Goal: Task Accomplishment & Management: Use online tool/utility

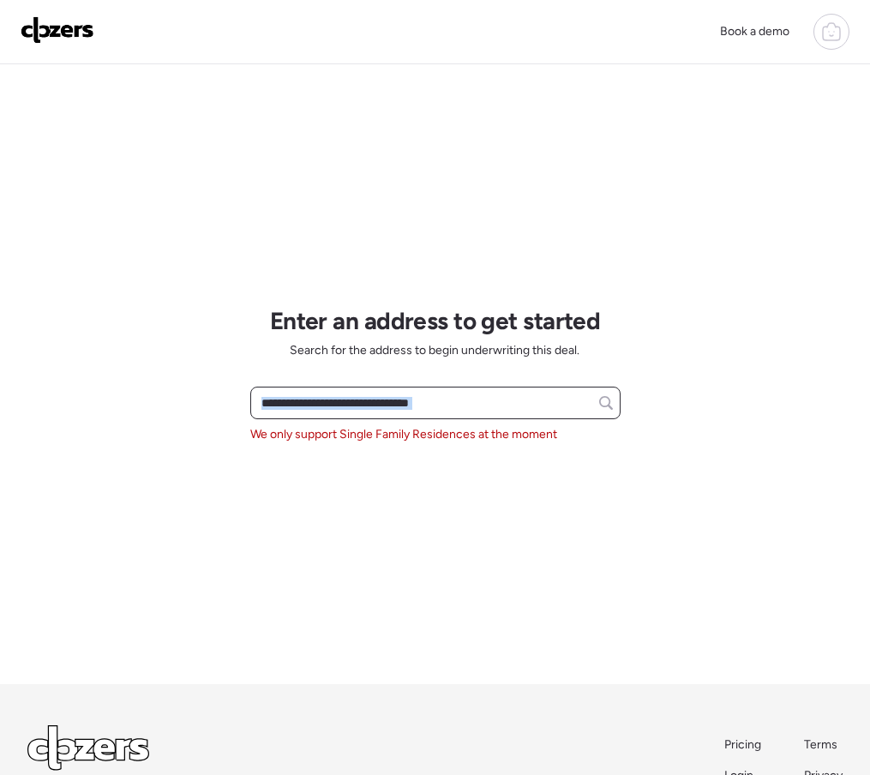
click at [367, 403] on input "text" at bounding box center [435, 403] width 355 height 24
paste input "**********"
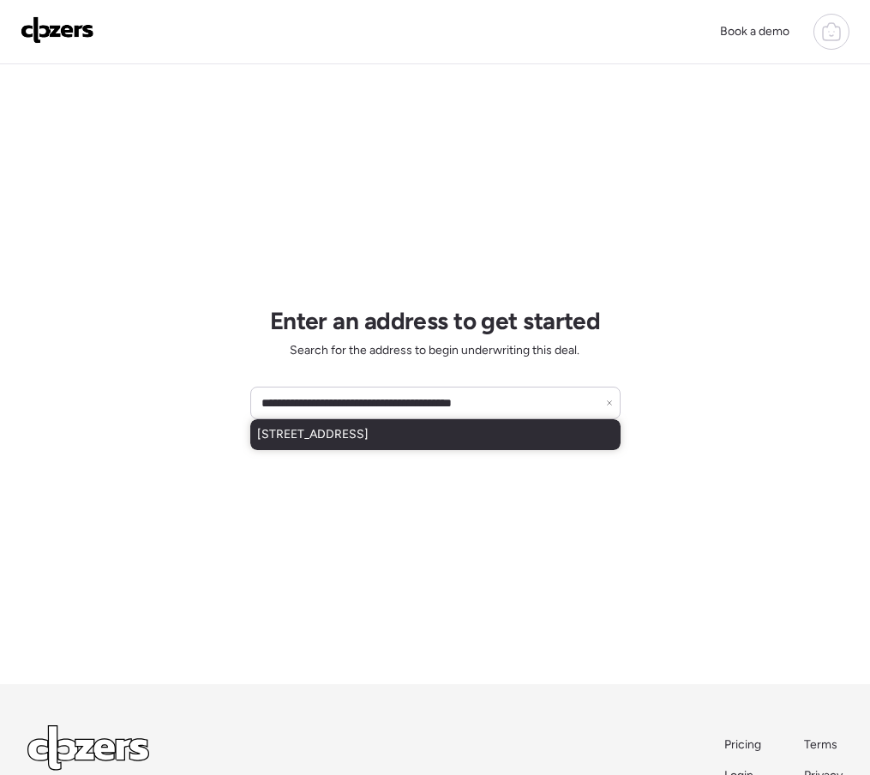
click at [335, 447] on div "12637 W Orange Dr, Litchfield Park, AZ, 85340" at bounding box center [435, 434] width 370 height 31
type input "**********"
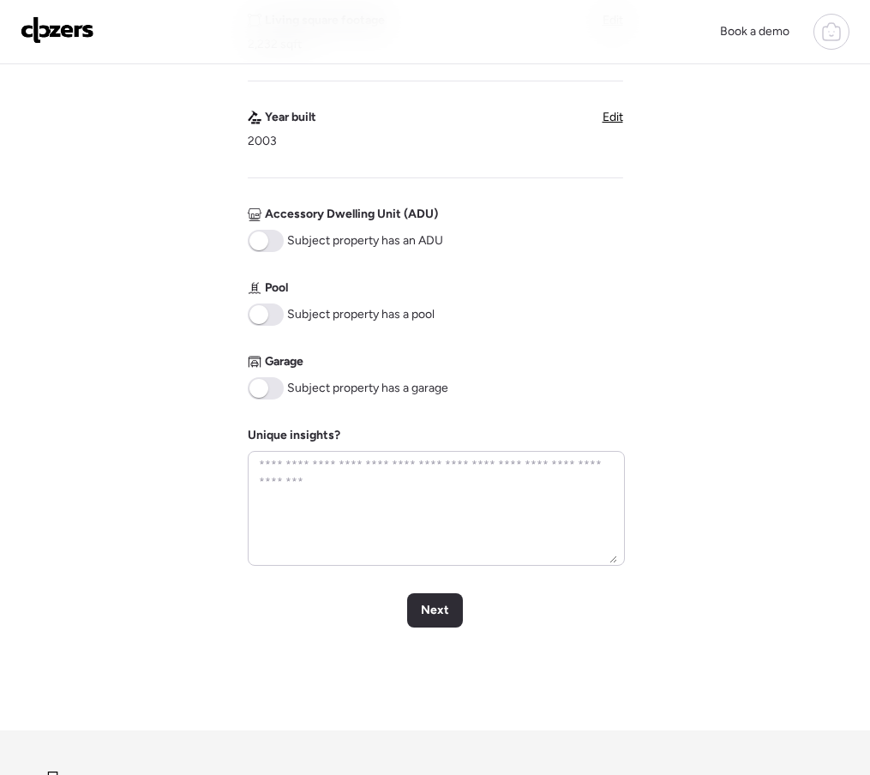
scroll to position [591, 0]
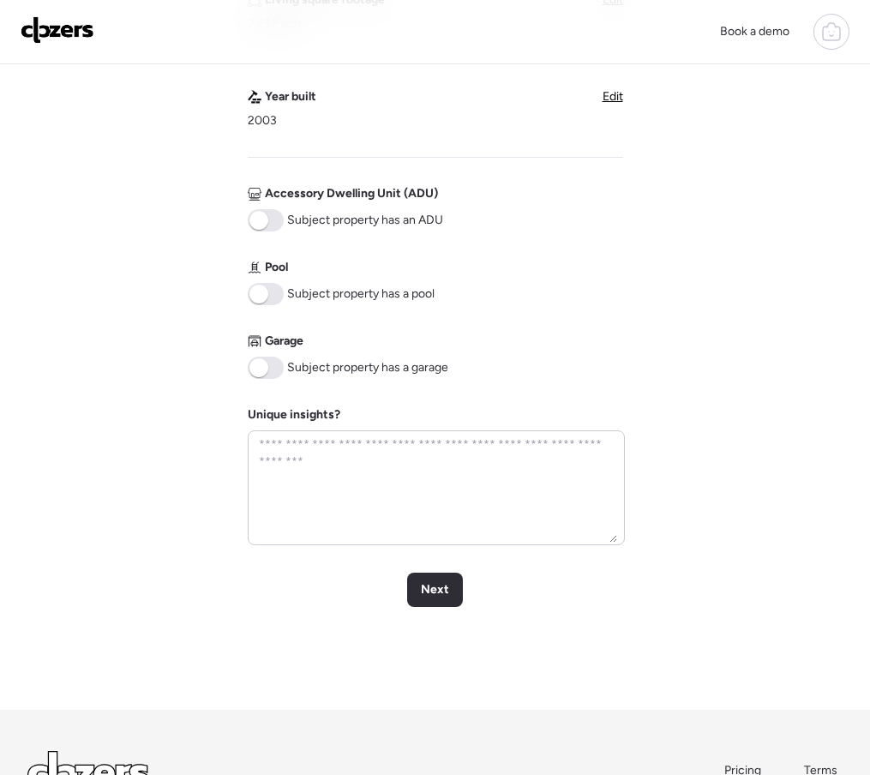
click at [442, 570] on div "Verify basic info Please verify that our data for this property is correct. Add…" at bounding box center [435, 92] width 842 height 1236
click at [261, 375] on span at bounding box center [258, 367] width 19 height 19
click at [426, 590] on span "Next" at bounding box center [435, 589] width 28 height 17
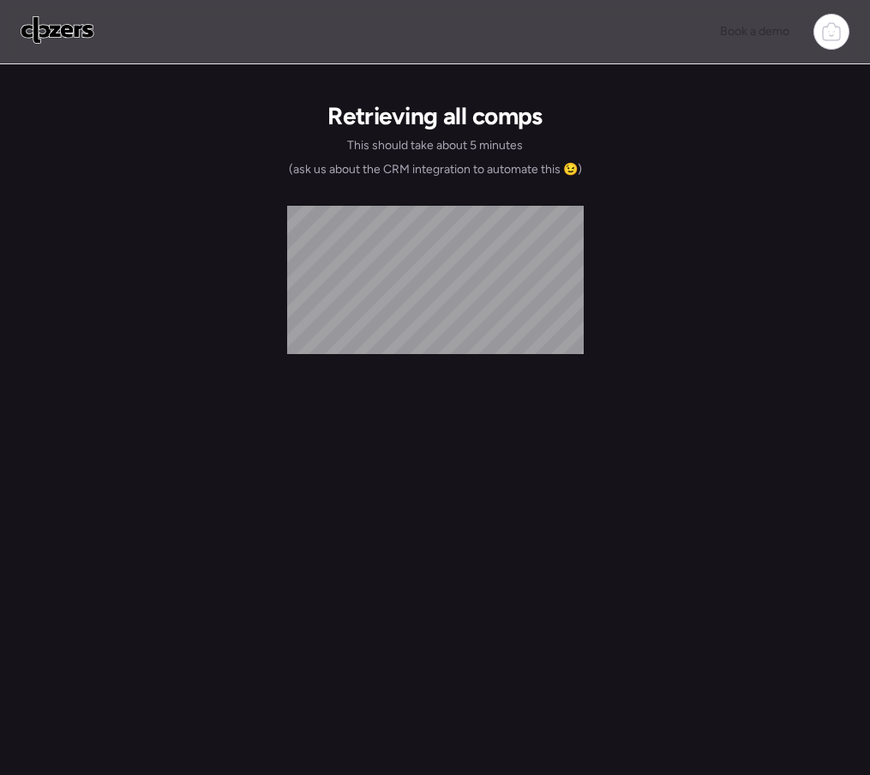
scroll to position [0, 0]
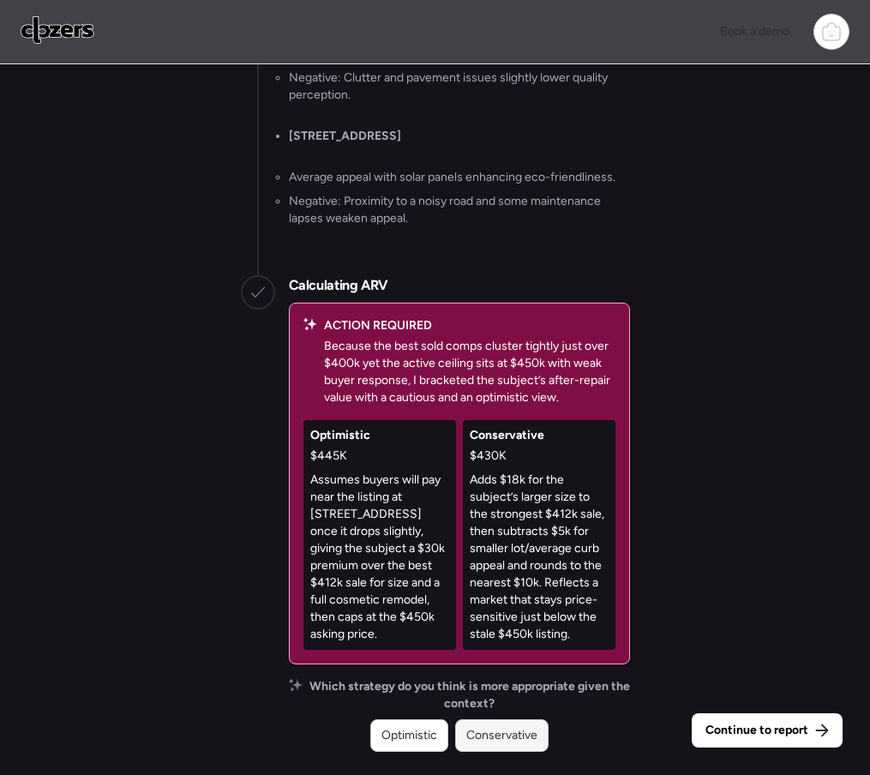
click at [501, 736] on span "Conservative" at bounding box center [501, 735] width 71 height 17
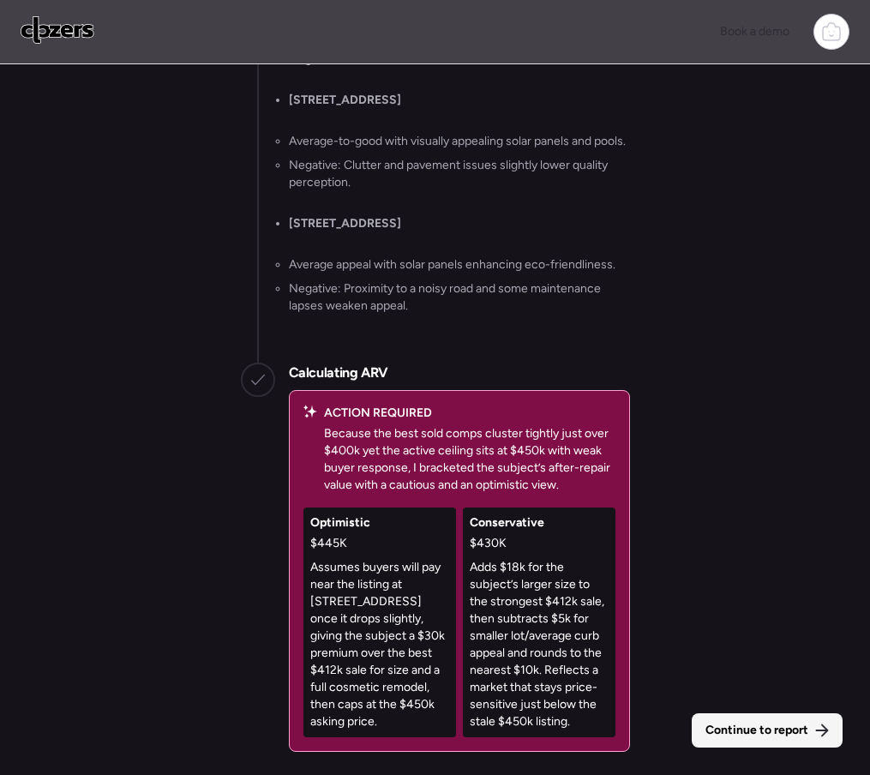
click at [716, 723] on span "Continue to report" at bounding box center [756, 730] width 103 height 17
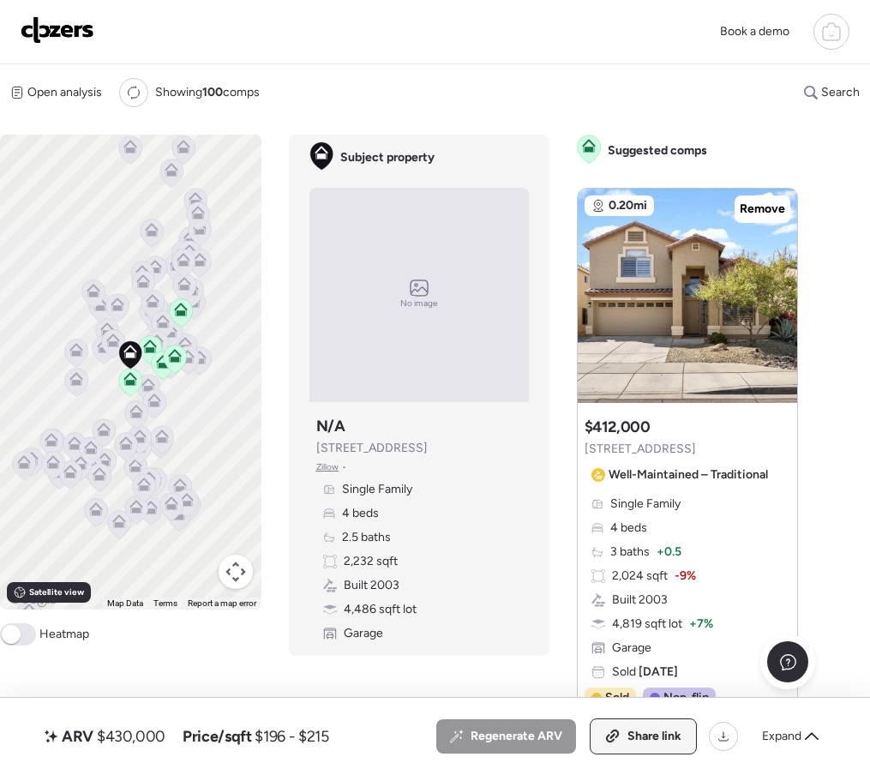
click at [667, 732] on span "Share link" at bounding box center [654, 736] width 54 height 17
drag, startPoint x: 75, startPoint y: 34, endPoint x: 177, endPoint y: 47, distance: 103.6
click at [75, 34] on img at bounding box center [58, 29] width 74 height 27
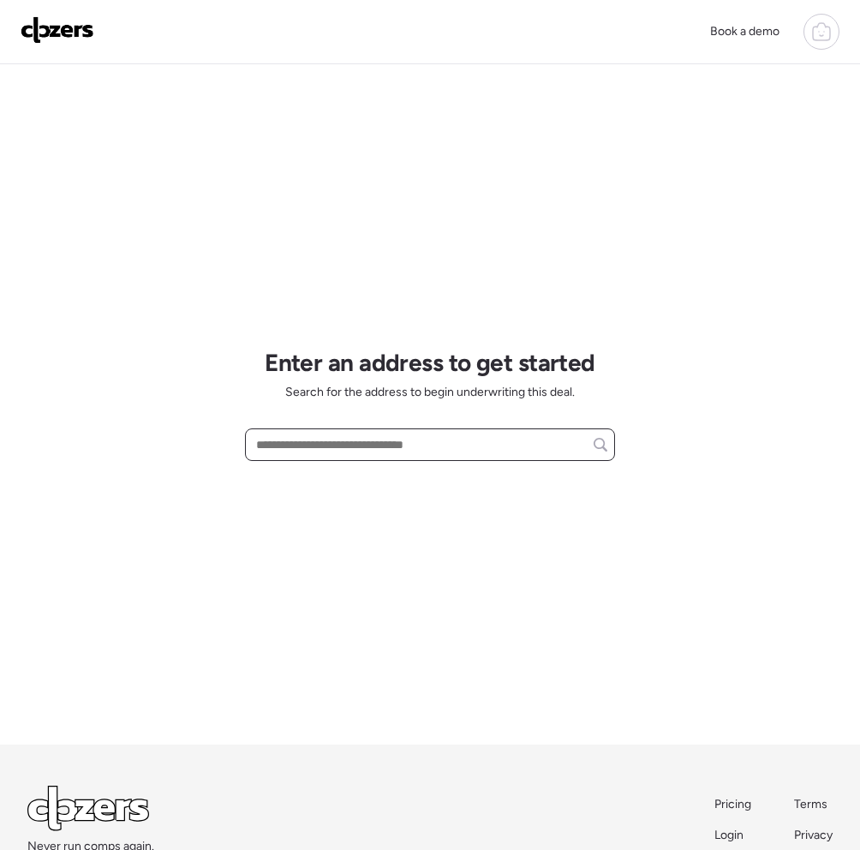
click at [364, 439] on input "text" at bounding box center [430, 445] width 355 height 24
paste input "**********"
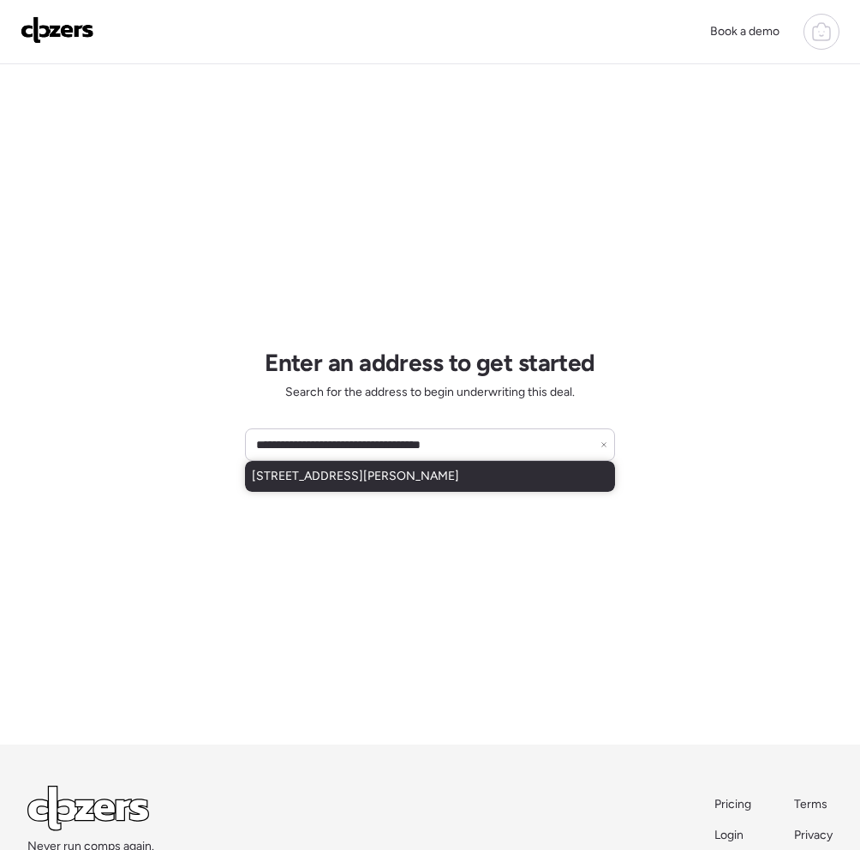
click at [302, 479] on span "6840 W Karen Lee Ln, Peoria, AZ, 85382" at bounding box center [355, 476] width 207 height 17
type input "**********"
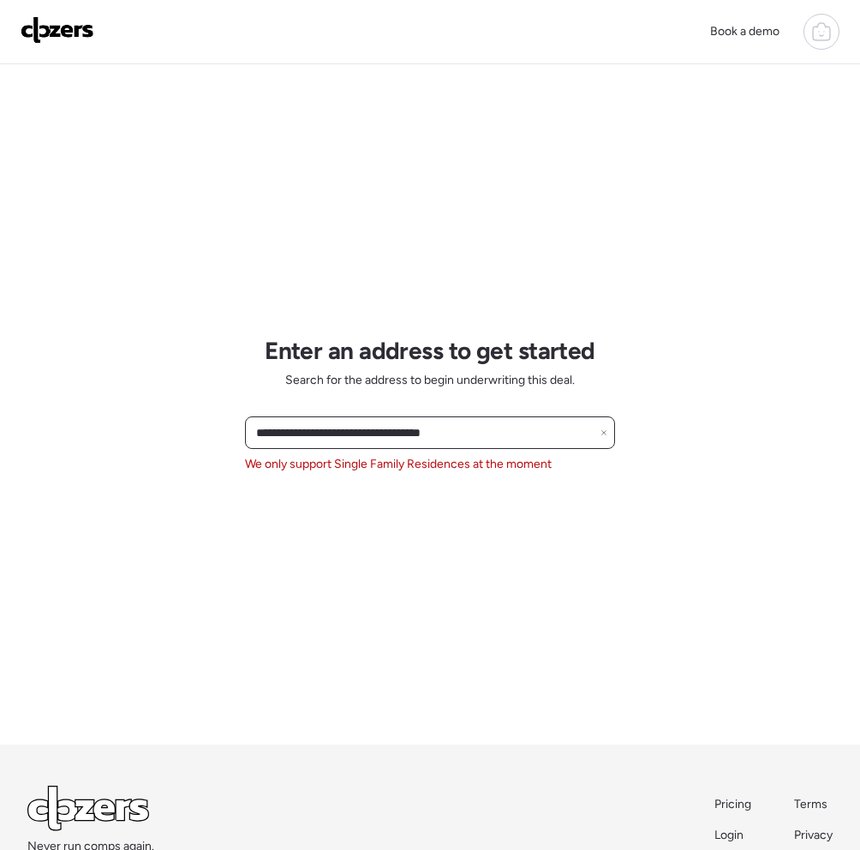
click at [504, 425] on input "**********" at bounding box center [430, 433] width 355 height 24
click at [606, 435] on icon at bounding box center [604, 432] width 7 height 7
paste input "**********"
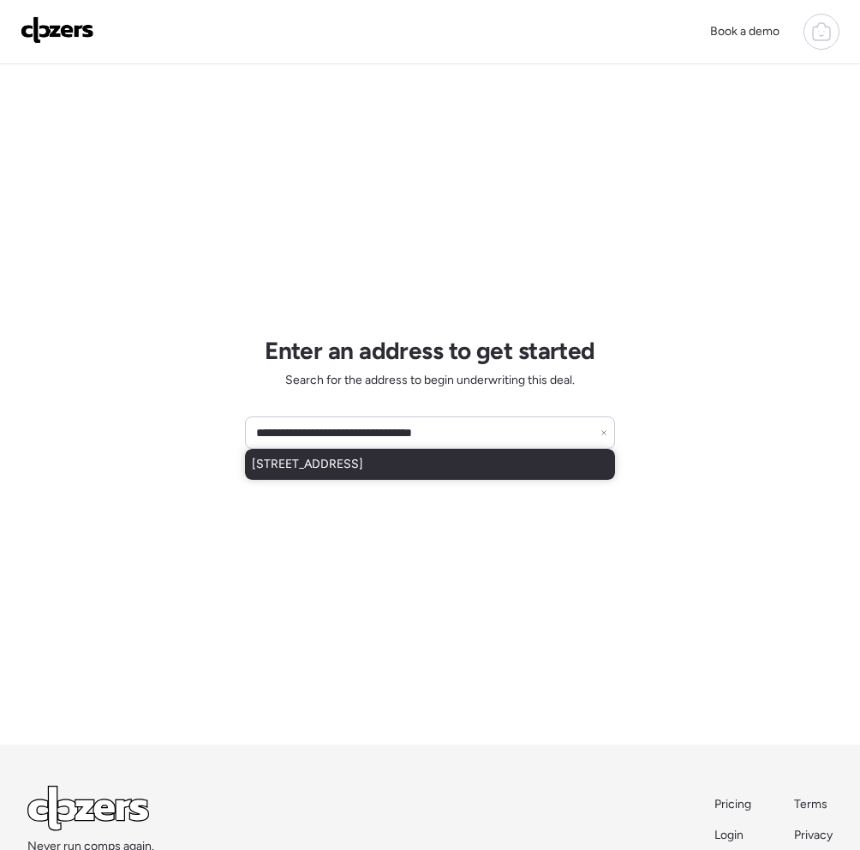
click at [302, 472] on span "12029 S Mandan St, Phoenix, AZ, 85044" at bounding box center [307, 464] width 111 height 17
type input "**********"
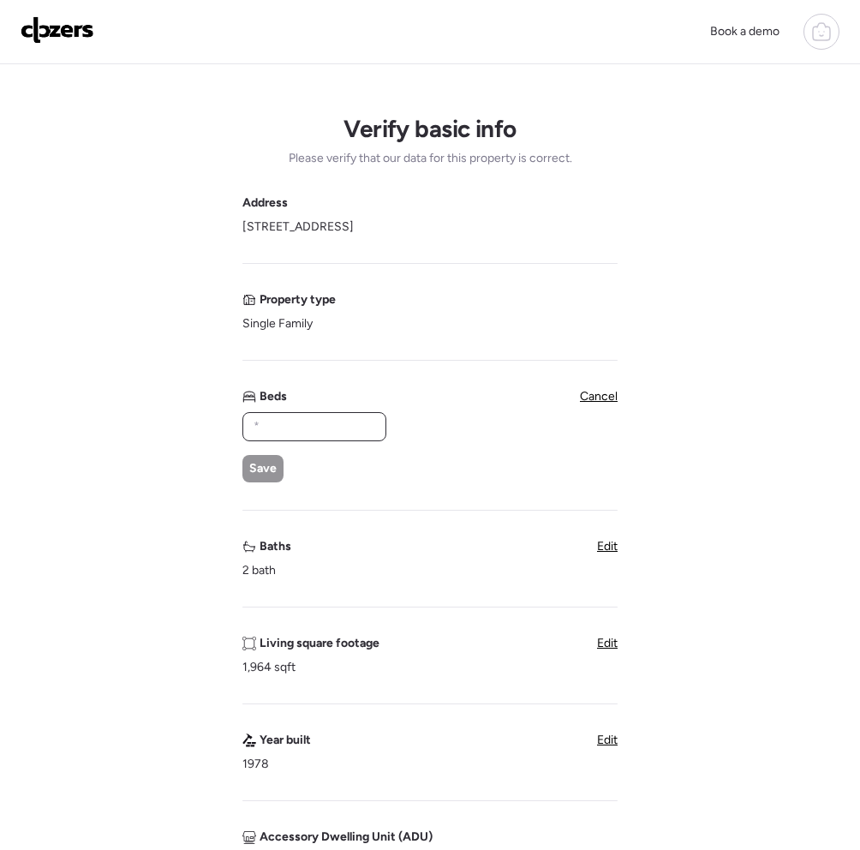
click at [293, 429] on input "text" at bounding box center [314, 427] width 129 height 24
type input "*"
click at [262, 470] on span "Save" at bounding box center [262, 468] width 27 height 17
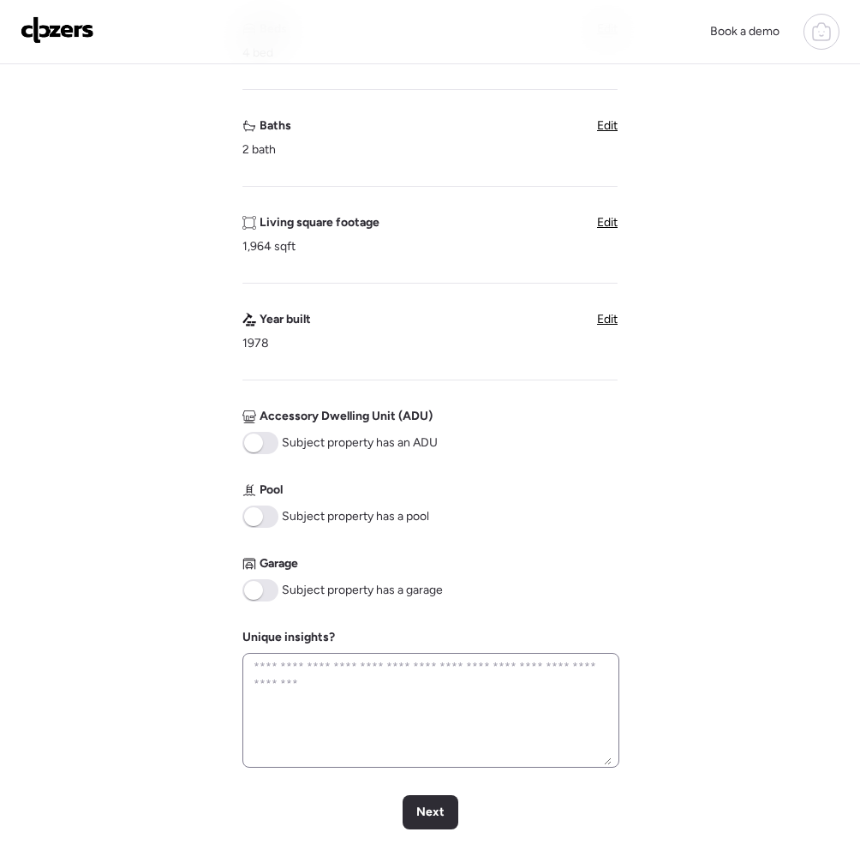
scroll to position [369, 0]
click at [270, 507] on span at bounding box center [261, 516] width 36 height 22
click at [267, 573] on div "Garage Subject property has a garage" at bounding box center [343, 578] width 201 height 46
click at [263, 587] on span at bounding box center [261, 590] width 36 height 22
click at [428, 808] on span "Next" at bounding box center [431, 811] width 28 height 17
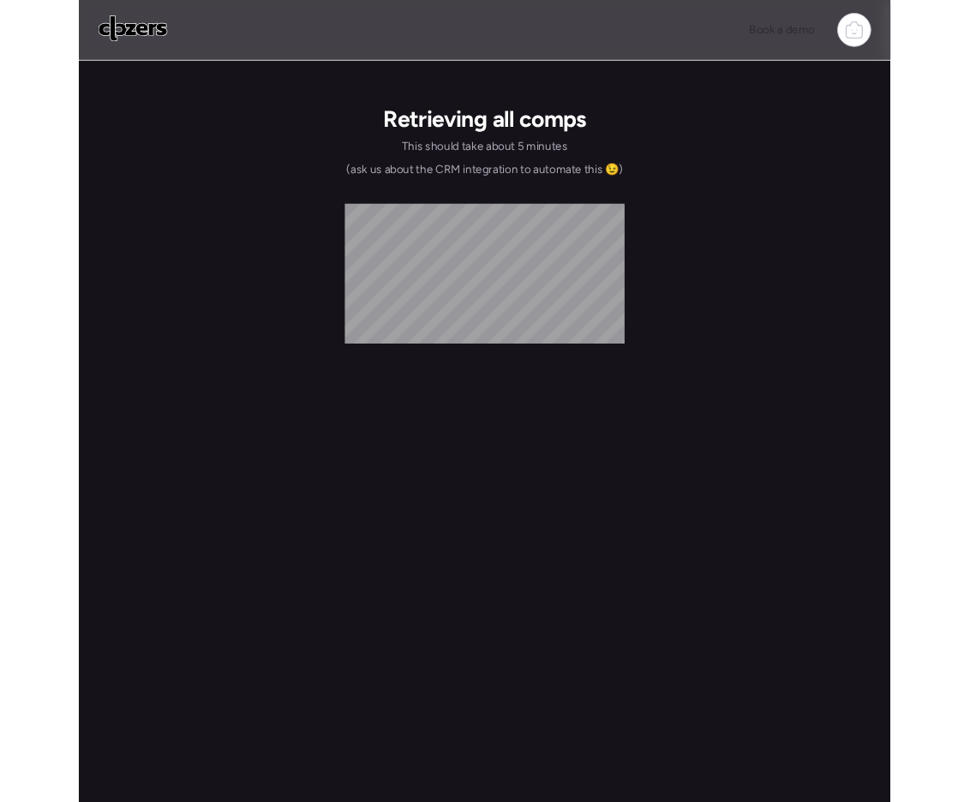
scroll to position [0, 0]
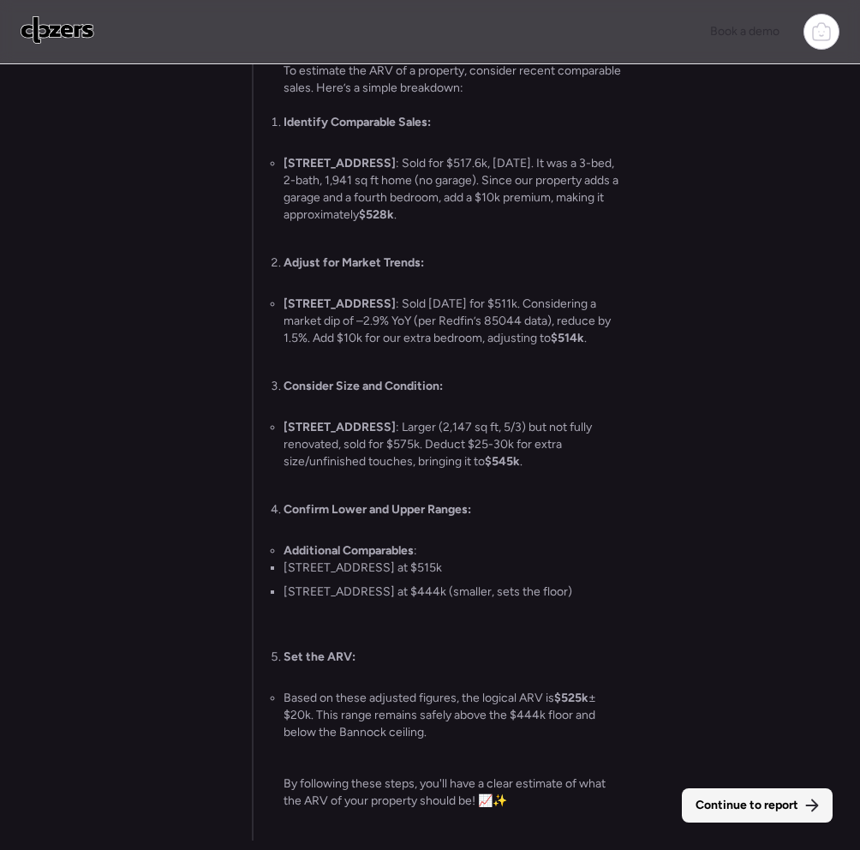
click at [700, 800] on span "Continue to report" at bounding box center [747, 805] width 103 height 17
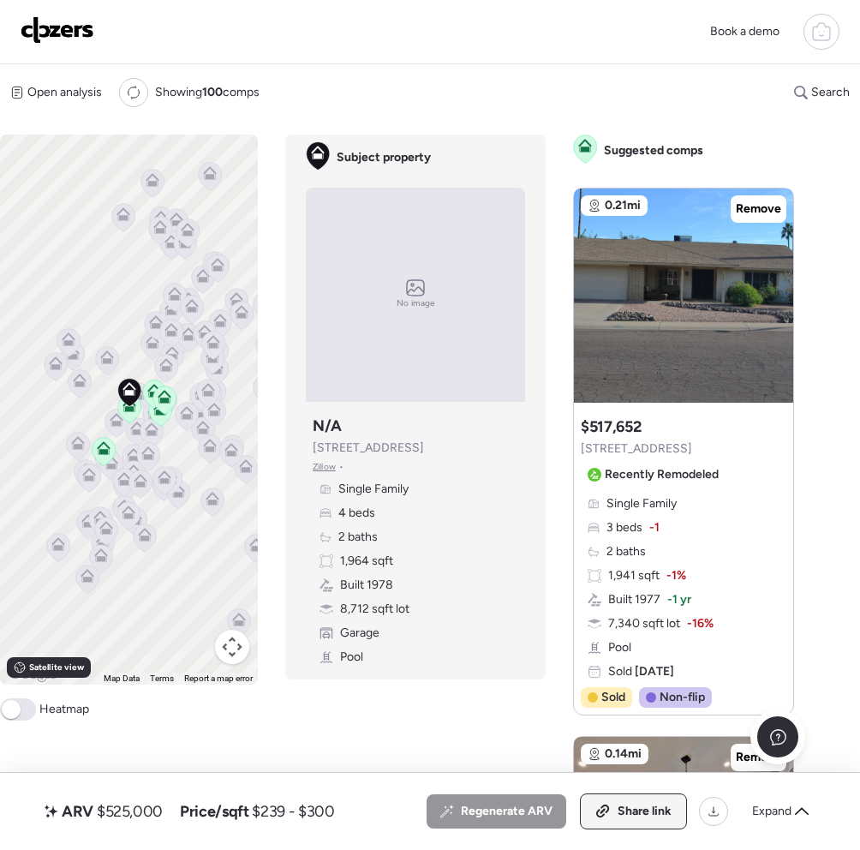
click at [644, 797] on div "Share link" at bounding box center [633, 811] width 105 height 34
click at [682, 841] on div "ARV $525,000 Price/sqft $239 - $300 All (5) ARV (5) As-is (0) Regenerate ARV Li…" at bounding box center [430, 811] width 860 height 77
click at [717, 844] on div "ARV $525,000 Price/sqft $239 - $300 All (5) ARV (5) As-is (0) Regenerate ARV Li…" at bounding box center [430, 811] width 860 height 77
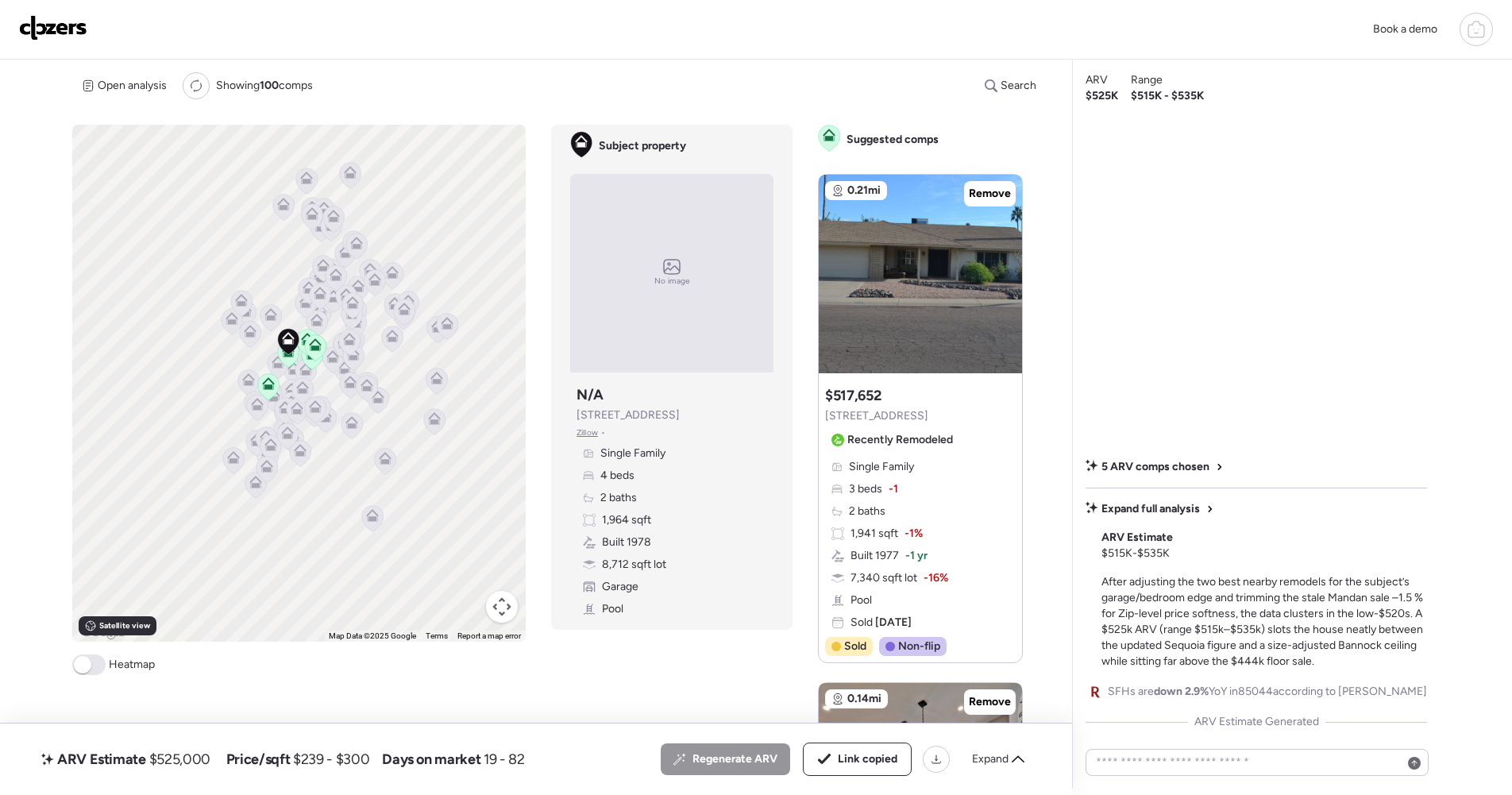
click at [797, 787] on html "Book a demo ARV Estimate $525,000 Price/sqft $239 - $300 Days on market 19 - 82…" at bounding box center [756, 395] width 1512 height 789
click at [145, 787] on div "ARV" at bounding box center [145, 803] width 213 height 31
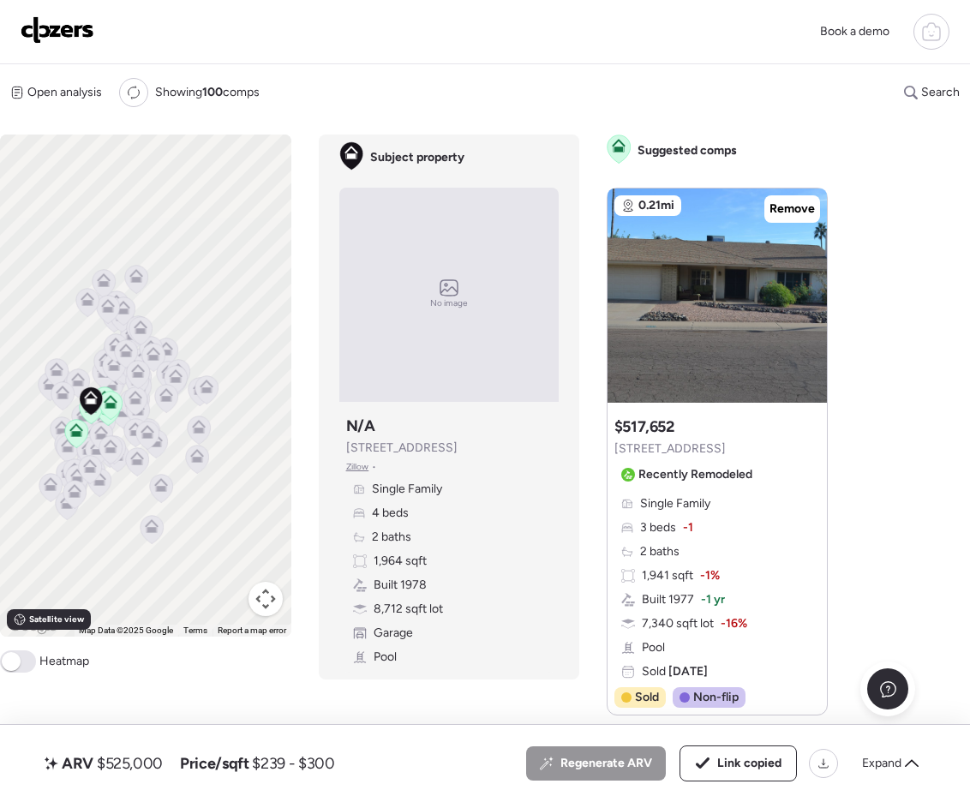
click at [45, 37] on img at bounding box center [58, 29] width 74 height 27
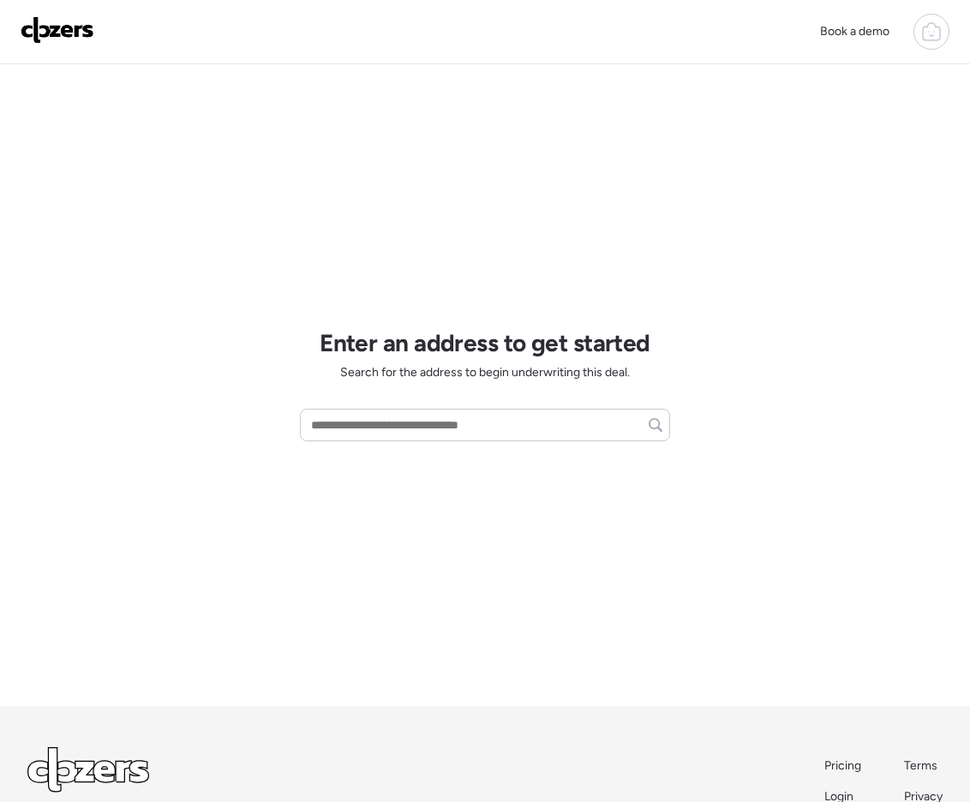
scroll to position [3, 0]
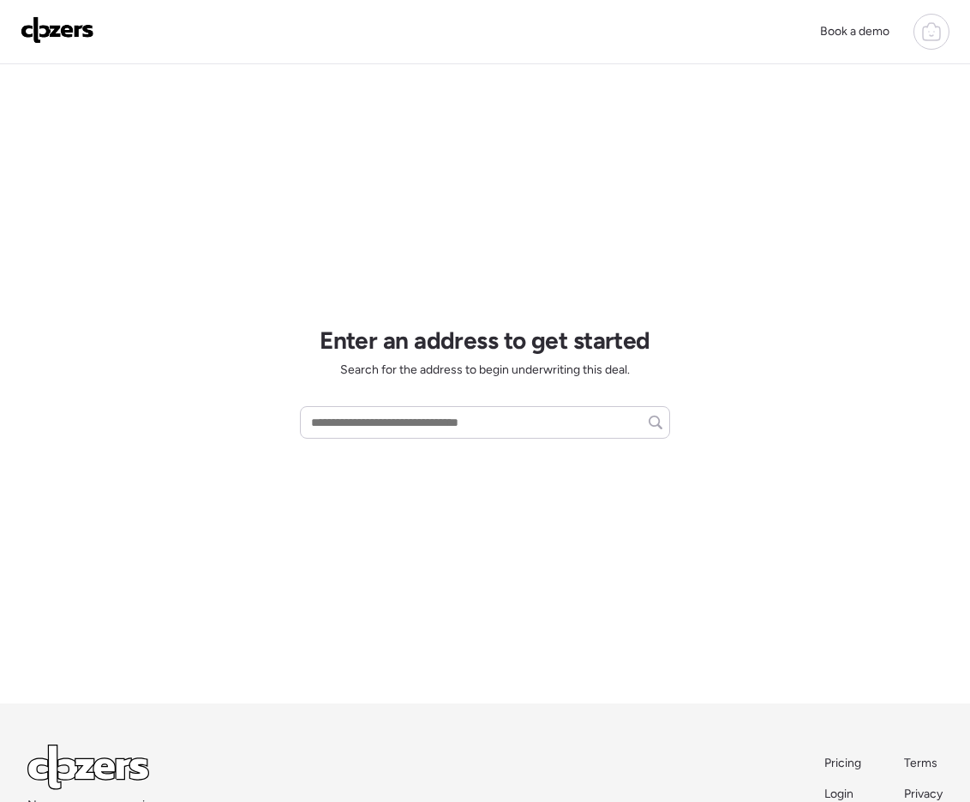
click at [73, 27] on img at bounding box center [58, 29] width 74 height 27
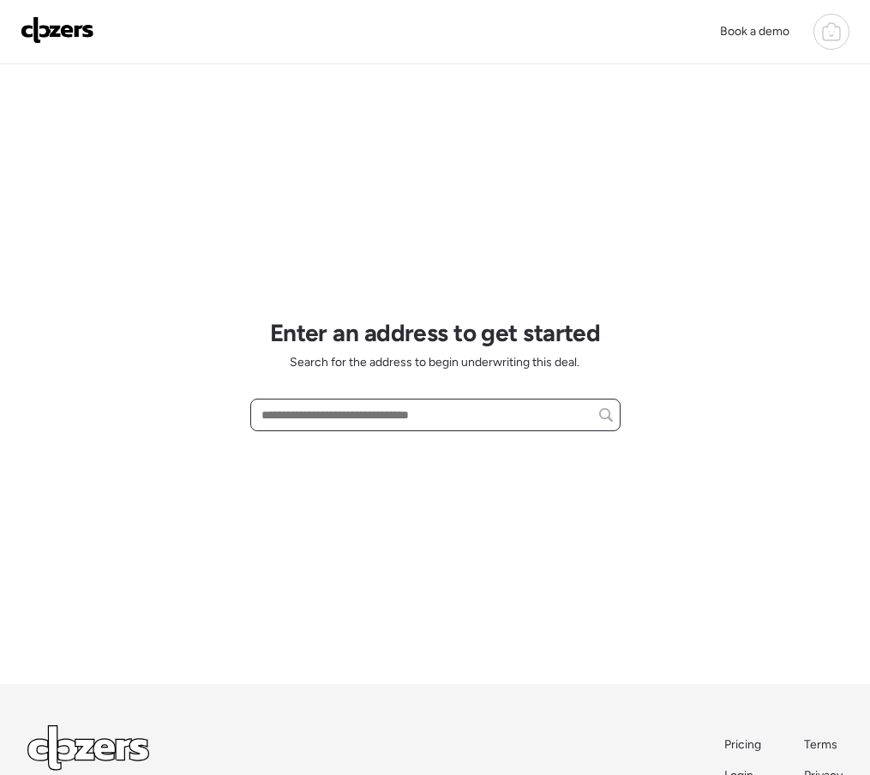
click at [357, 412] on input "text" at bounding box center [435, 415] width 355 height 24
paste input "**********"
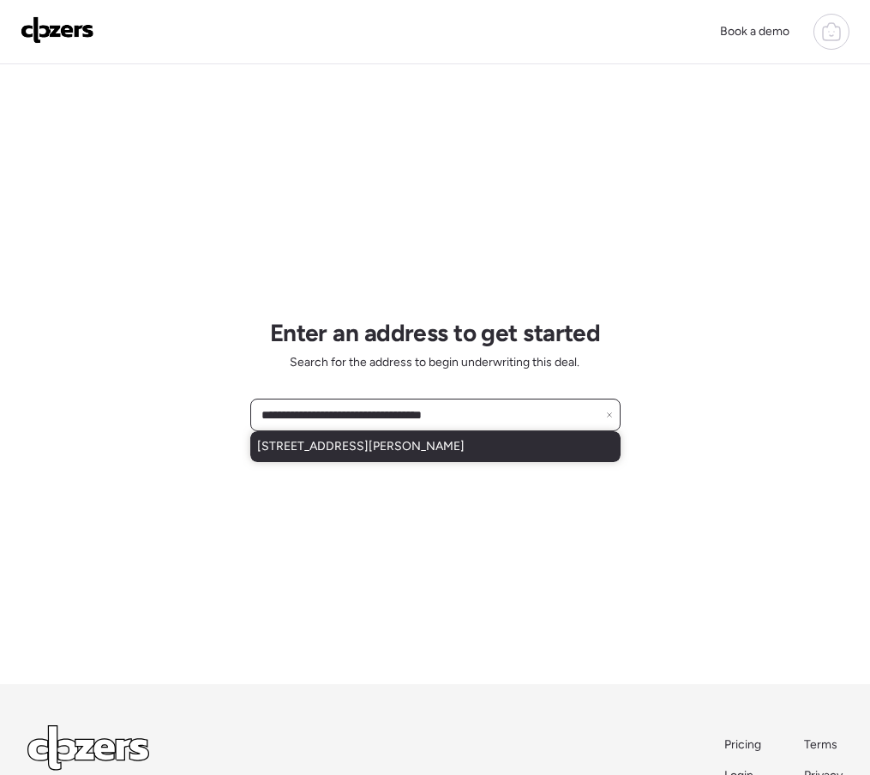
type input "**********"
click at [339, 456] on div "13140 W Tuckey Ln, Glendale, AZ, 85307" at bounding box center [435, 446] width 370 height 31
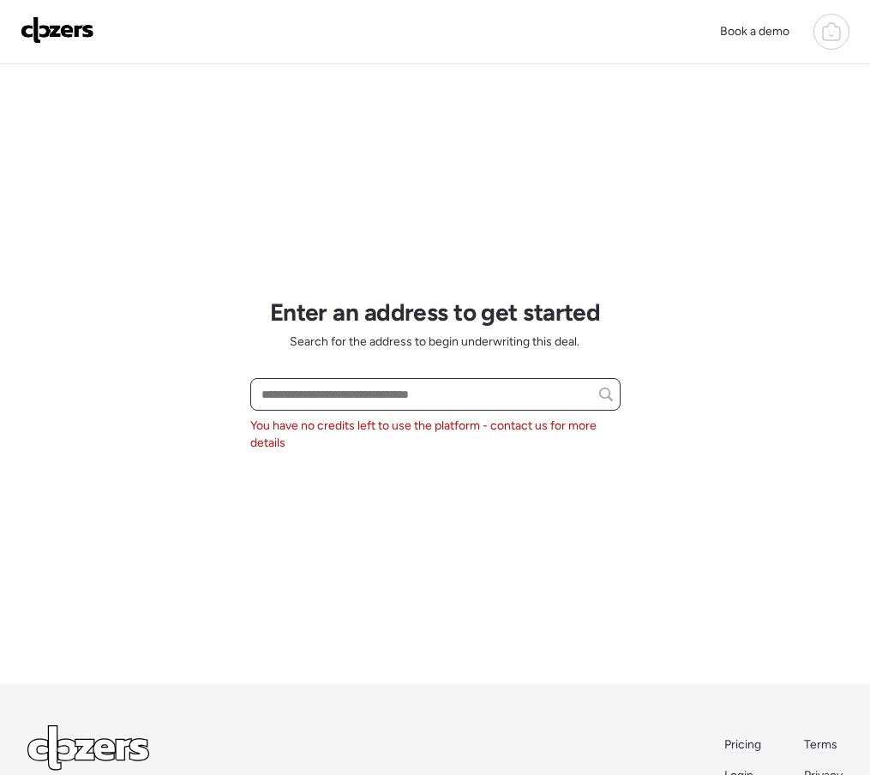
click at [325, 399] on input "text" at bounding box center [435, 394] width 355 height 24
paste input "**********"
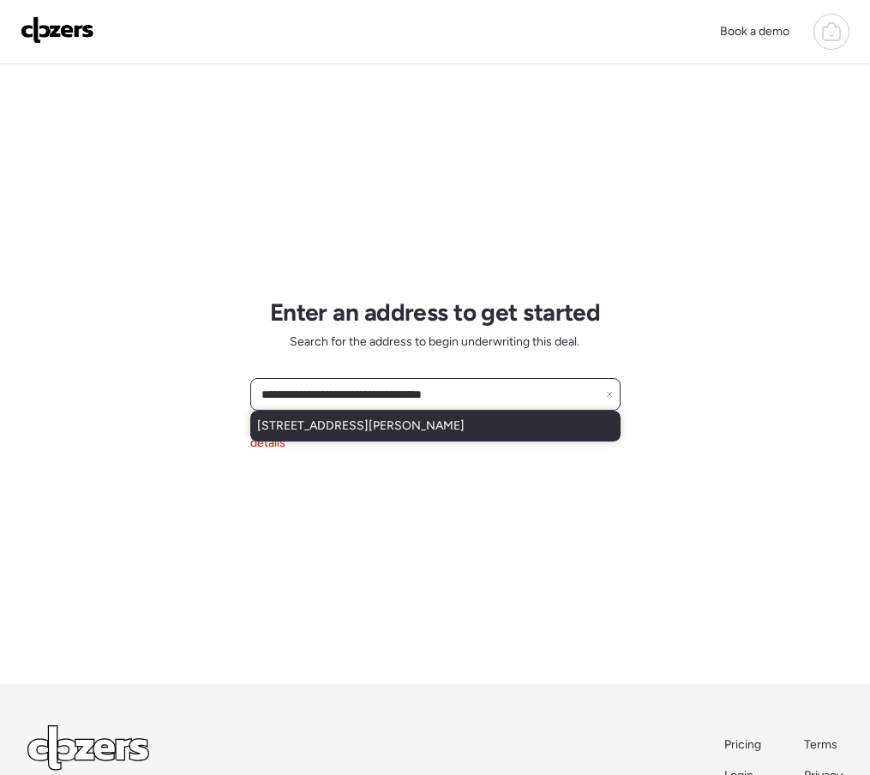
type input "**********"
click at [403, 424] on span "13140 W Tuckey Ln, Glendale, AZ, 85307" at bounding box center [360, 425] width 207 height 17
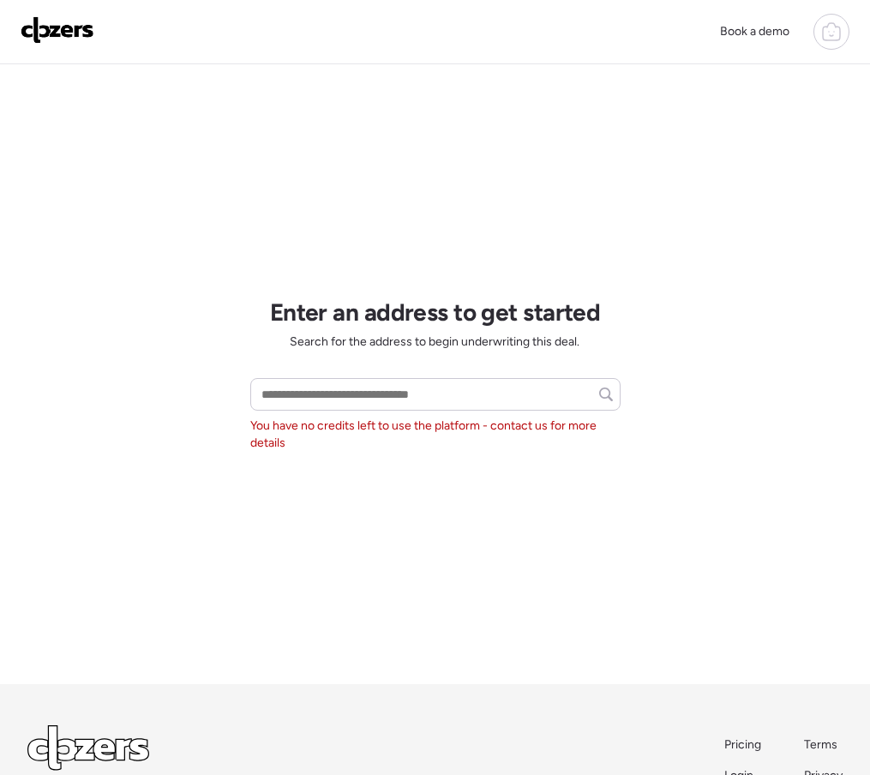
click at [55, 46] on link at bounding box center [58, 31] width 74 height 31
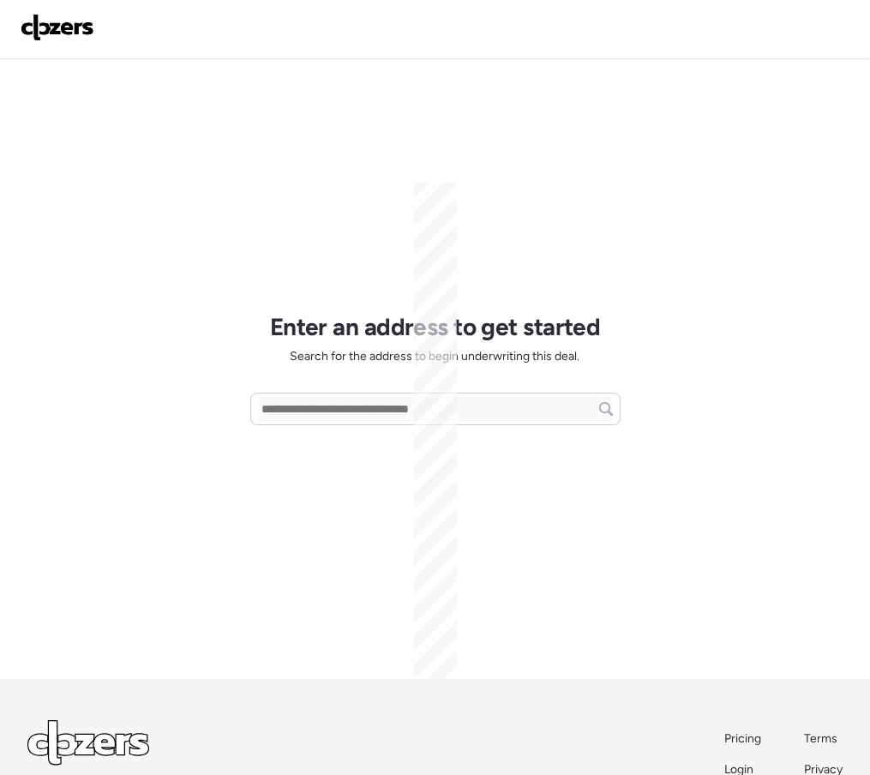
click at [57, 39] on img at bounding box center [58, 27] width 74 height 27
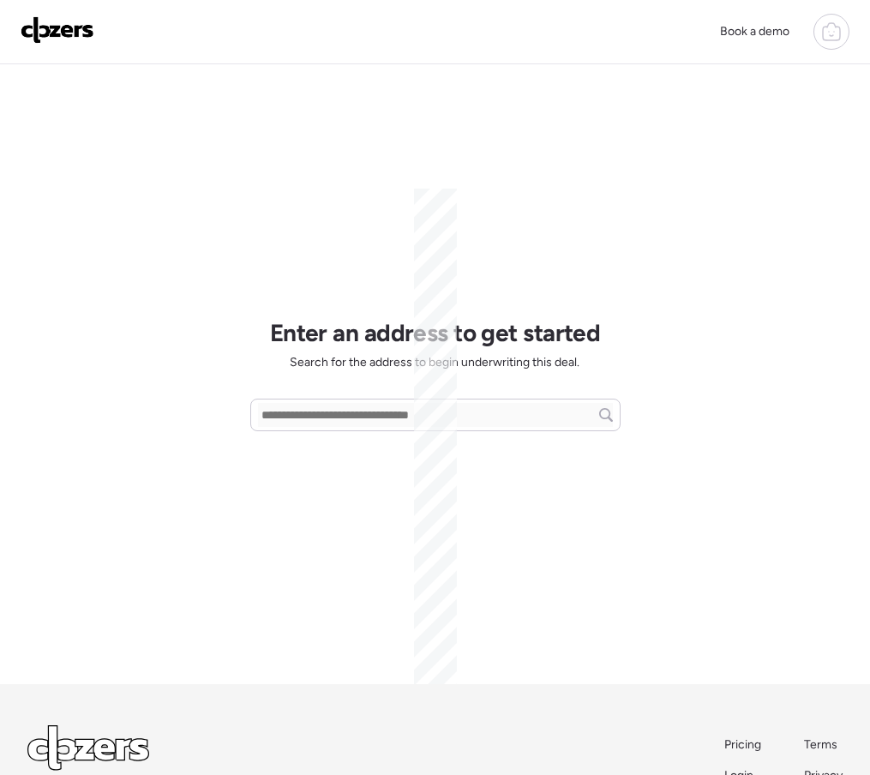
scroll to position [9, 0]
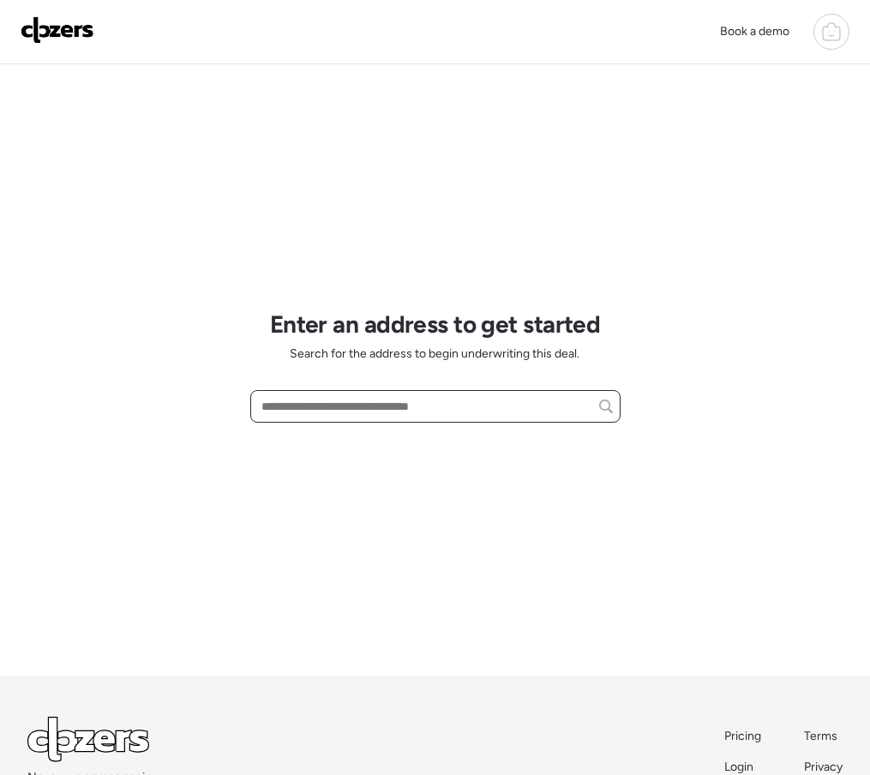
click at [351, 403] on input "text" at bounding box center [435, 406] width 355 height 24
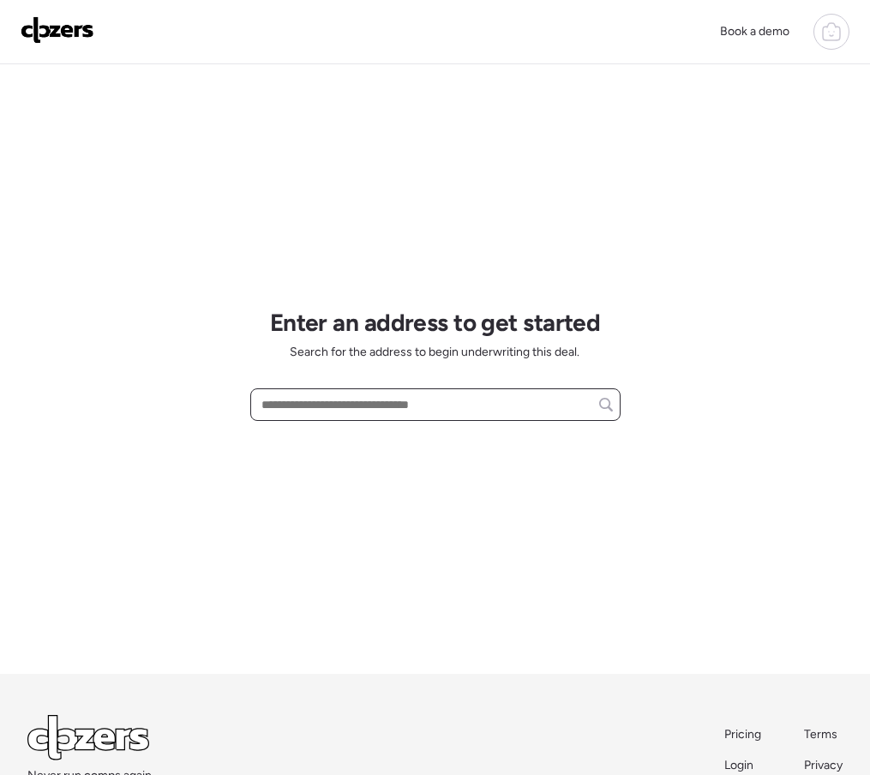
paste input "**********"
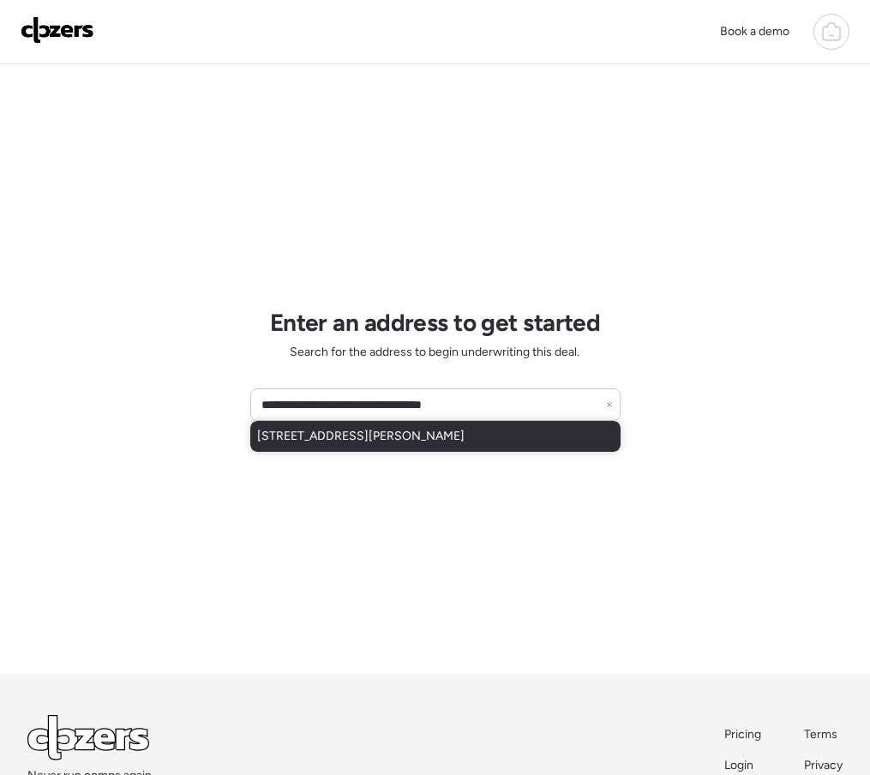
click at [303, 443] on span "13140 W Tuckey Ln, Glendale, AZ, 85307" at bounding box center [360, 436] width 207 height 17
type input "**********"
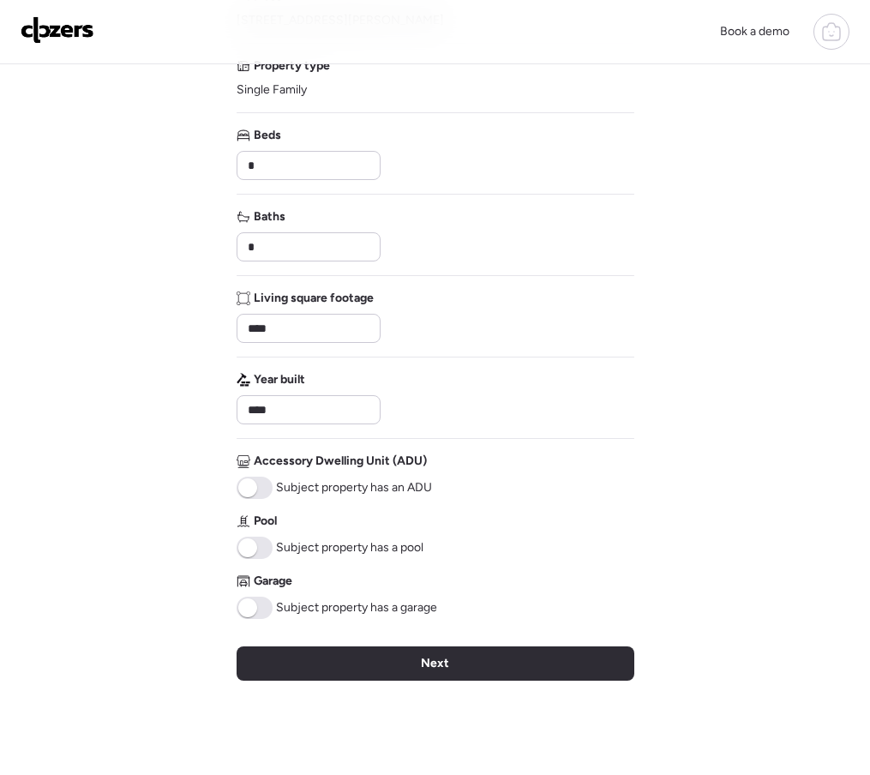
scroll to position [180, 0]
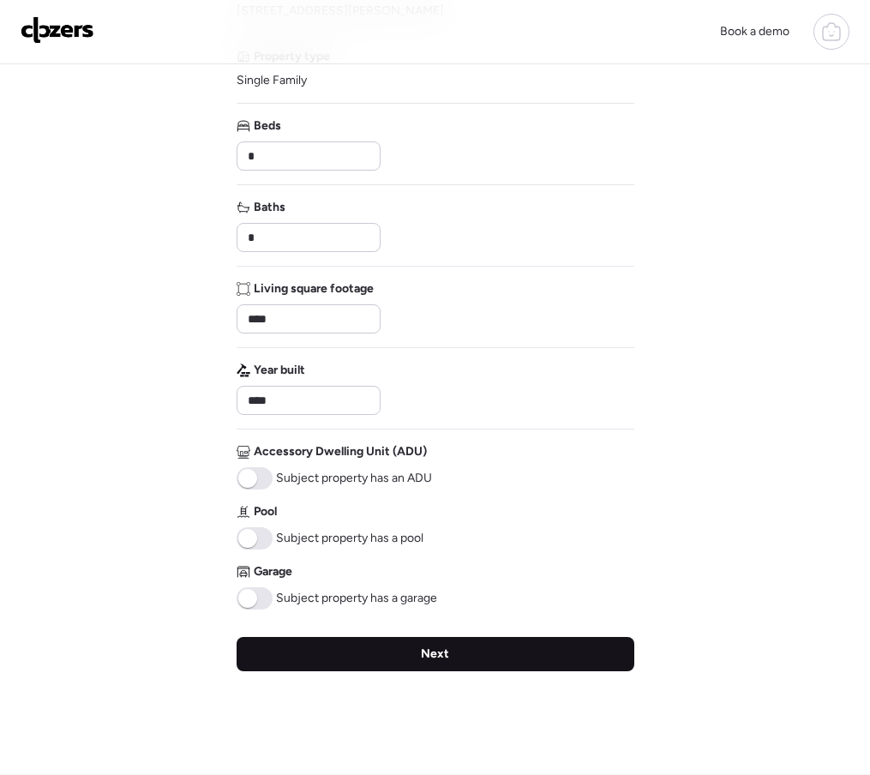
click at [392, 665] on div "Next" at bounding box center [436, 654] width 398 height 34
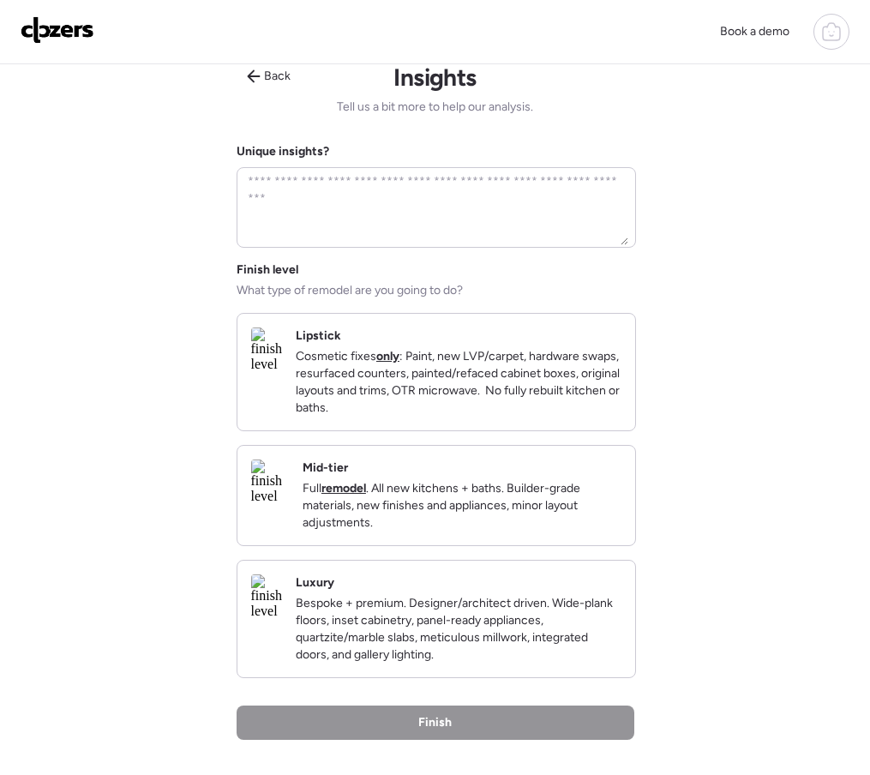
scroll to position [17, 0]
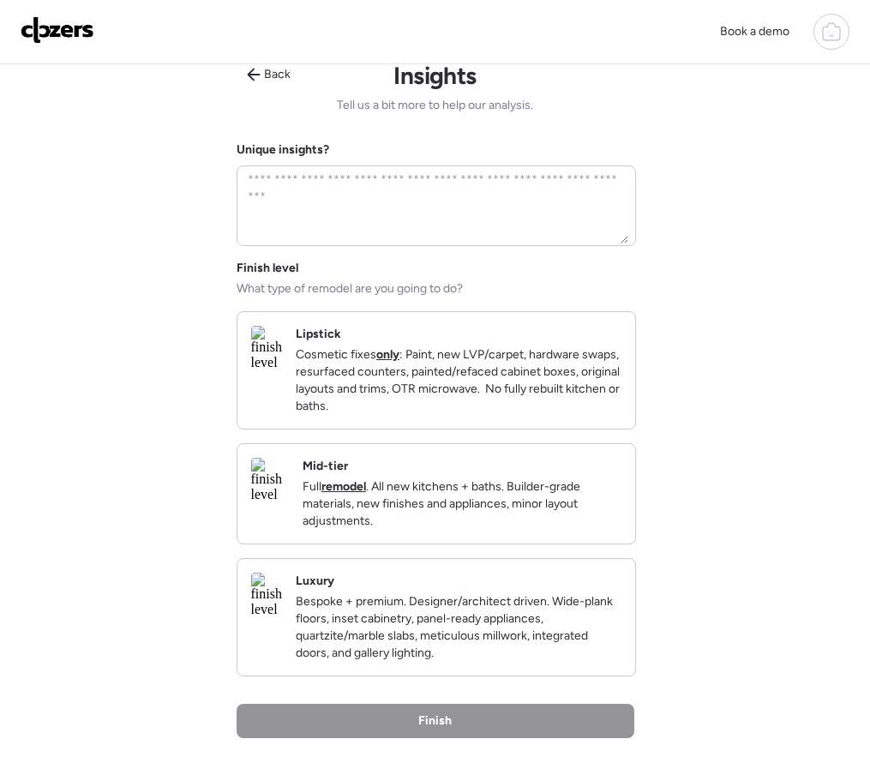
click at [404, 487] on div "Mid-tier Full remodel . All new kitchens + baths. Builder-grade materials, new …" at bounding box center [462, 494] width 319 height 72
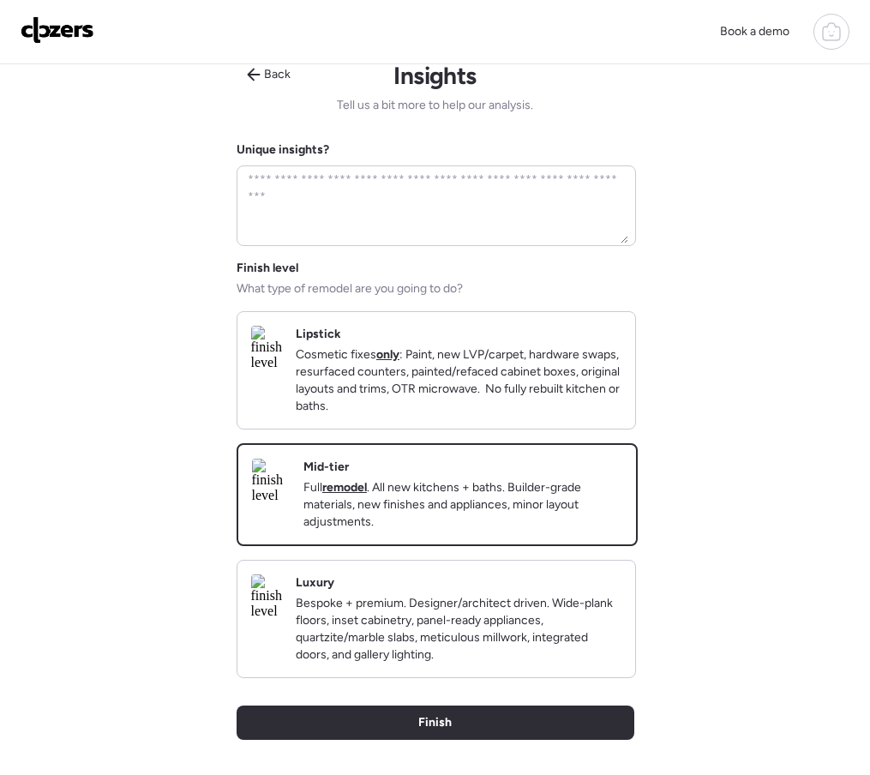
click at [401, 387] on p "Cosmetic fixes only : Paint, new LVP/carpet, hardware swaps, resurfaced counter…" at bounding box center [459, 380] width 326 height 69
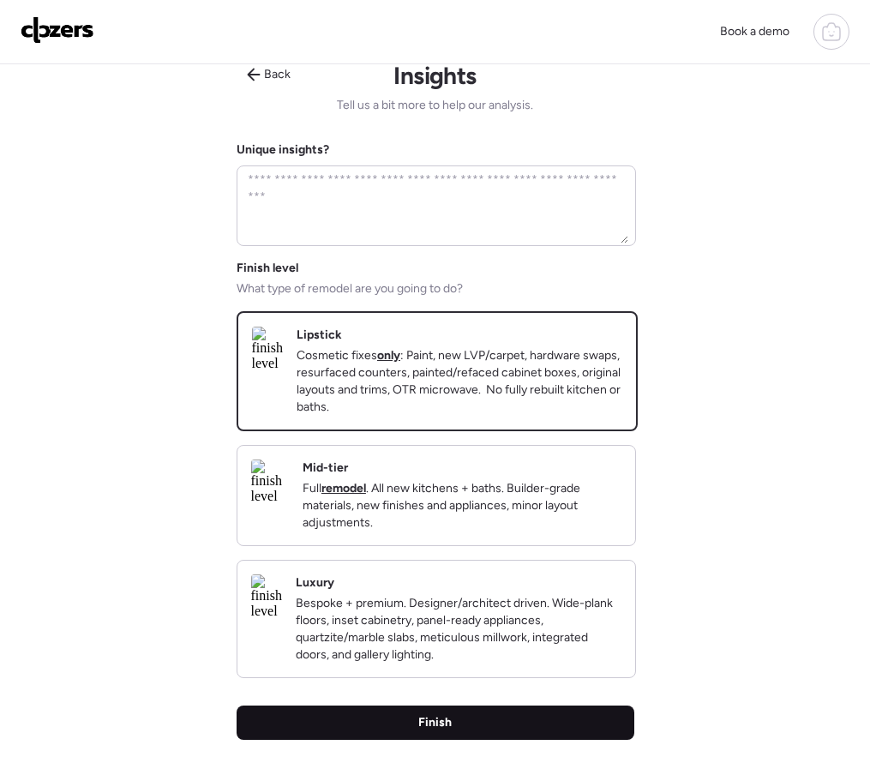
click at [424, 731] on span "Finish" at bounding box center [434, 722] width 33 height 17
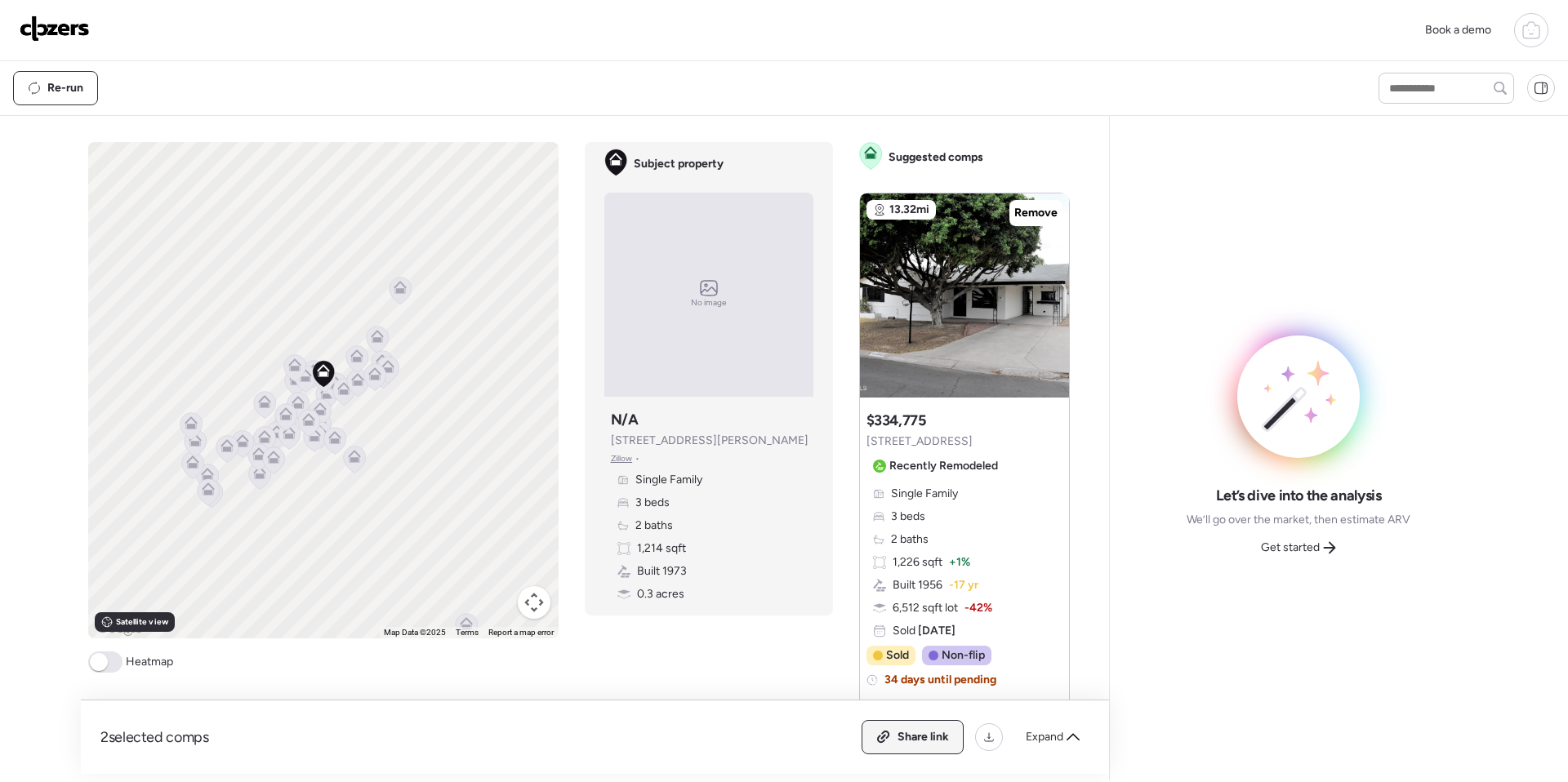
click at [828, 733] on div "Share link" at bounding box center [912, 737] width 100 height 32
click at [141, 732] on span "2 selected comps" at bounding box center [154, 737] width 109 height 20
click at [828, 729] on div "Expand" at bounding box center [1052, 736] width 73 height 26
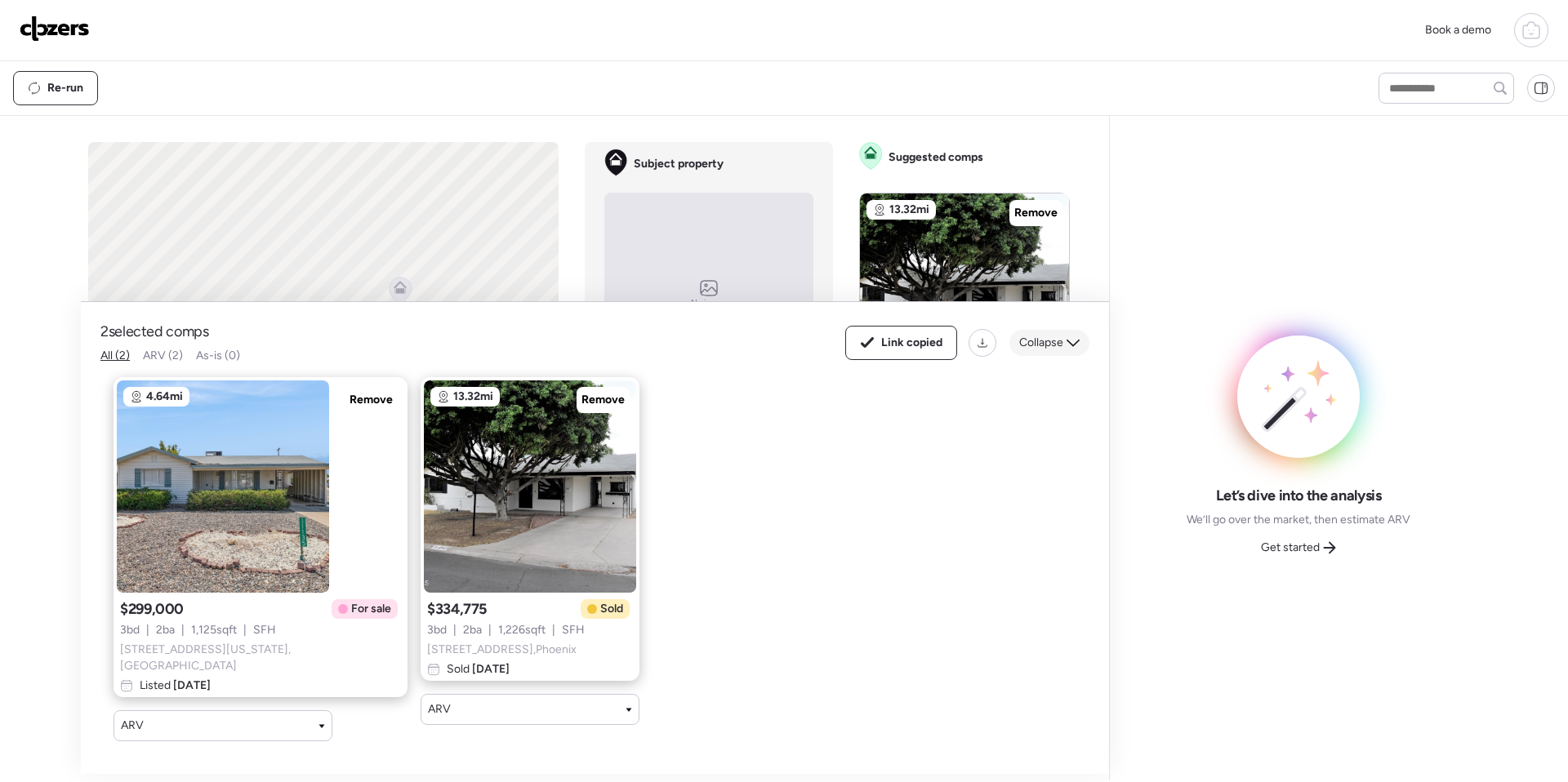
click at [828, 350] on icon at bounding box center [1073, 343] width 13 height 13
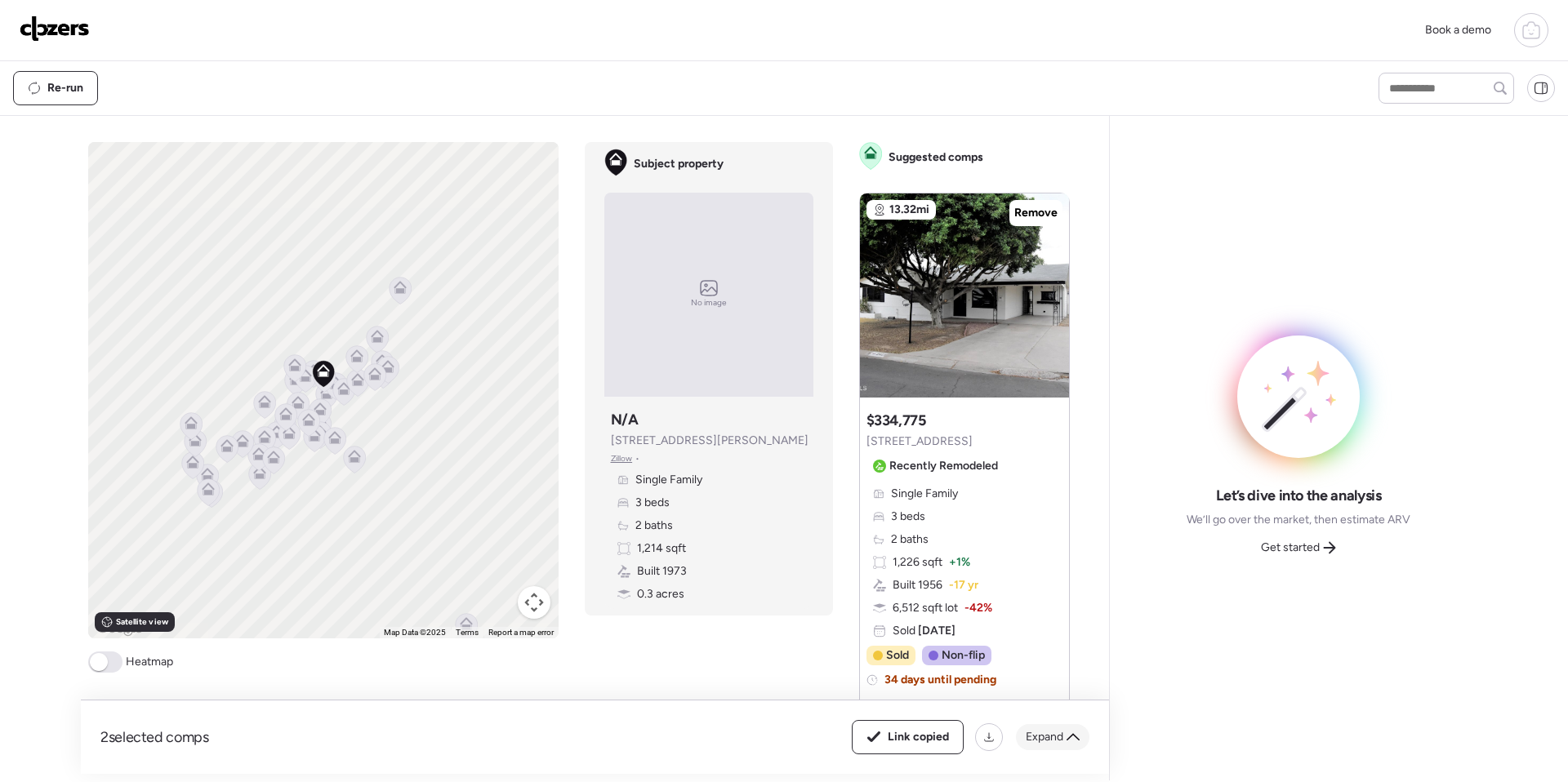
click at [828, 733] on span "Expand" at bounding box center [1043, 736] width 37 height 16
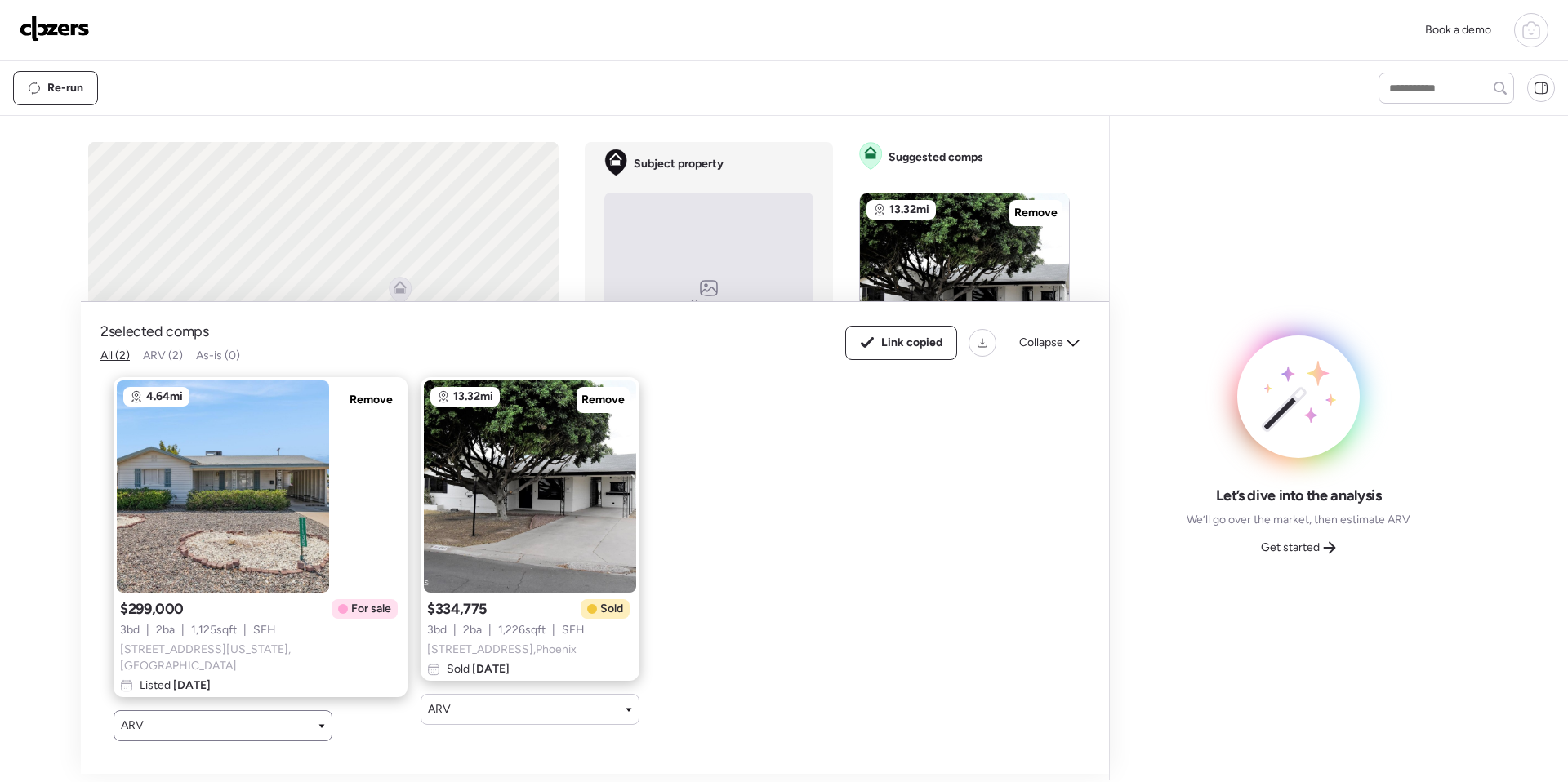
click at [321, 729] on div "ARV" at bounding box center [223, 725] width 204 height 16
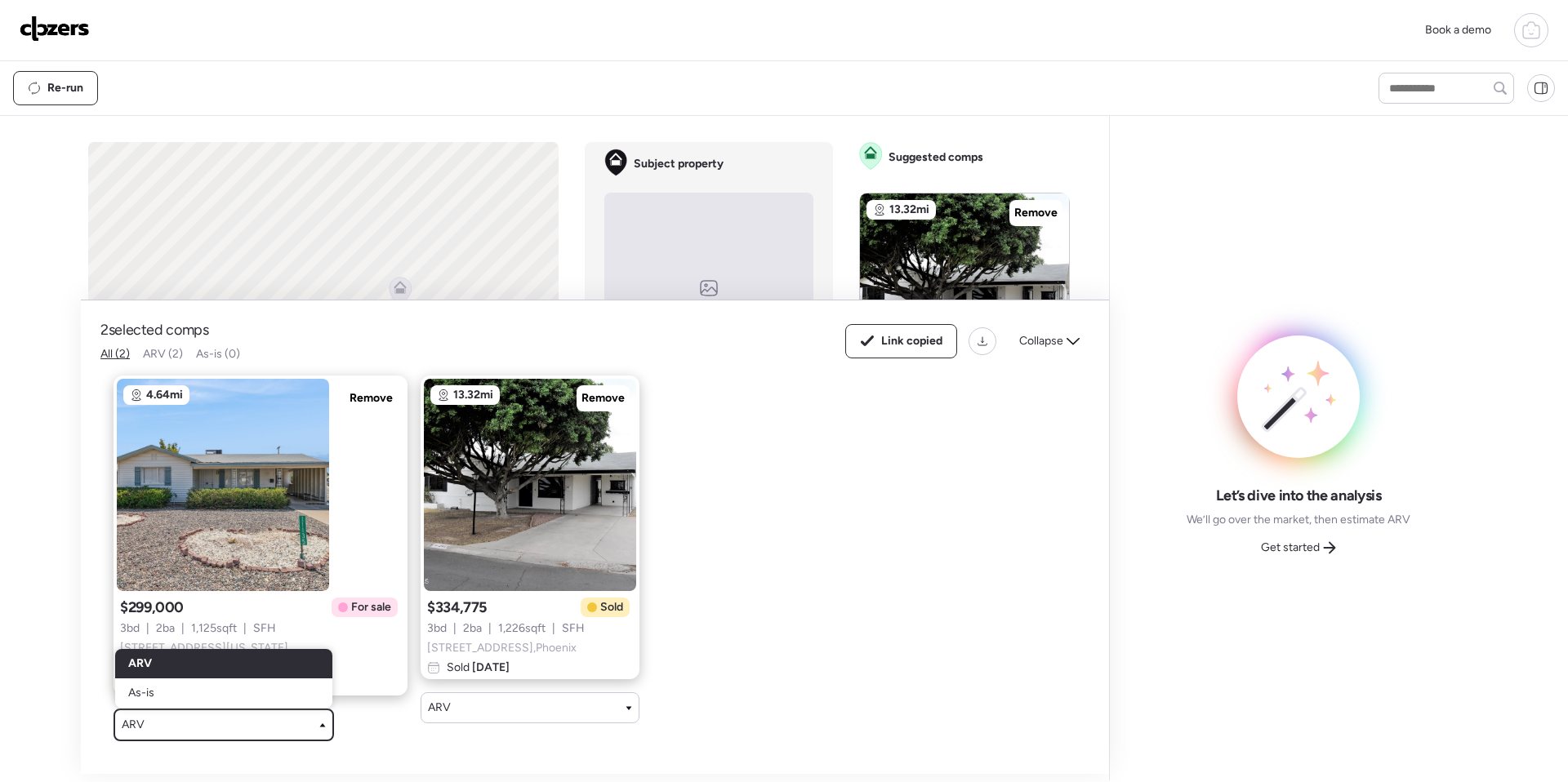
click at [321, 729] on div "ARV" at bounding box center [224, 724] width 204 height 16
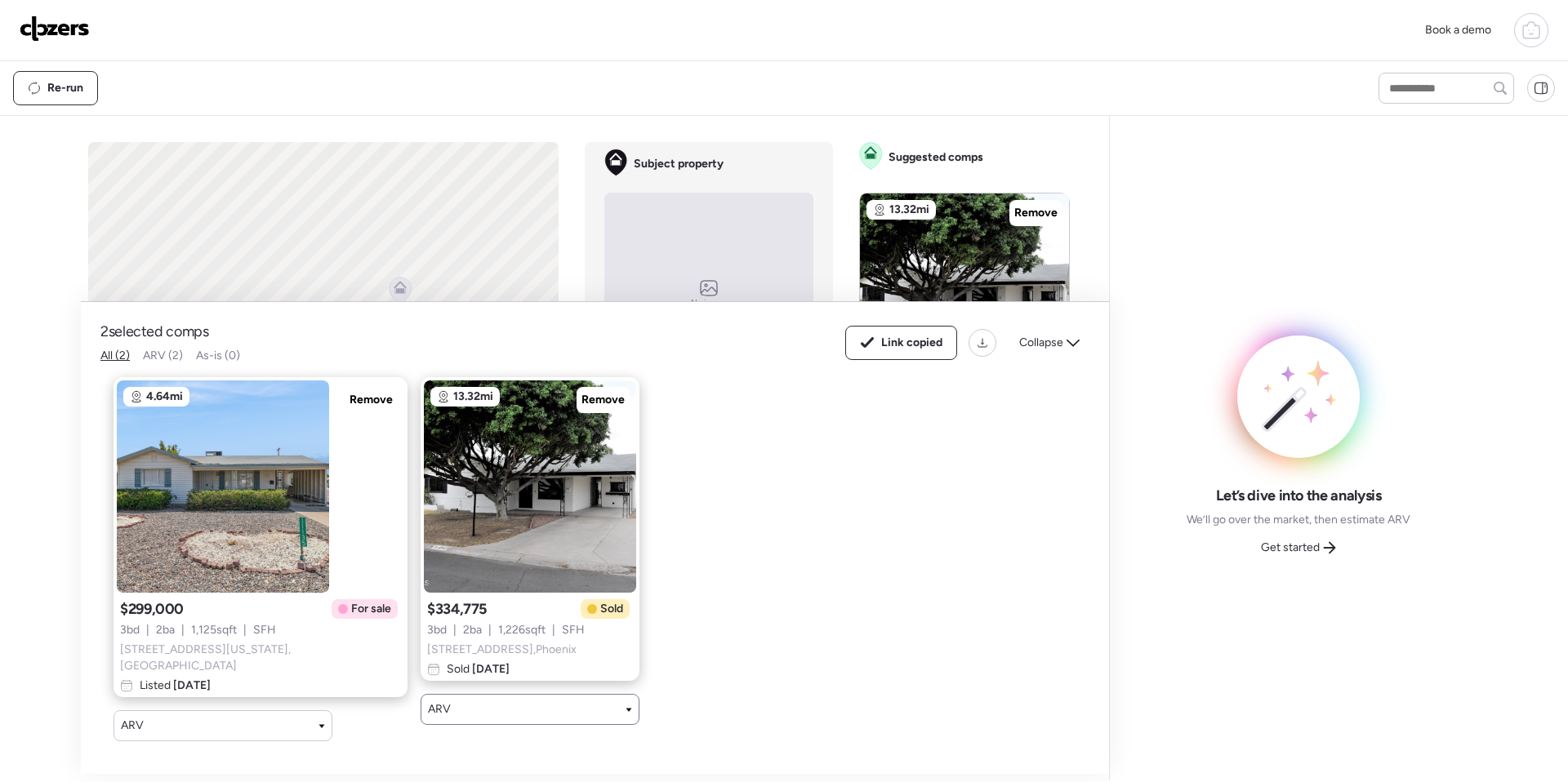
click at [428, 717] on div "ARV" at bounding box center [530, 709] width 204 height 16
click at [429, 718] on div "ARV" at bounding box center [531, 710] width 204 height 16
click at [711, 625] on div "4.64mi Remove $299,000 For sale 3 bd | 2 ba | 1,125 sqft | SFH 11135 W Florida …" at bounding box center [581, 559] width 962 height 391
click at [828, 356] on div "Collapse" at bounding box center [1049, 342] width 80 height 26
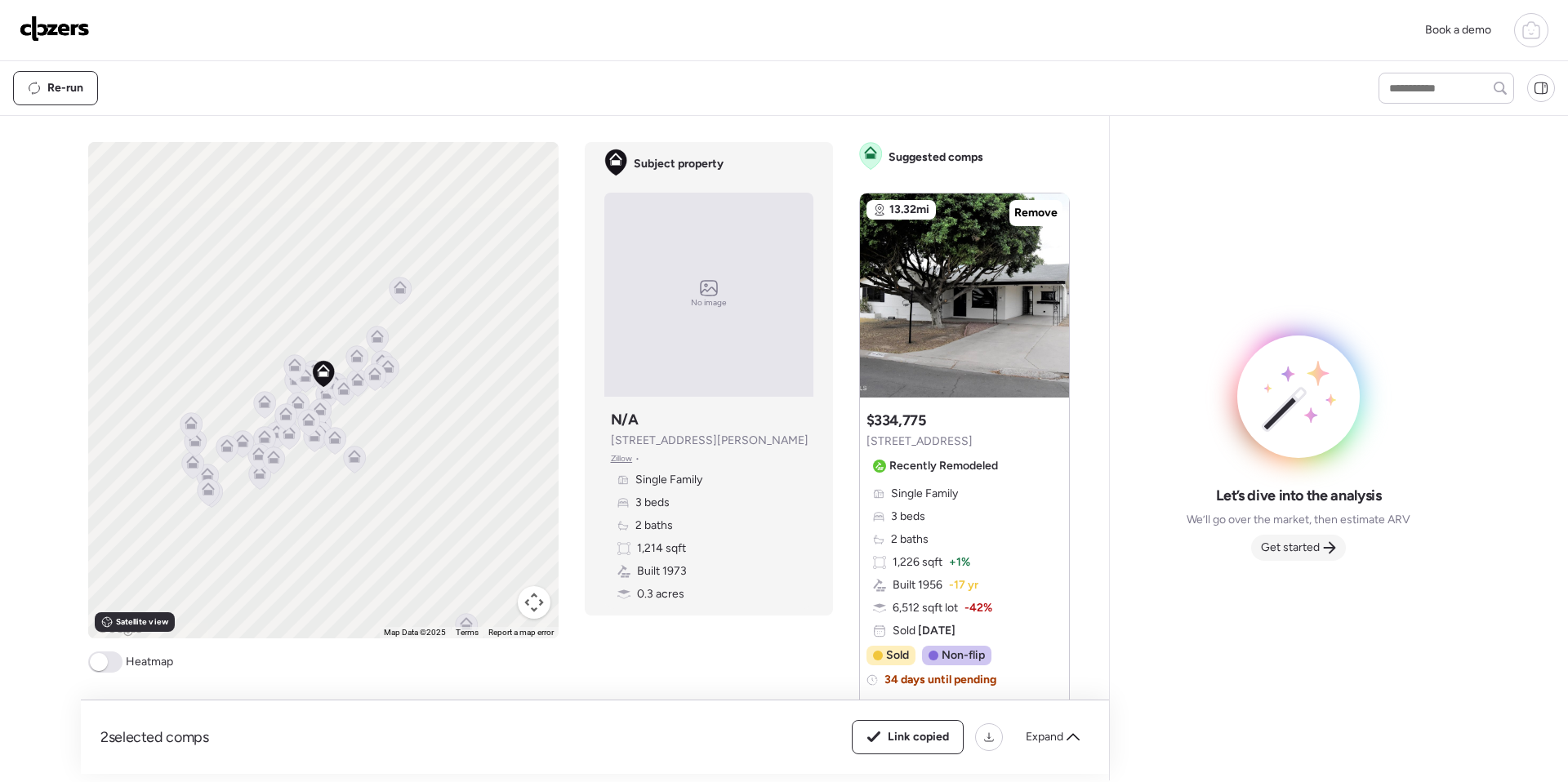
click at [828, 546] on span "Get started" at bounding box center [1290, 548] width 59 height 16
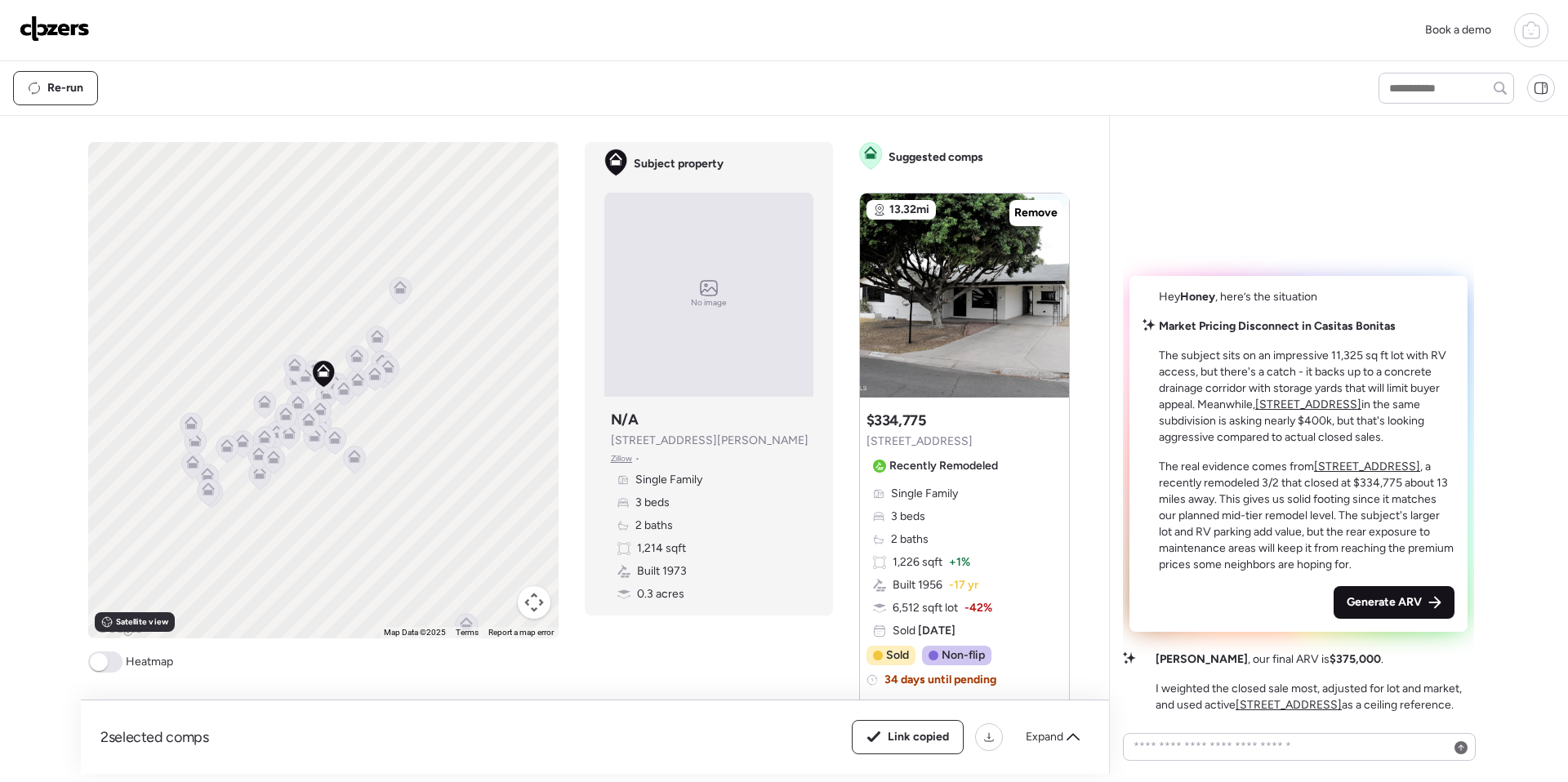
click at [828, 599] on span "Generate ARV" at bounding box center [1383, 602] width 75 height 16
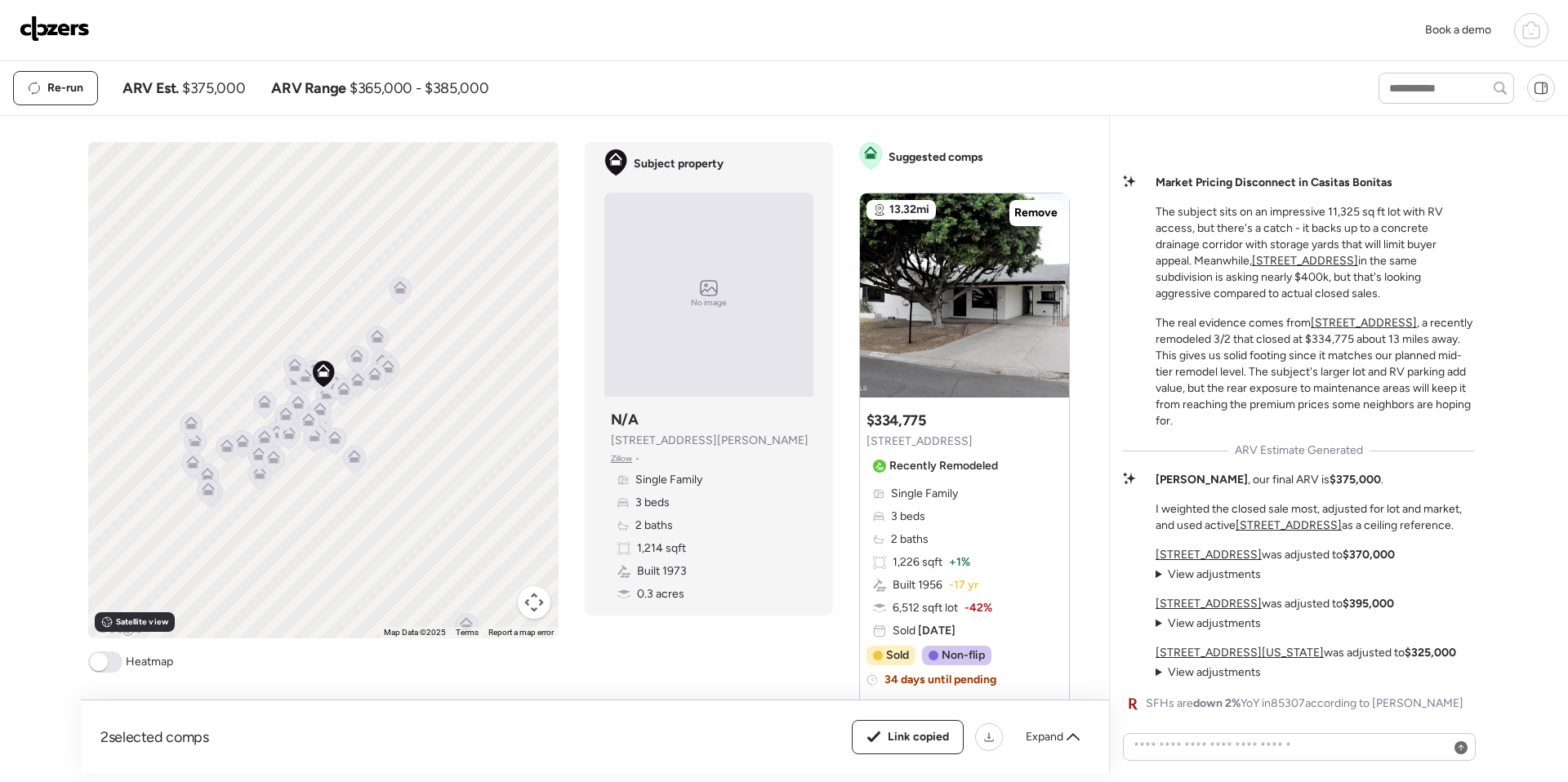
click at [828, 602] on u "13131 W Sierra Vista Dr" at bounding box center [1208, 604] width 106 height 14
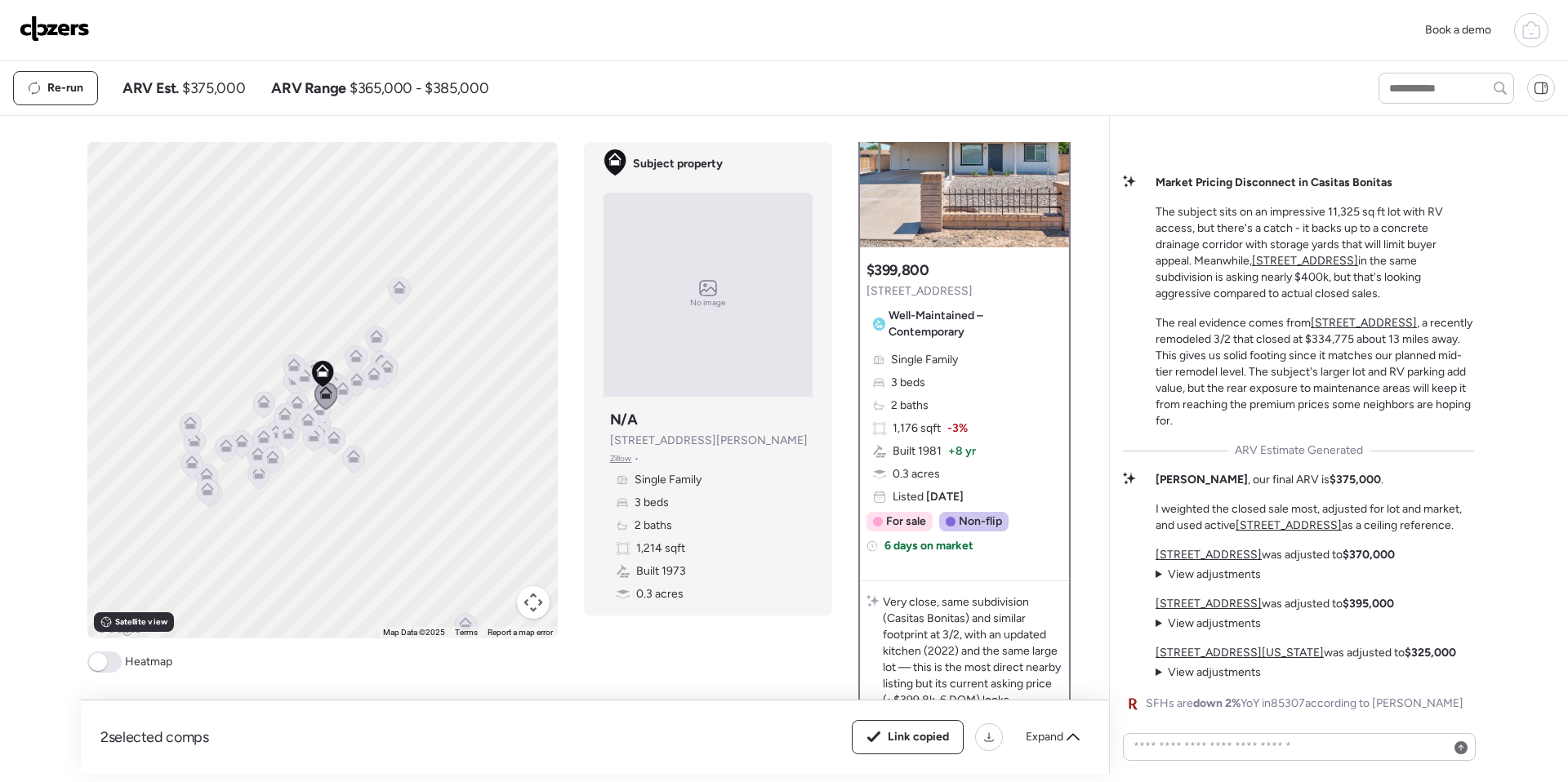
scroll to position [106, 0]
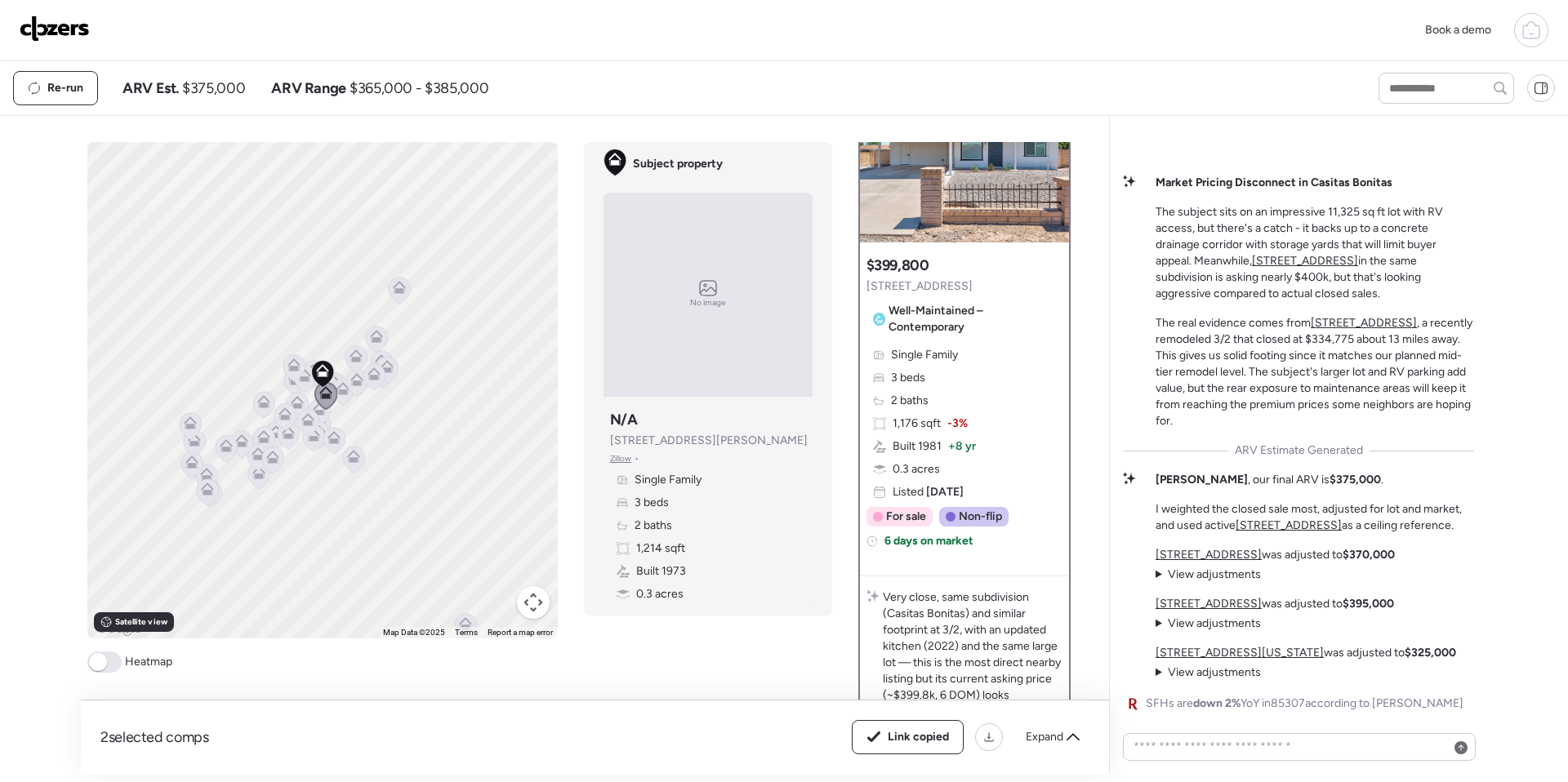
click at [828, 656] on u "11135 W Florida Ave" at bounding box center [1239, 652] width 169 height 14
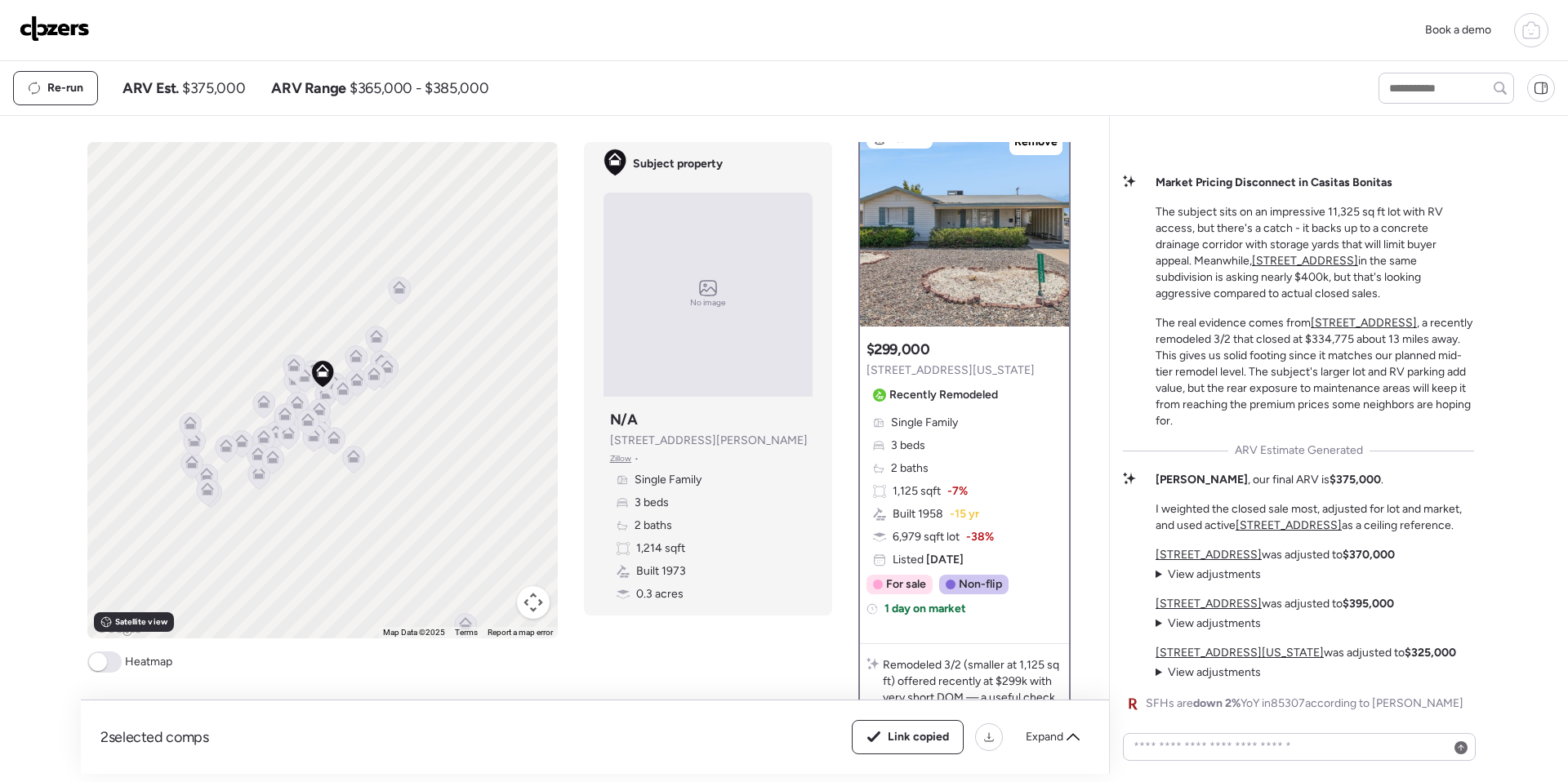
scroll to position [14, 0]
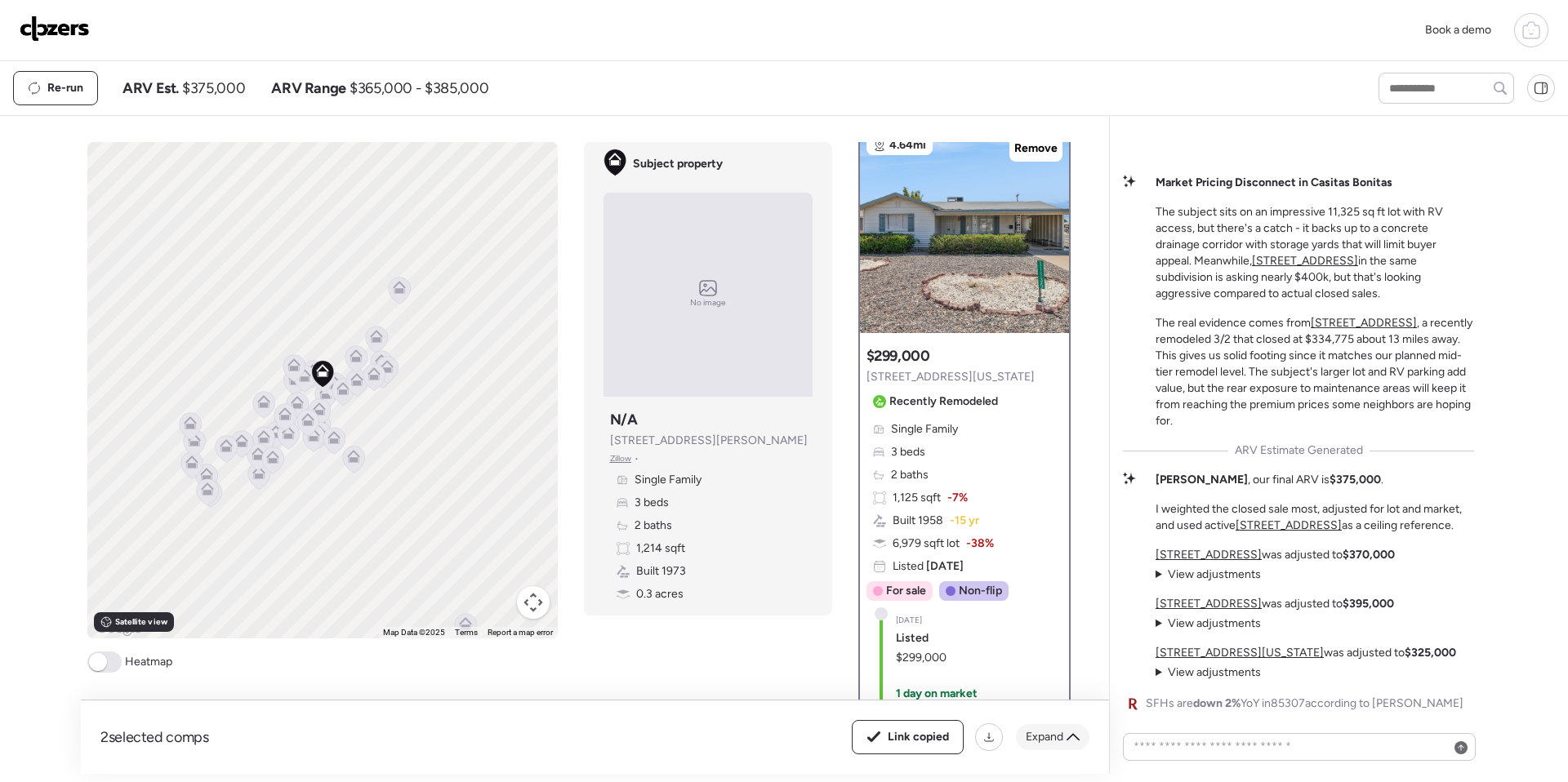
click at [828, 737] on icon at bounding box center [1073, 737] width 13 height 13
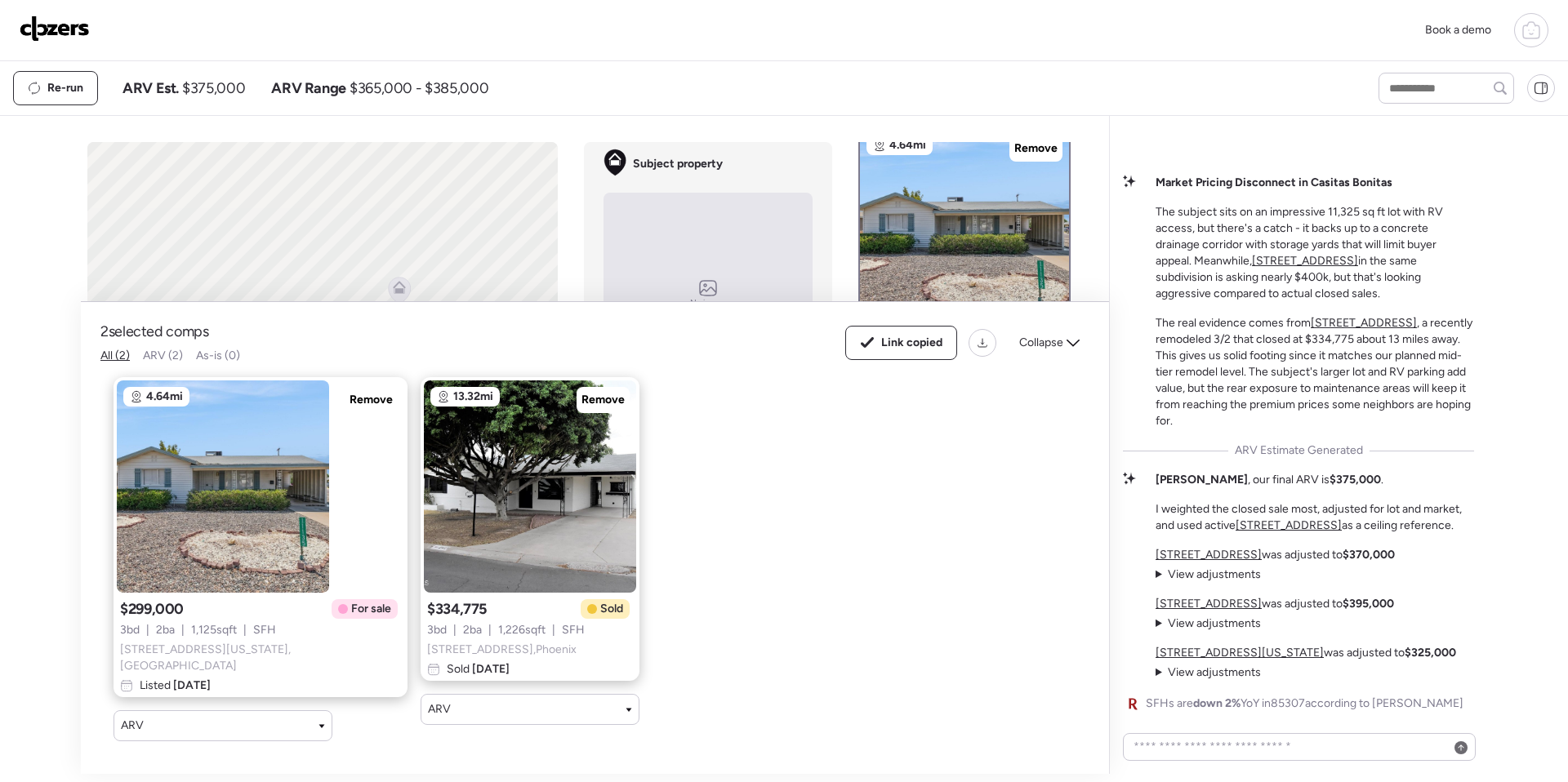
click at [33, 338] on div "Book a demo Kept comps All (2) ARV (2) As-is (0) Novation (0) 4.64mi Remove $29…" at bounding box center [784, 387] width 1568 height 773
click at [828, 350] on icon at bounding box center [1073, 343] width 13 height 13
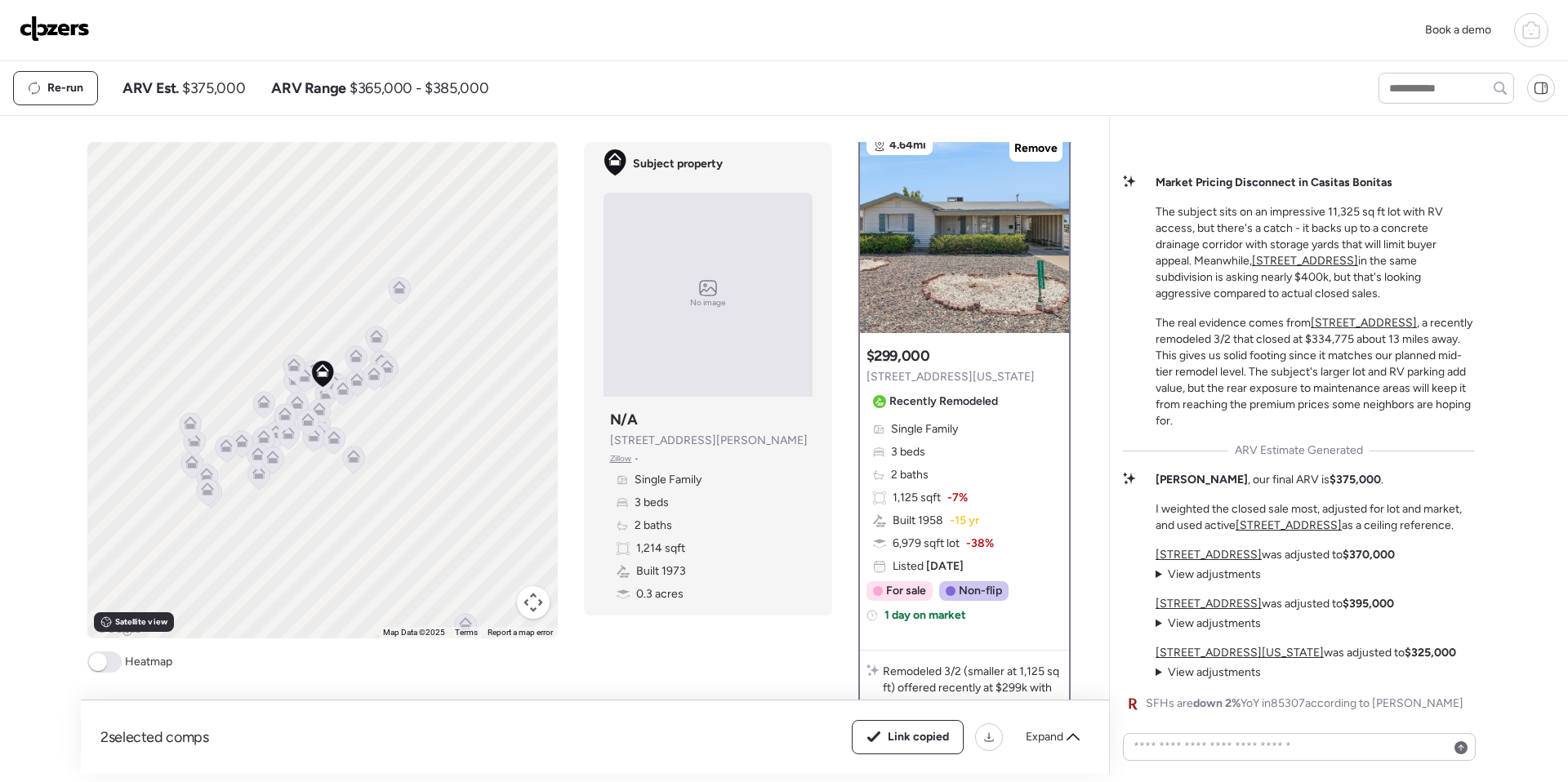
click at [54, 25] on img at bounding box center [55, 28] width 70 height 26
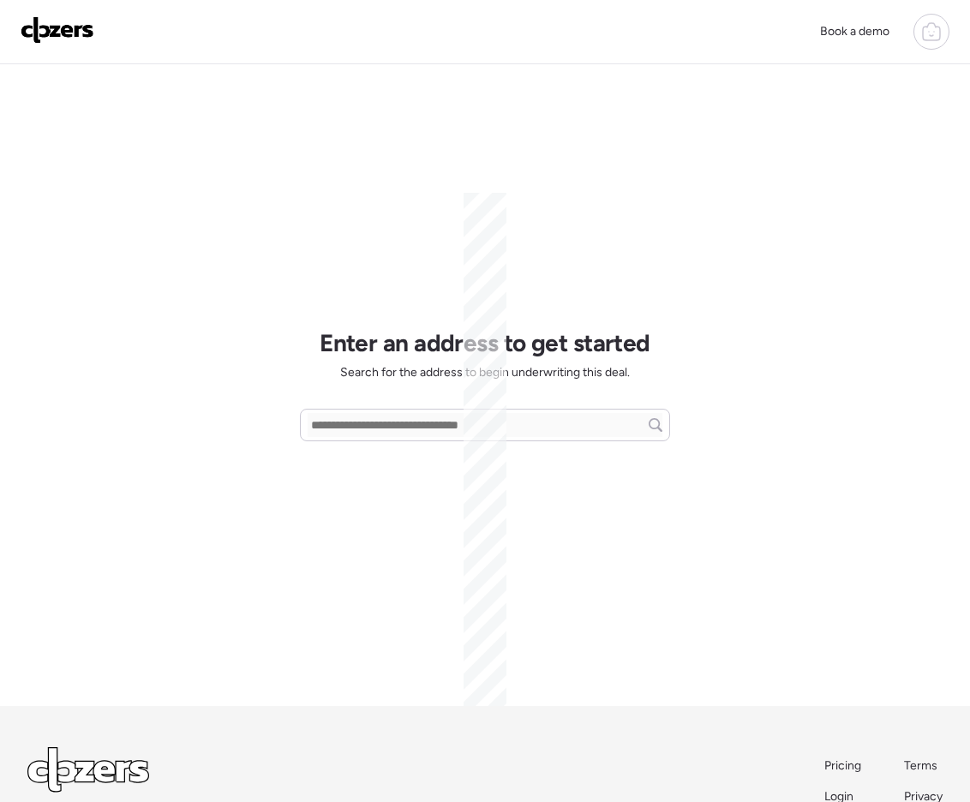
click at [73, 27] on img at bounding box center [58, 29] width 74 height 27
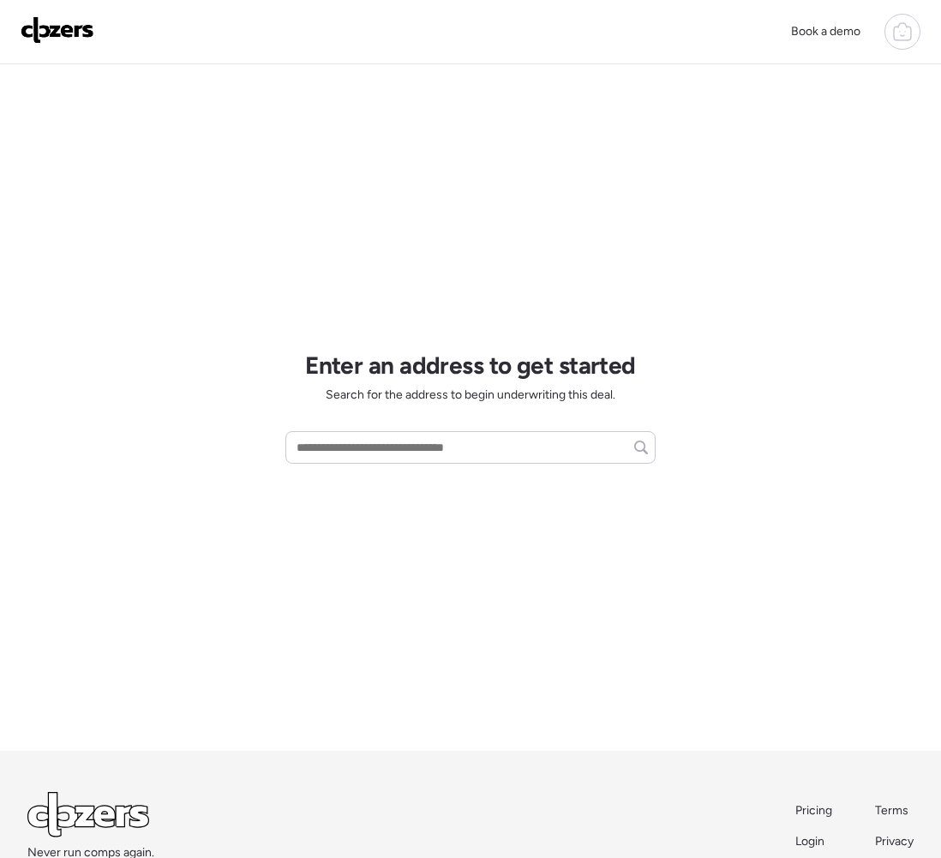
click at [454, 801] on div "Never run comps again. Pricing Terms Login Privacy" at bounding box center [470, 826] width 886 height 69
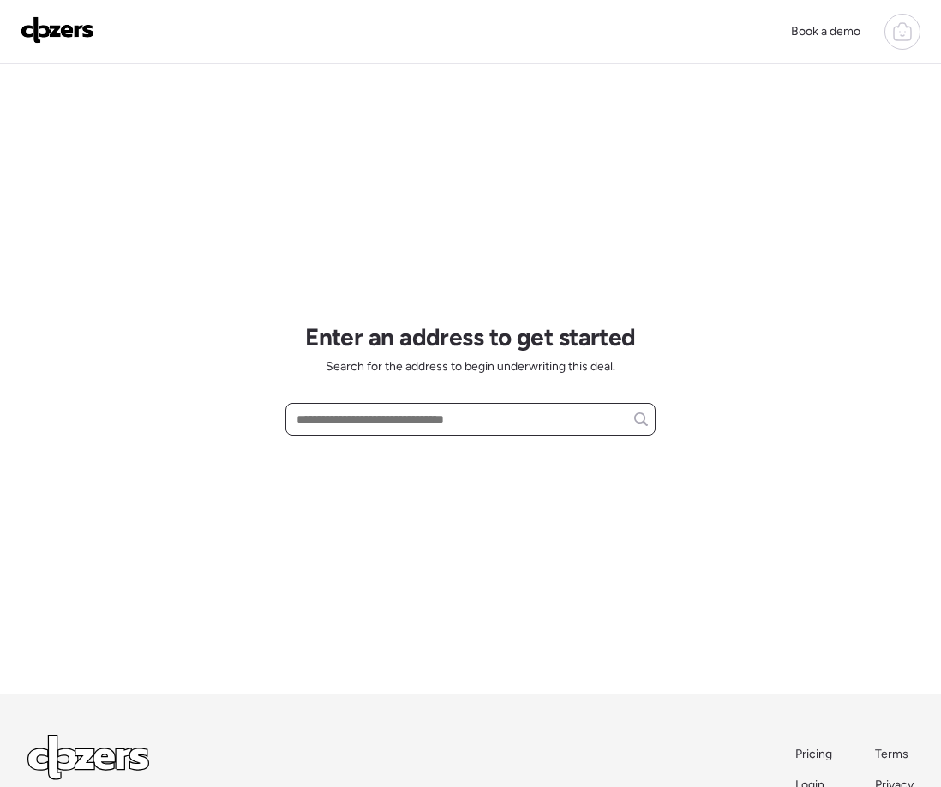
click at [411, 429] on input "text" at bounding box center [470, 419] width 355 height 24
paste input "**********"
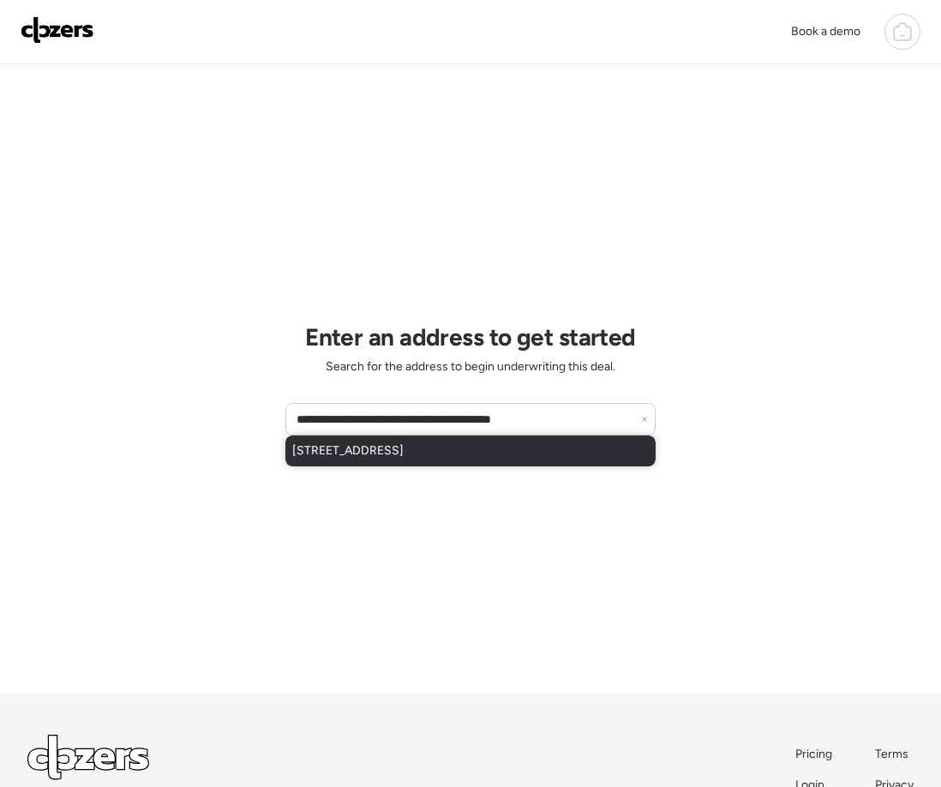
click at [374, 452] on span "15520 E Sunburst Dr, Fountain Hills, AZ, 85268" at bounding box center [347, 450] width 111 height 17
type input "**********"
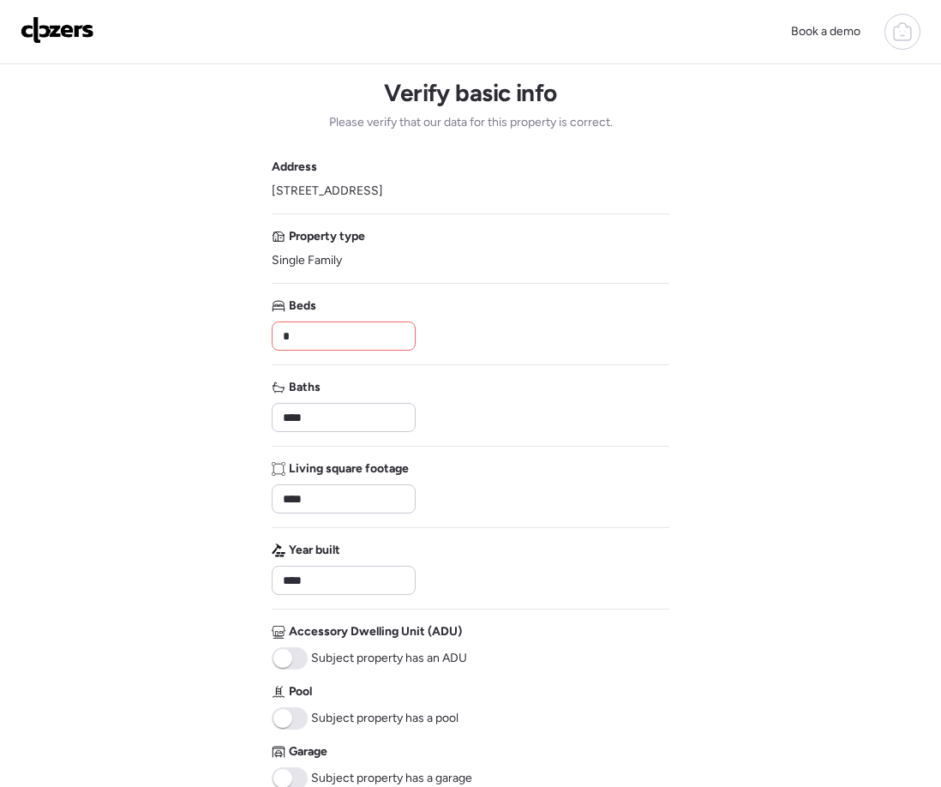
click at [312, 339] on input "*" at bounding box center [343, 336] width 129 height 24
type input "*"
click at [514, 358] on div "Address 15520 E Sunburst Dr, Fountain Hills, AZ 85268 Property type Single Fami…" at bounding box center [471, 474] width 398 height 631
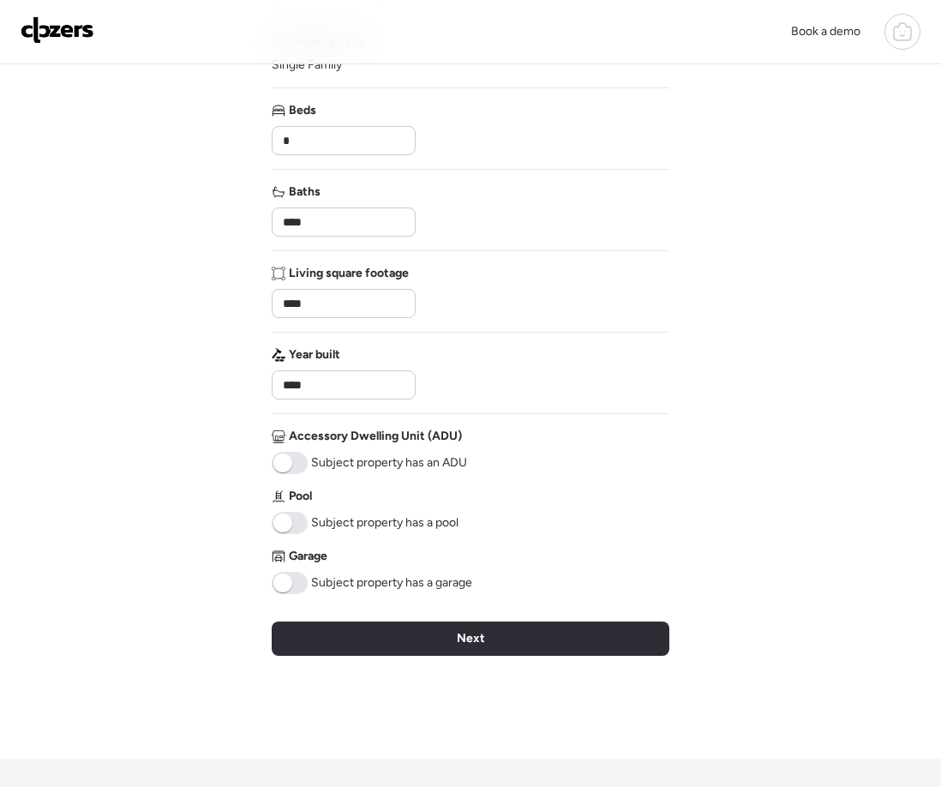
scroll to position [197, 0]
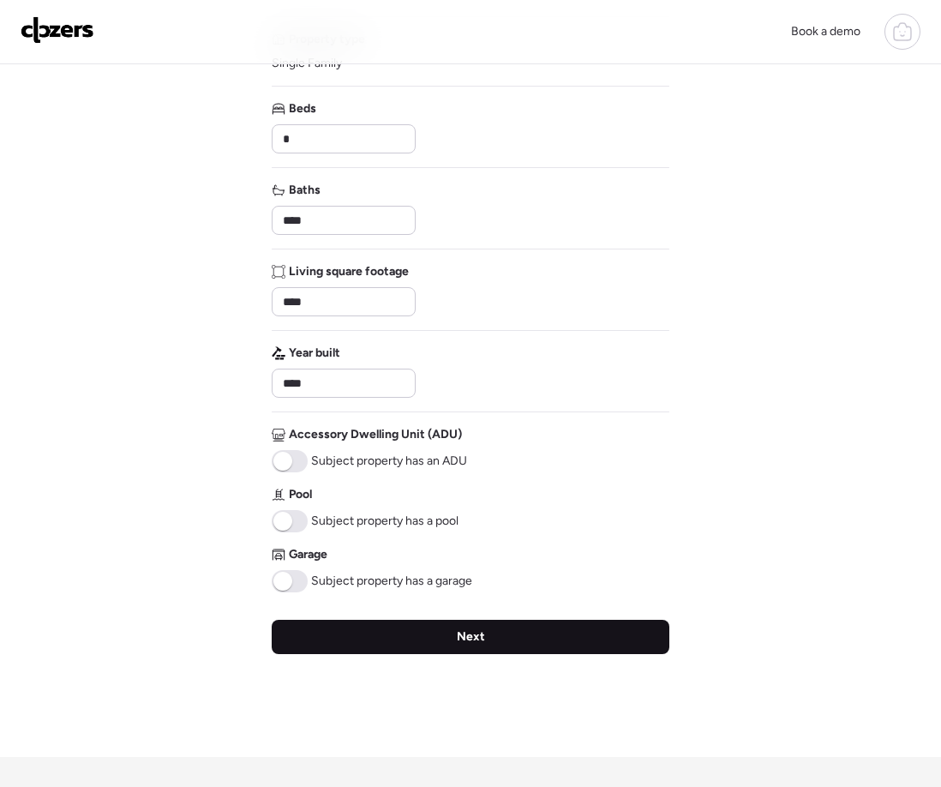
click at [345, 624] on div "Next" at bounding box center [471, 637] width 398 height 34
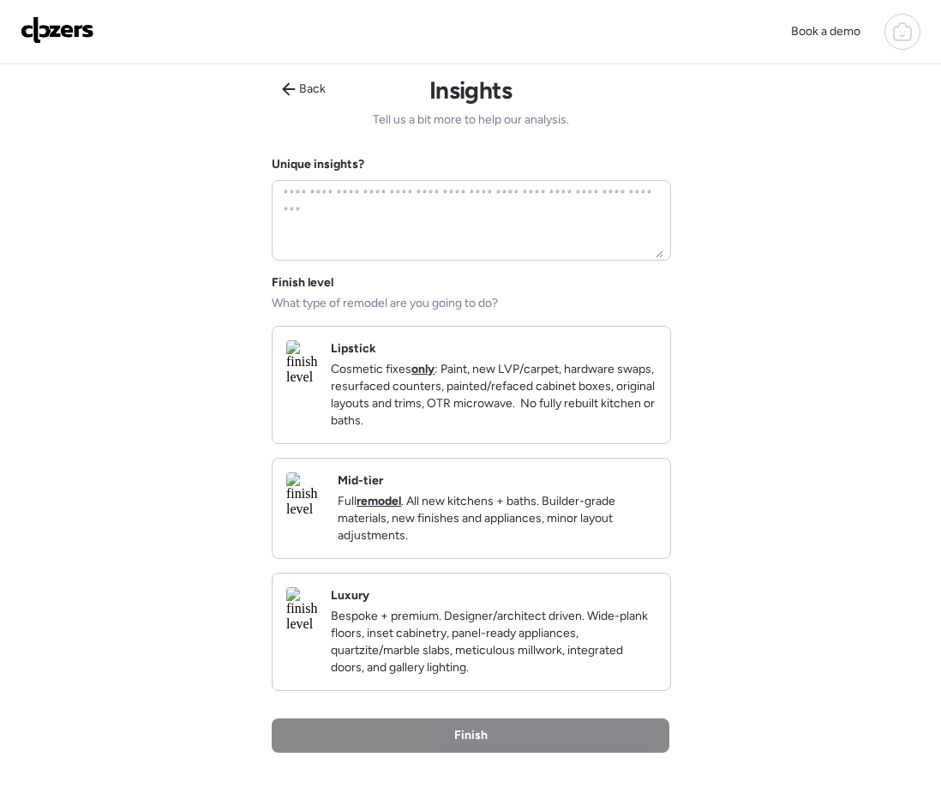
scroll to position [0, 0]
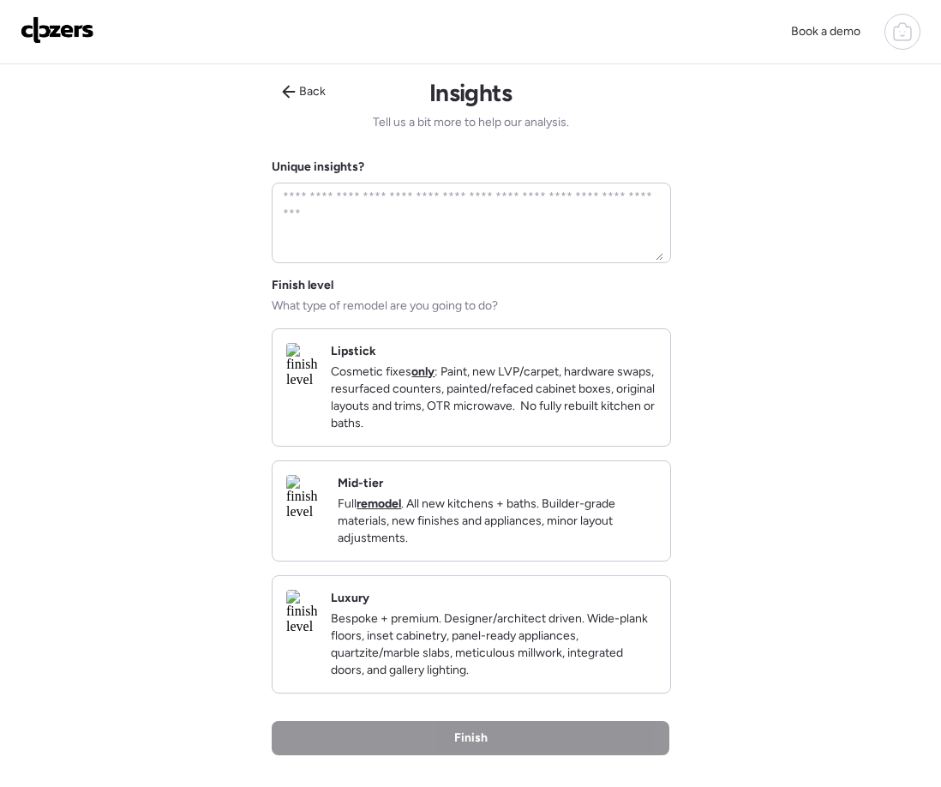
click at [419, 405] on p "Cosmetic fixes only : Paint, new LVP/carpet, hardware swaps, resurfaced counter…" at bounding box center [494, 397] width 326 height 69
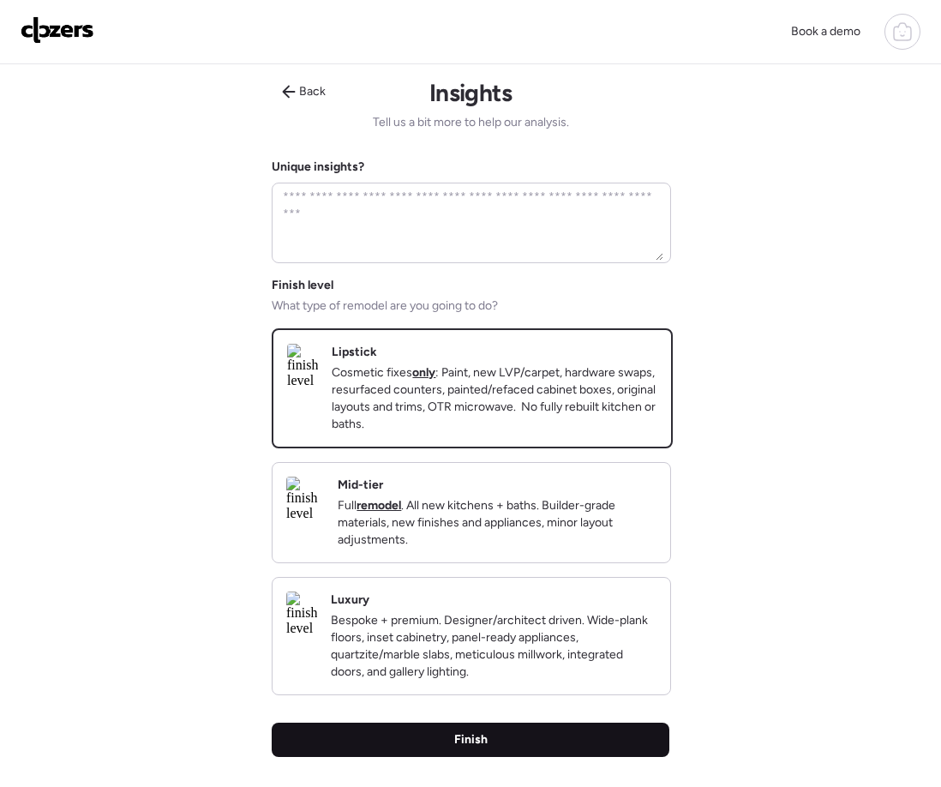
click at [459, 757] on div "Finish" at bounding box center [471, 739] width 398 height 34
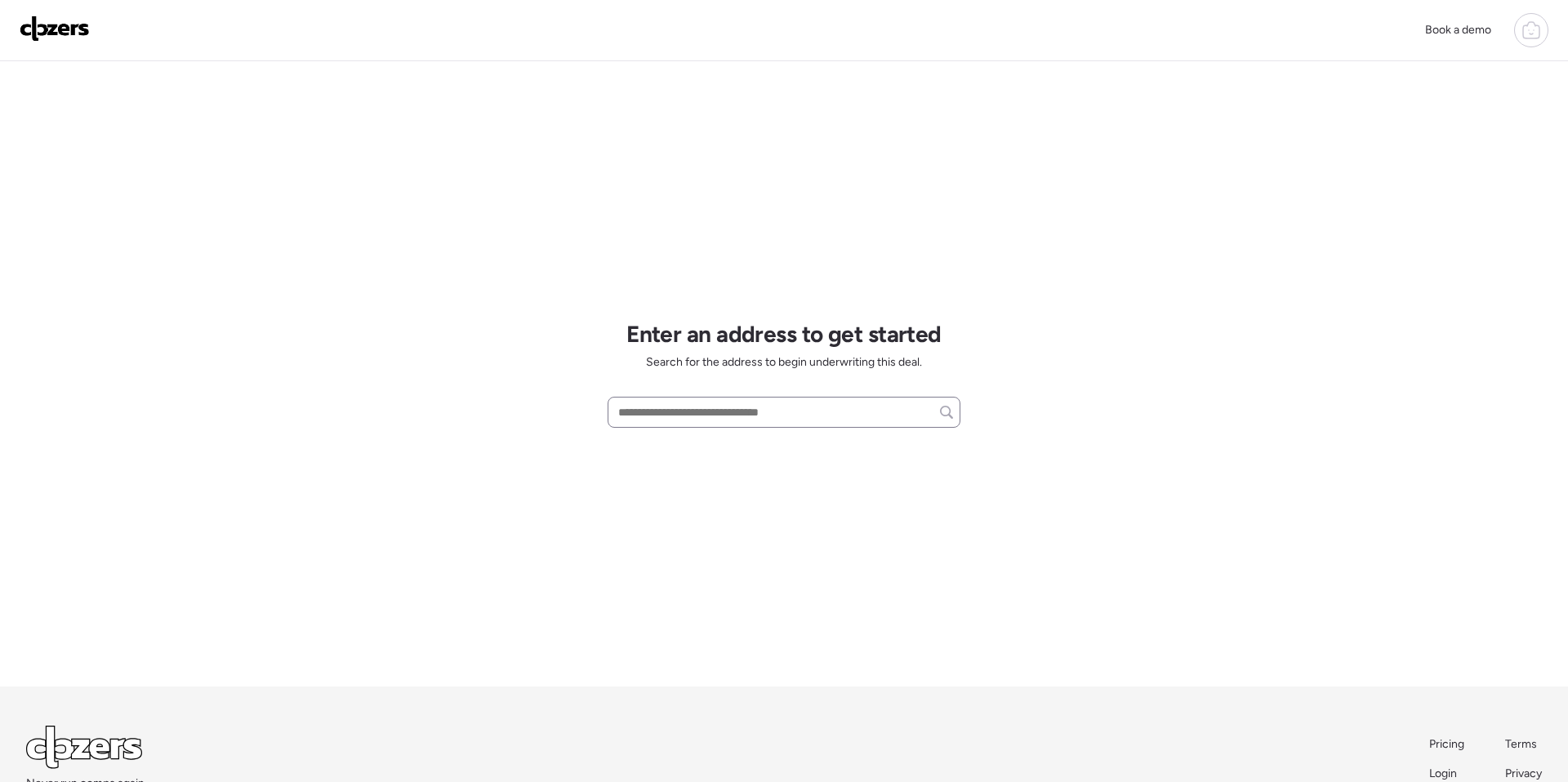
click at [734, 410] on input "text" at bounding box center [783, 412] width 338 height 23
paste input "**********"
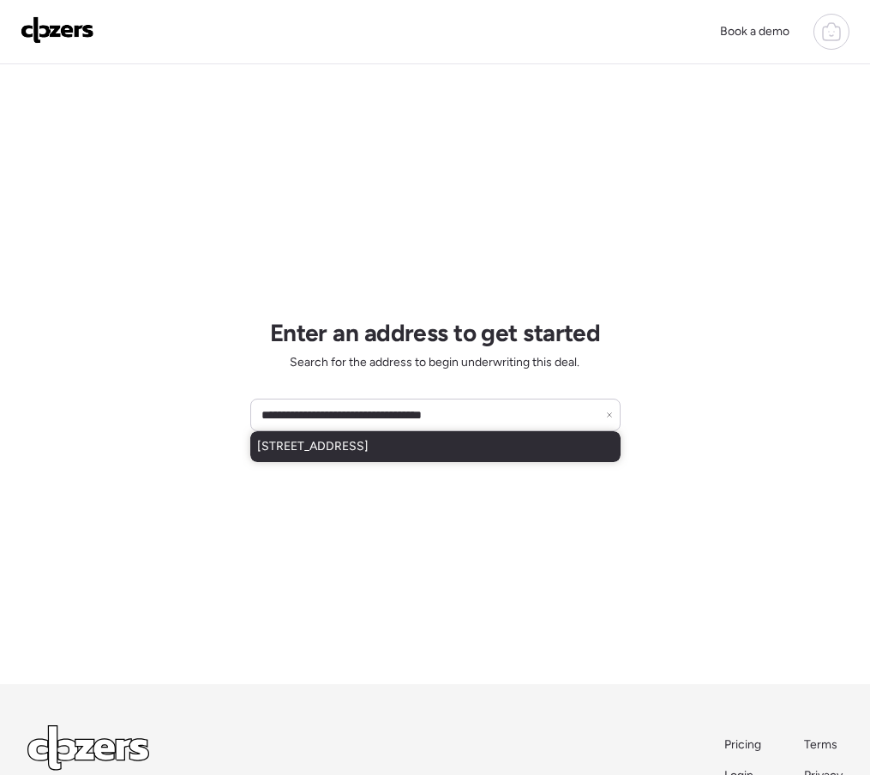
click at [564, 445] on div "[STREET_ADDRESS]" at bounding box center [435, 446] width 370 height 31
type input "**********"
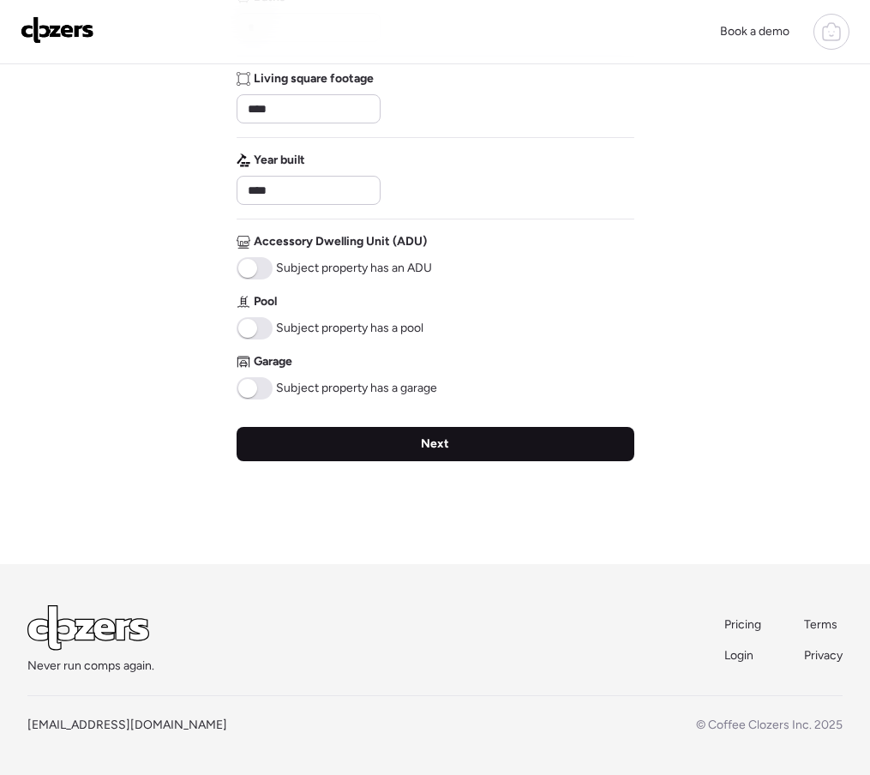
click at [426, 437] on span "Next" at bounding box center [435, 443] width 28 height 17
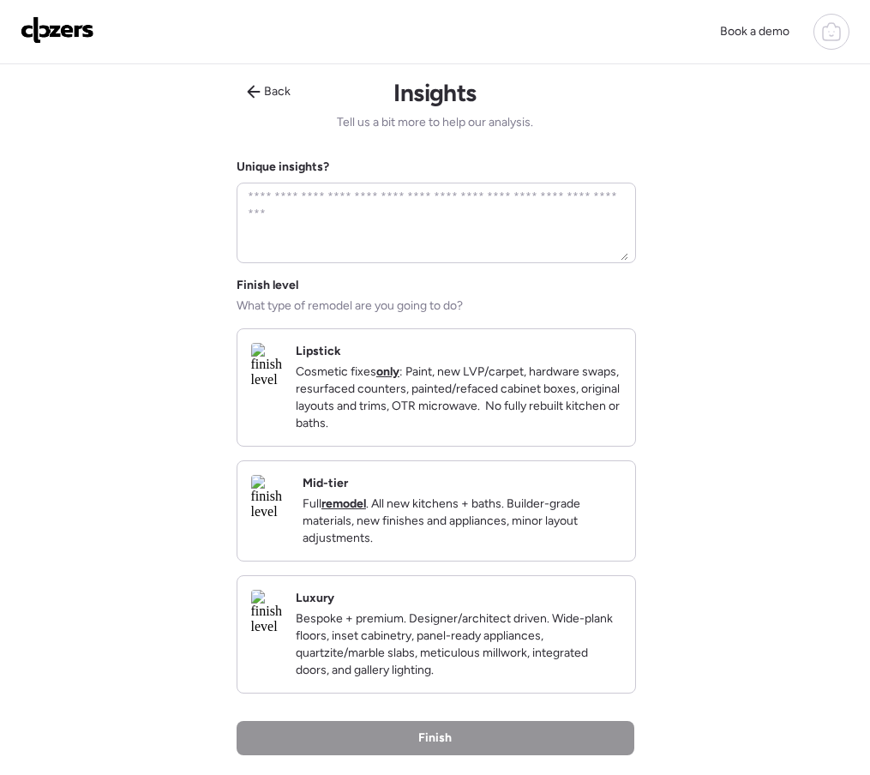
click at [424, 429] on p "Cosmetic fixes only : Paint, new LVP/carpet, hardware swaps, resurfaced counter…" at bounding box center [459, 397] width 326 height 69
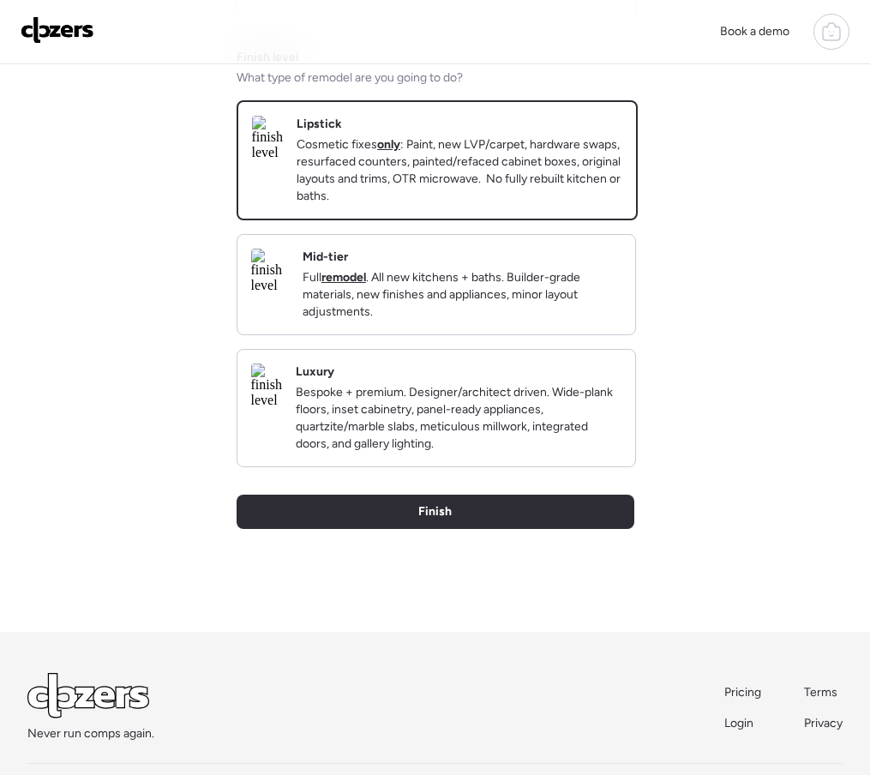
scroll to position [309, 0]
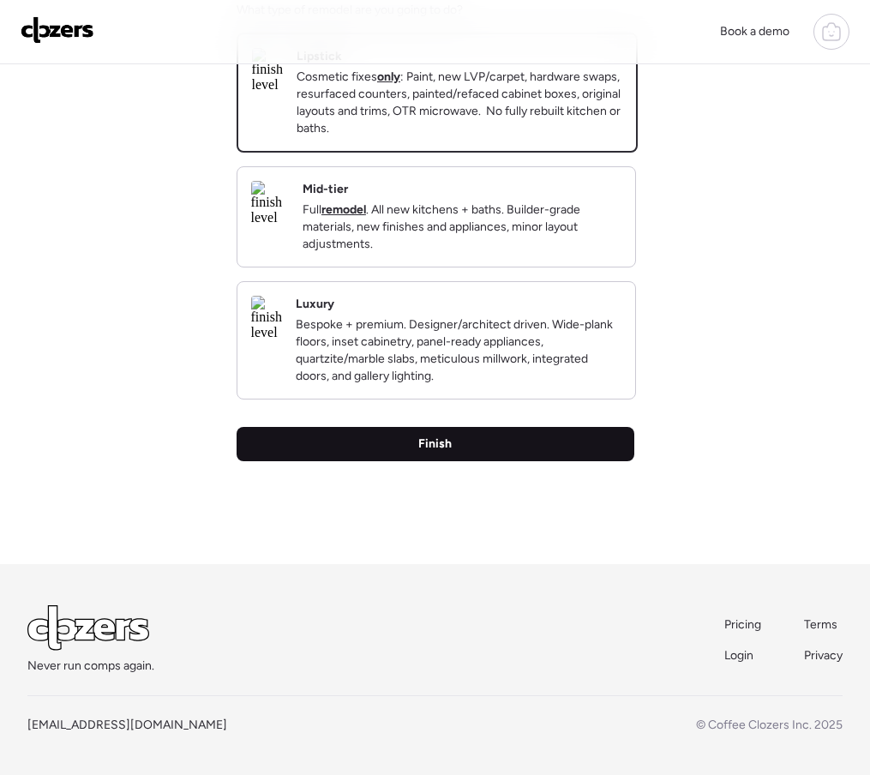
click at [442, 453] on span "Finish" at bounding box center [434, 443] width 33 height 17
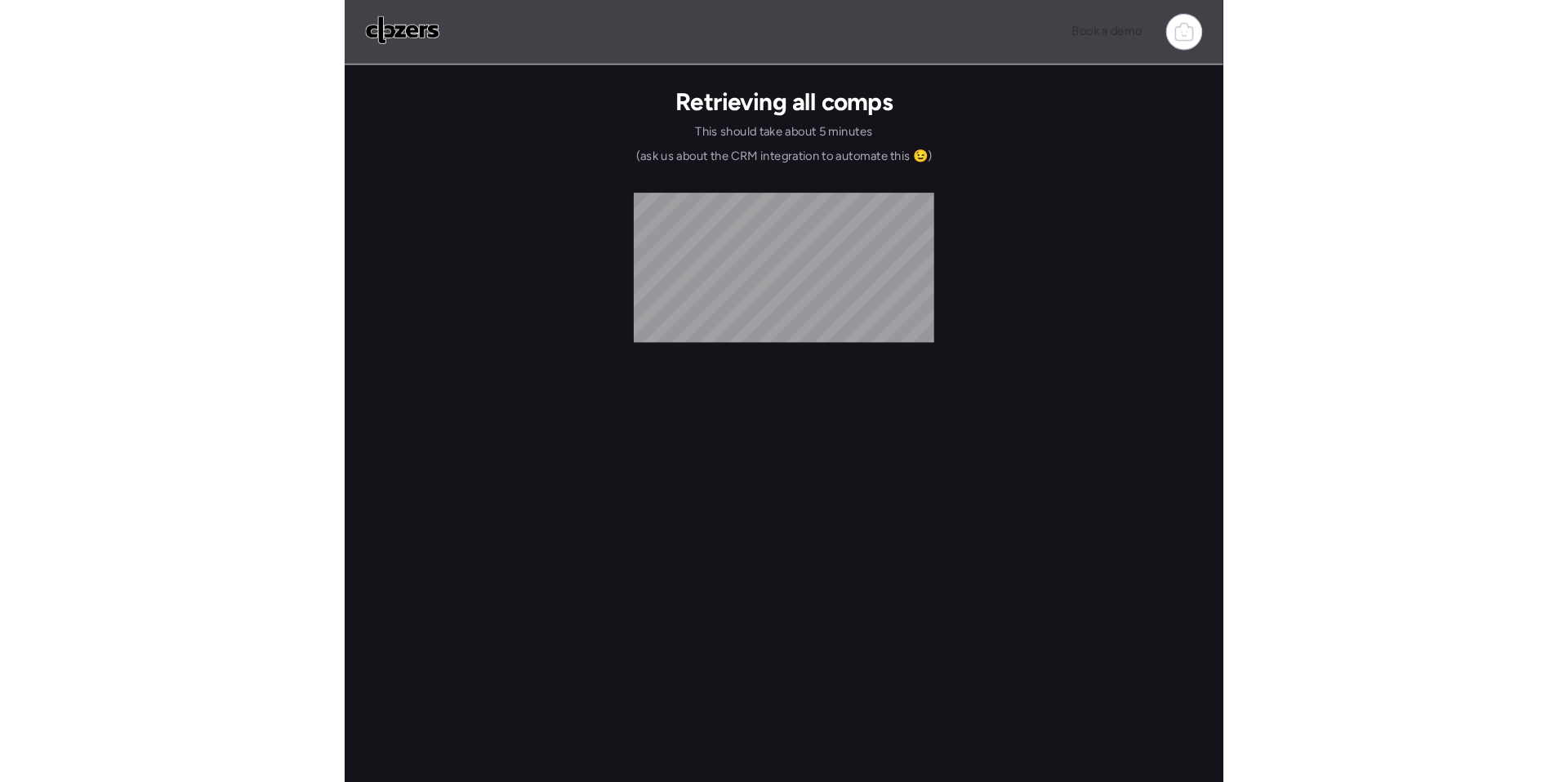
scroll to position [0, 0]
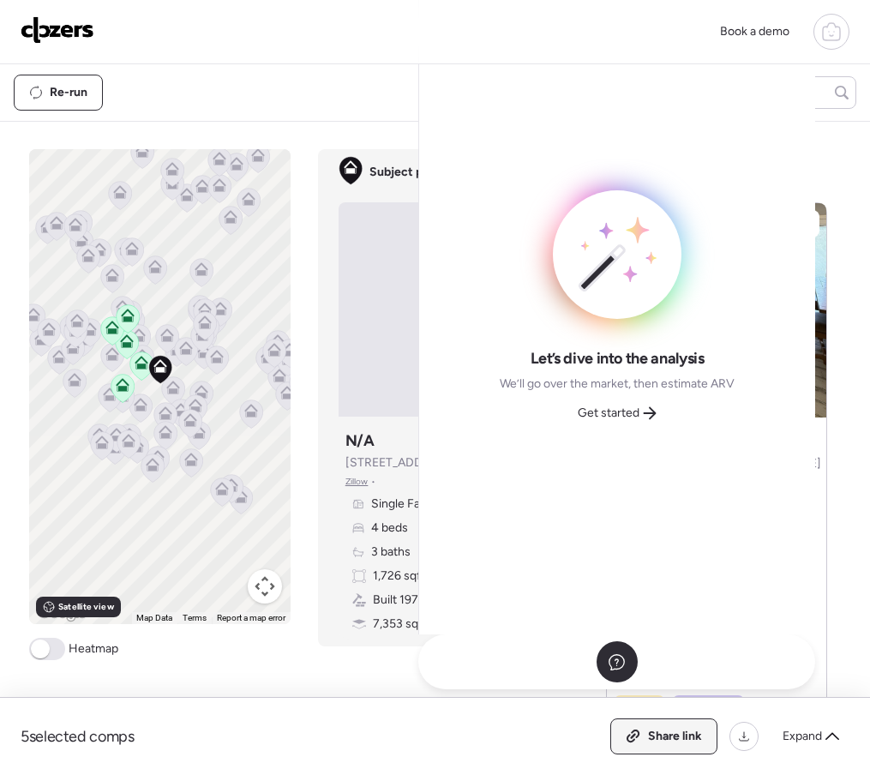
click at [655, 738] on span "Share link" at bounding box center [675, 736] width 54 height 17
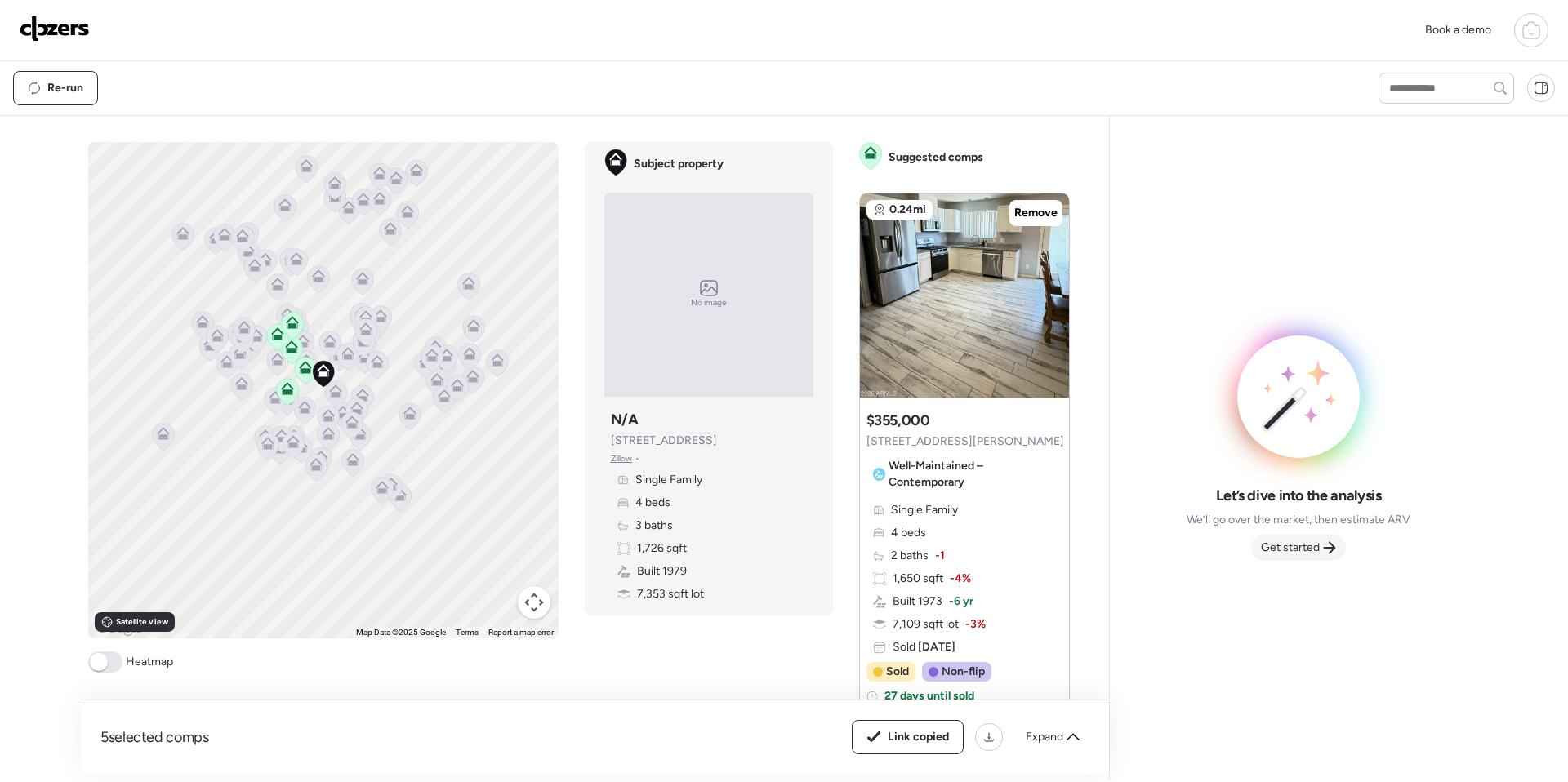
click at [1270, 545] on span "Get started" at bounding box center [1290, 548] width 59 height 16
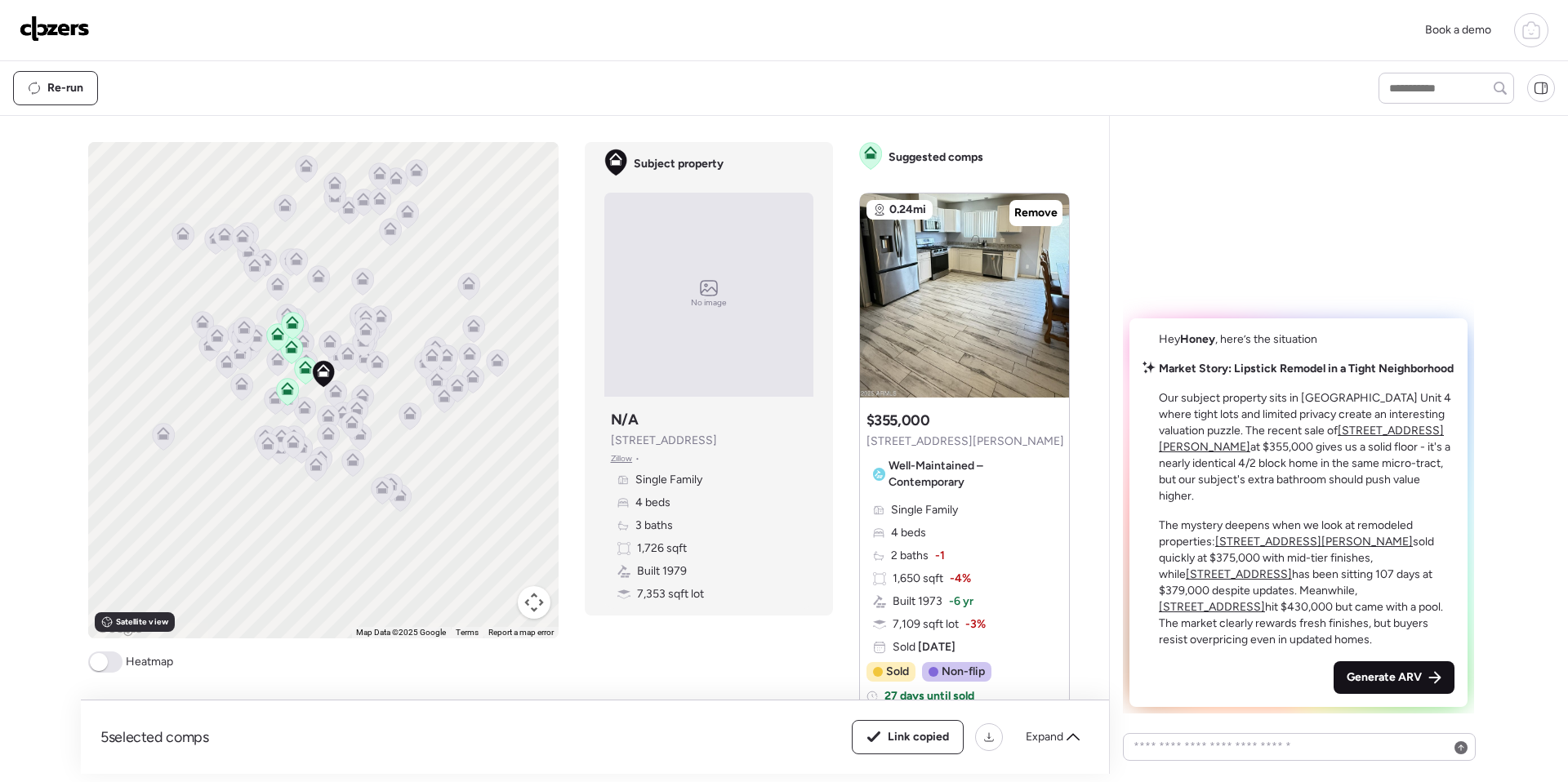
click at [1385, 672] on span "Generate ARV" at bounding box center [1383, 677] width 75 height 16
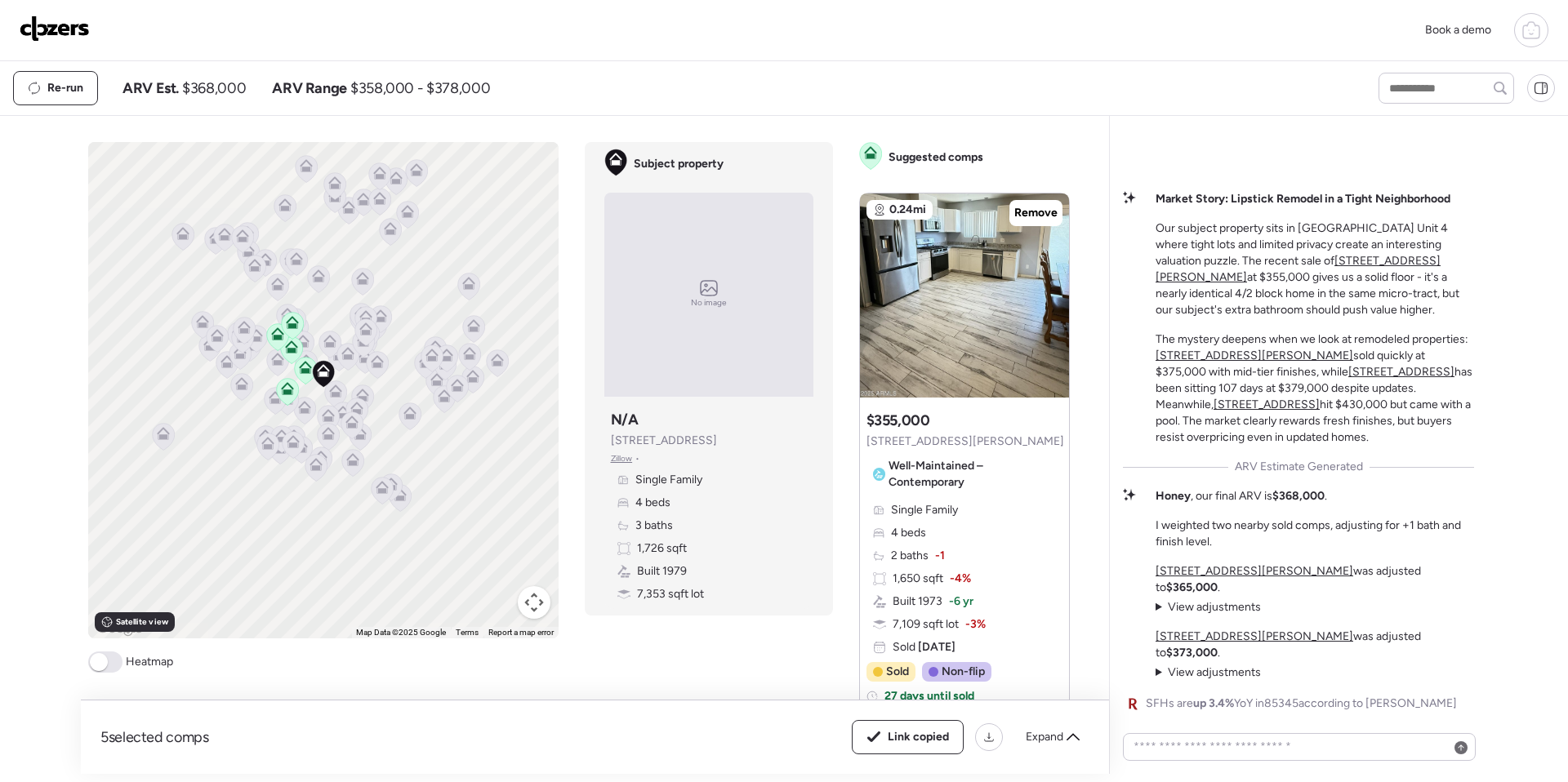
click at [48, 29] on img at bounding box center [55, 28] width 70 height 26
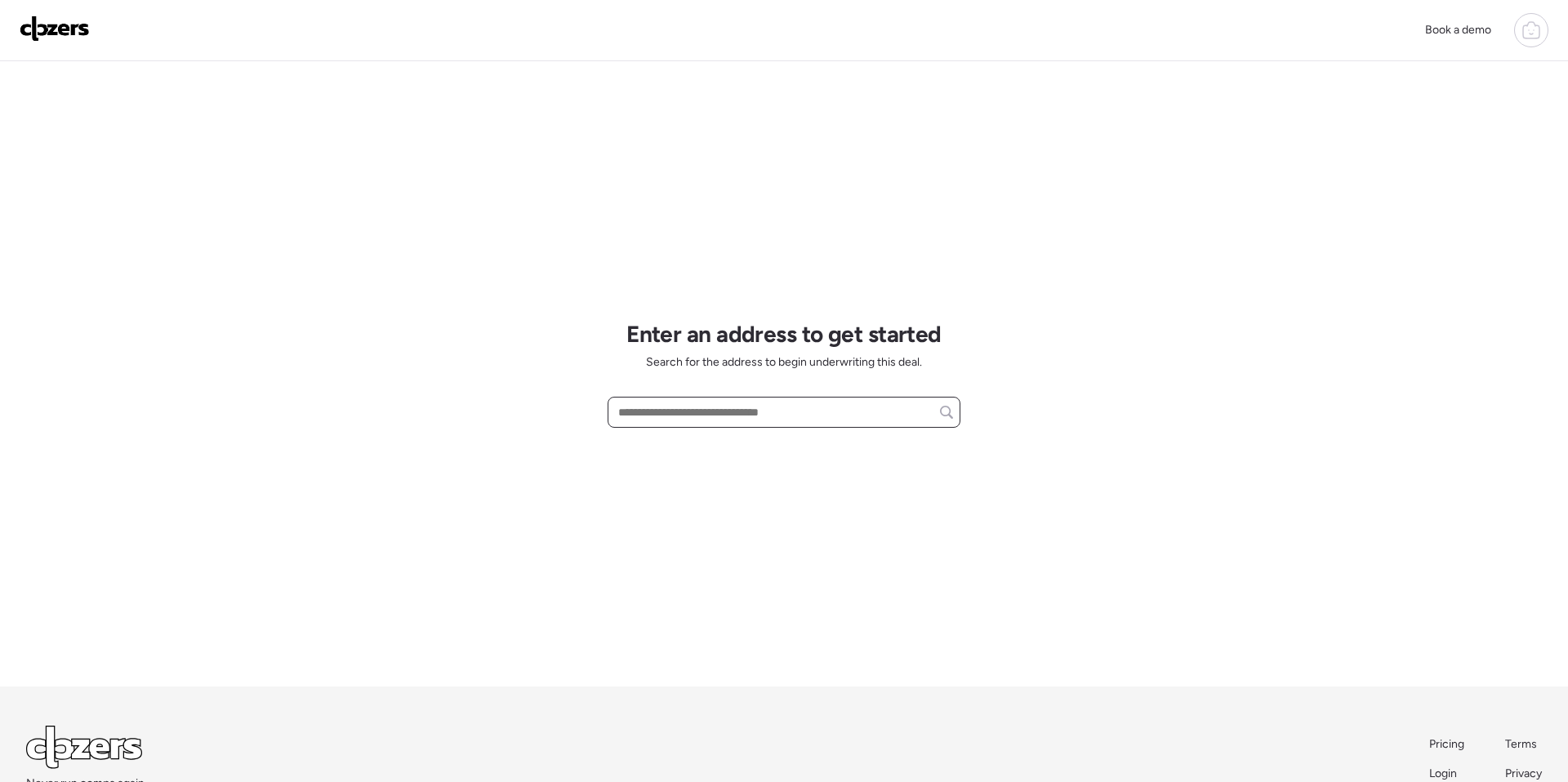
click at [637, 409] on input "text" at bounding box center [783, 412] width 338 height 23
paste input "**********"
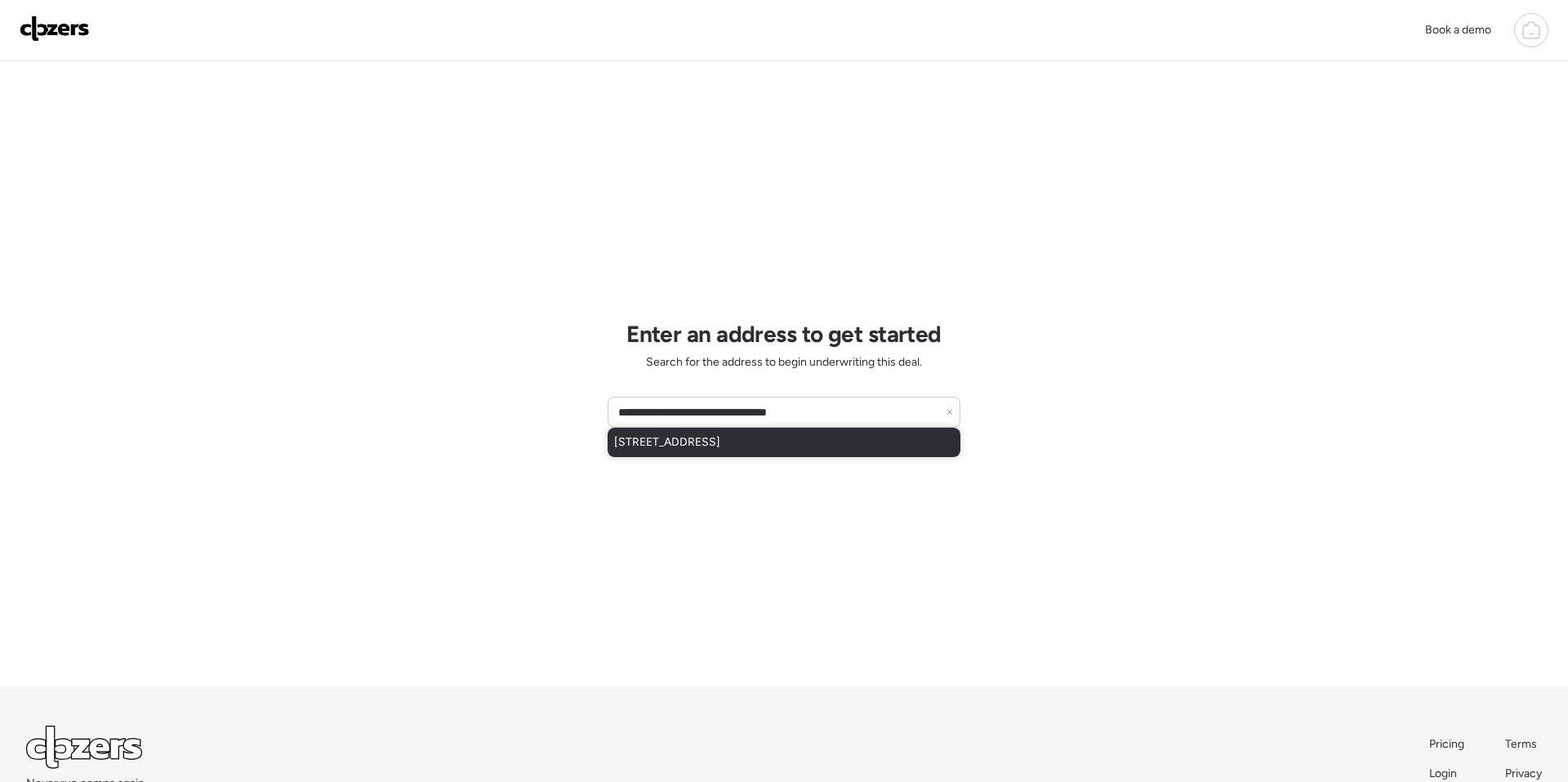
click at [694, 454] on div "[STREET_ADDRESS]" at bounding box center [784, 442] width 352 height 30
type input "**********"
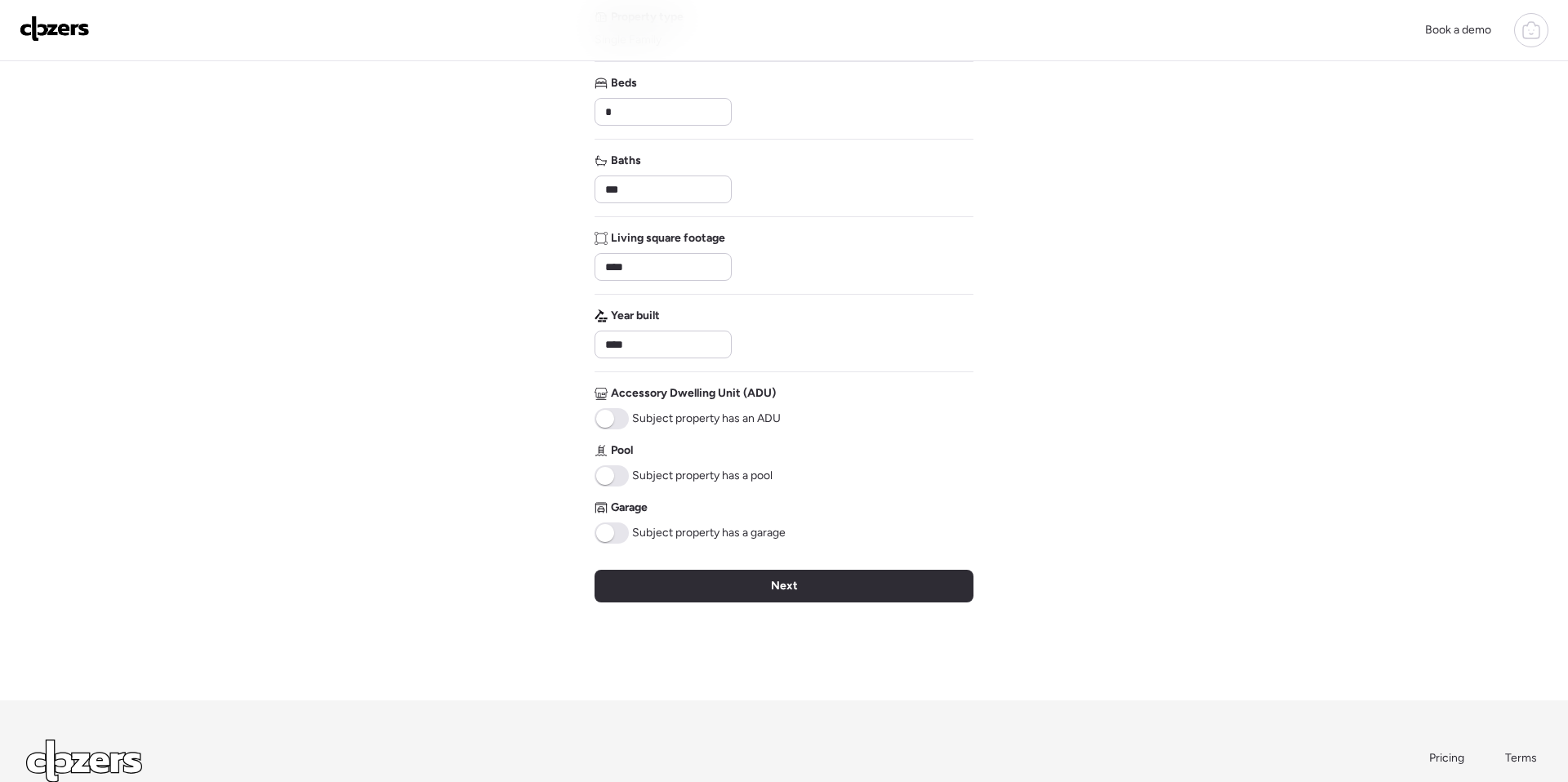
scroll to position [214, 0]
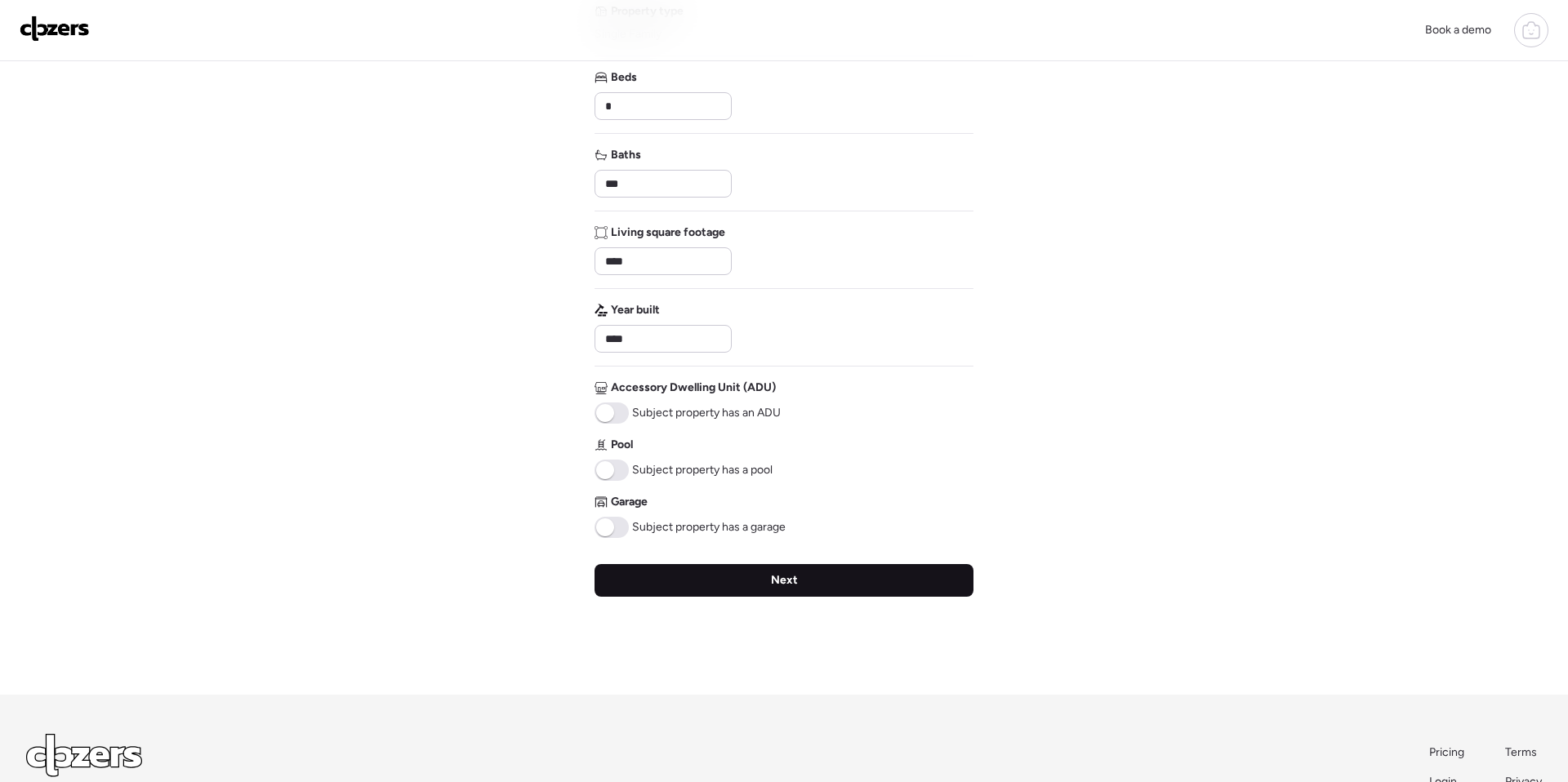
click at [717, 569] on div "Next" at bounding box center [784, 580] width 379 height 32
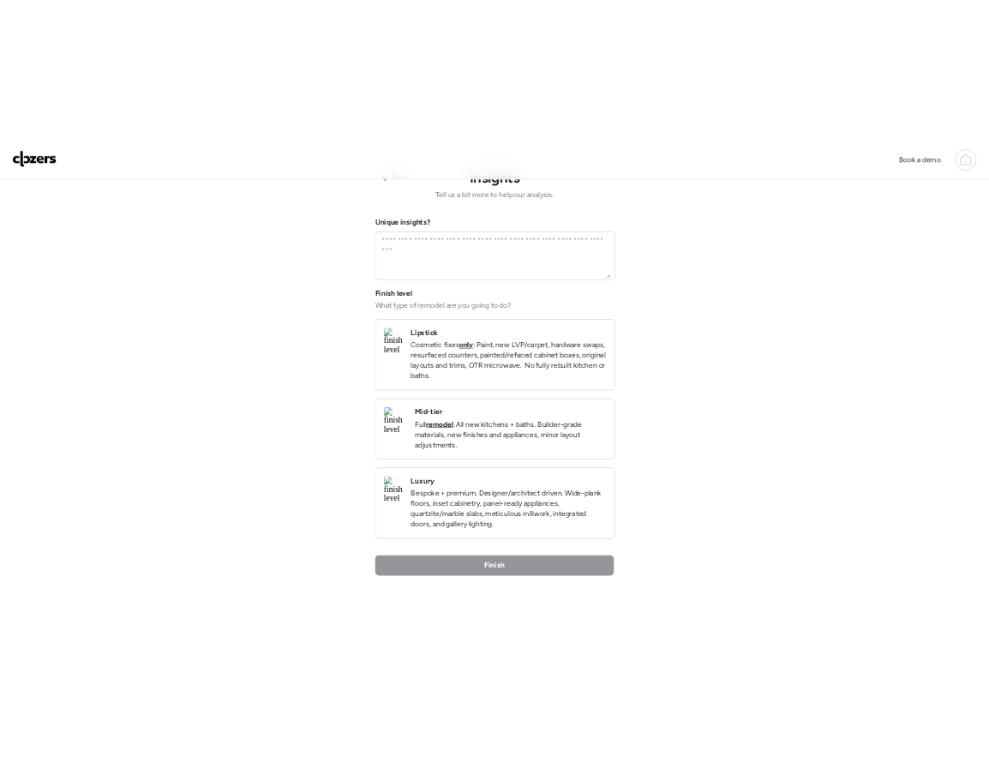
scroll to position [0, 0]
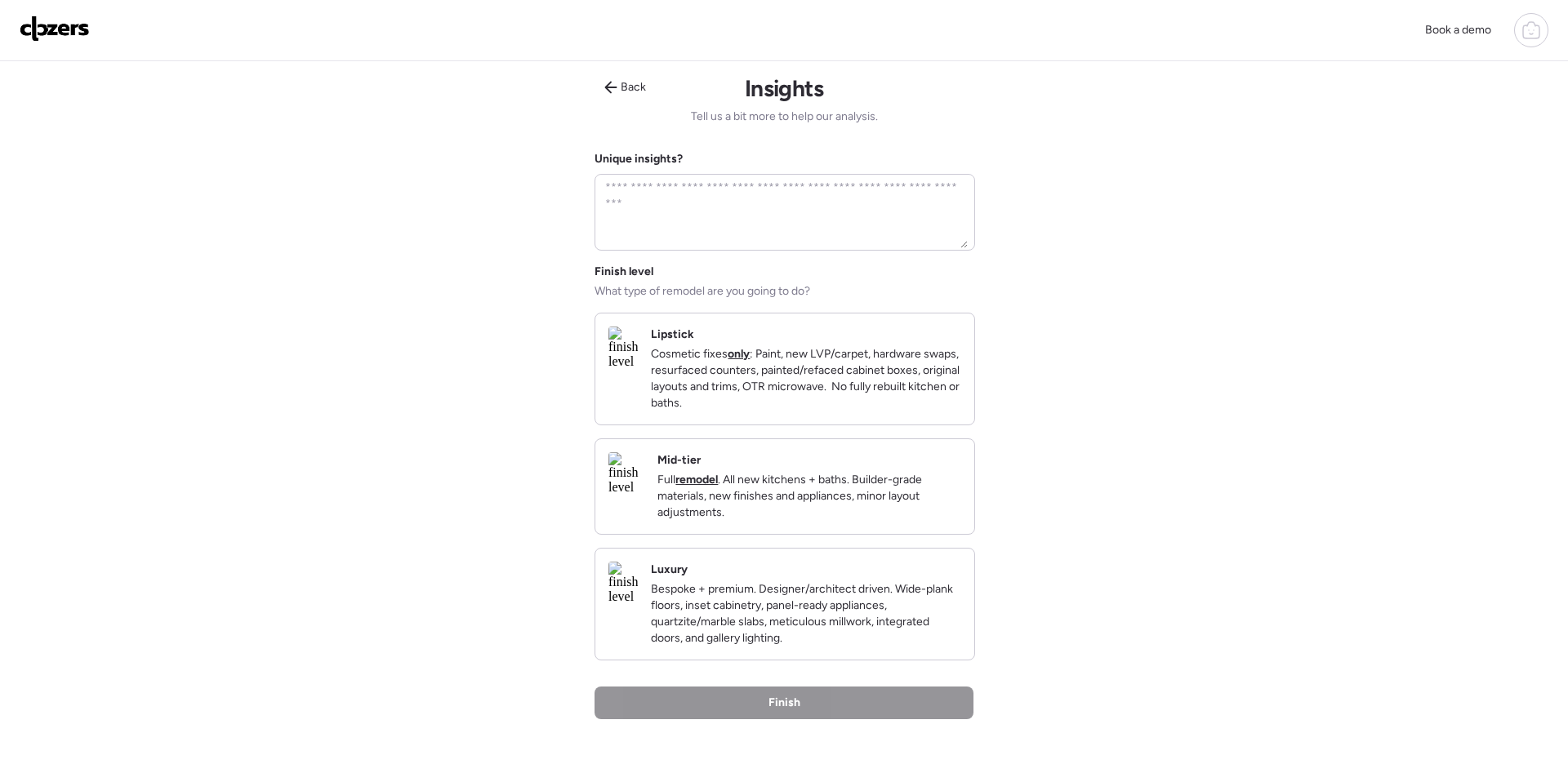
click at [637, 369] on img at bounding box center [623, 348] width 30 height 43
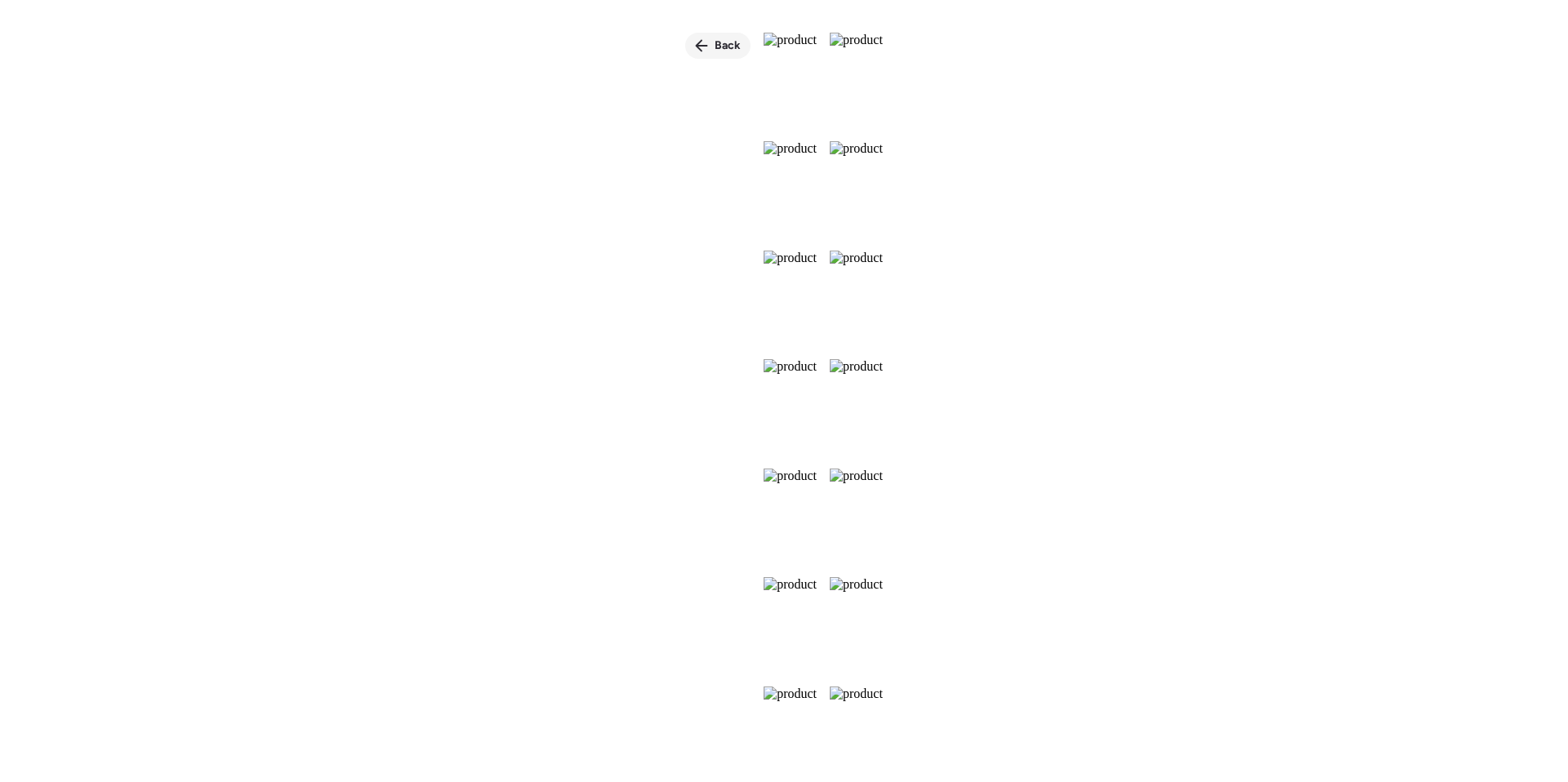
click at [685, 40] on div "Back" at bounding box center [717, 45] width 66 height 26
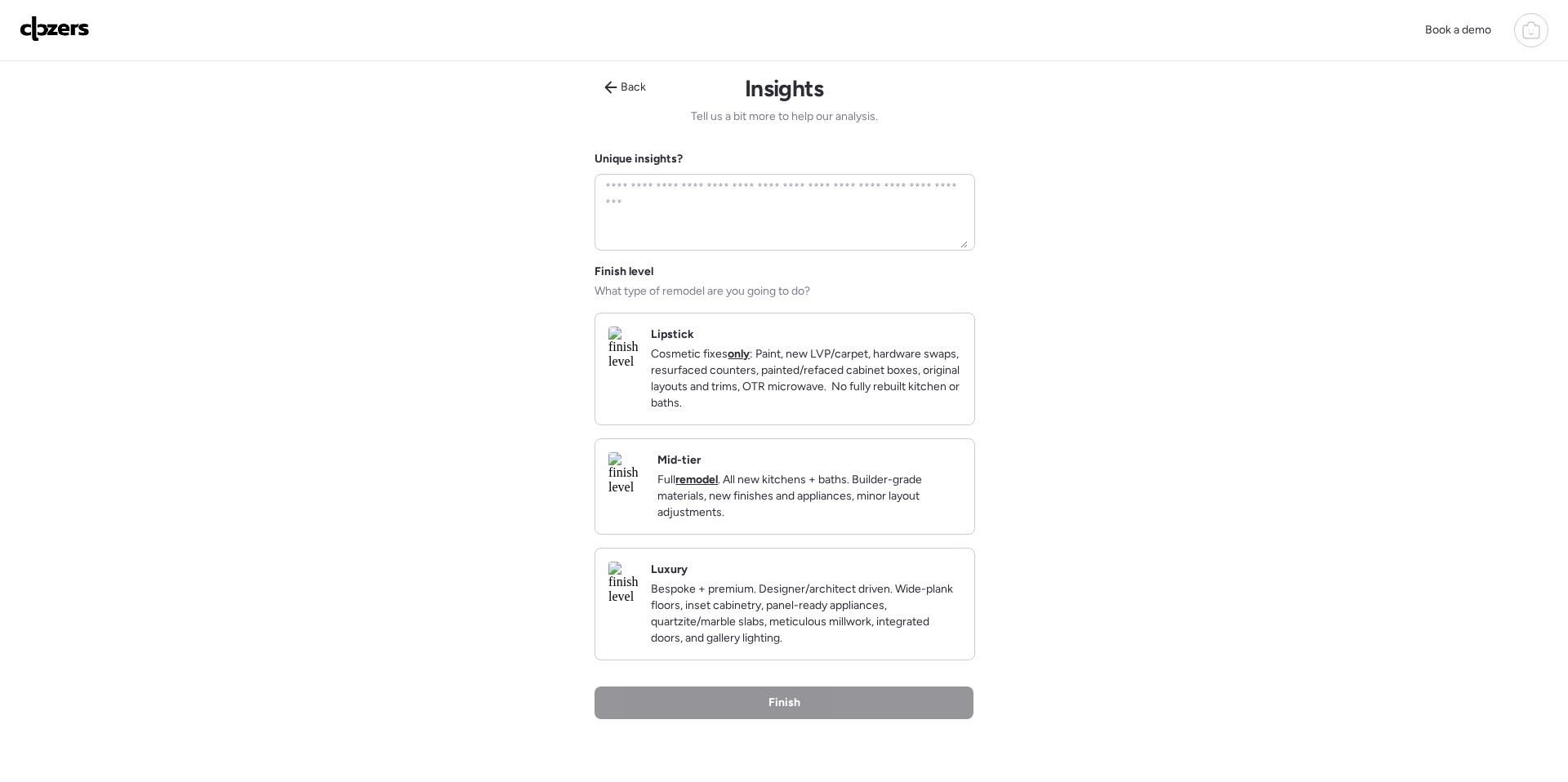
click at [754, 388] on p "Cosmetic fixes only : Paint, new LVP/carpet, hardware swaps, resurfaced counter…" at bounding box center [806, 378] width 311 height 66
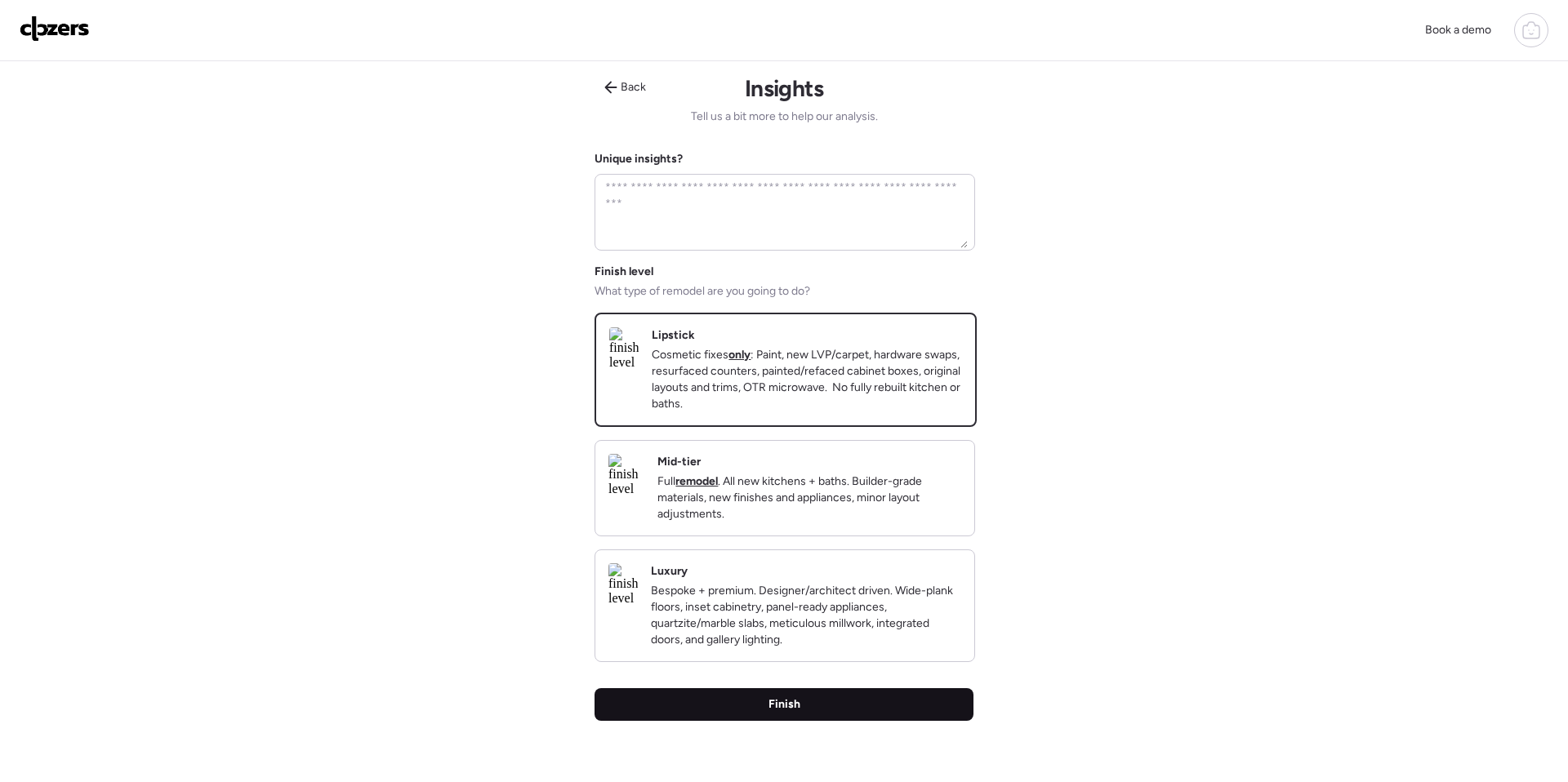
click at [808, 721] on div "Finish" at bounding box center [784, 704] width 379 height 32
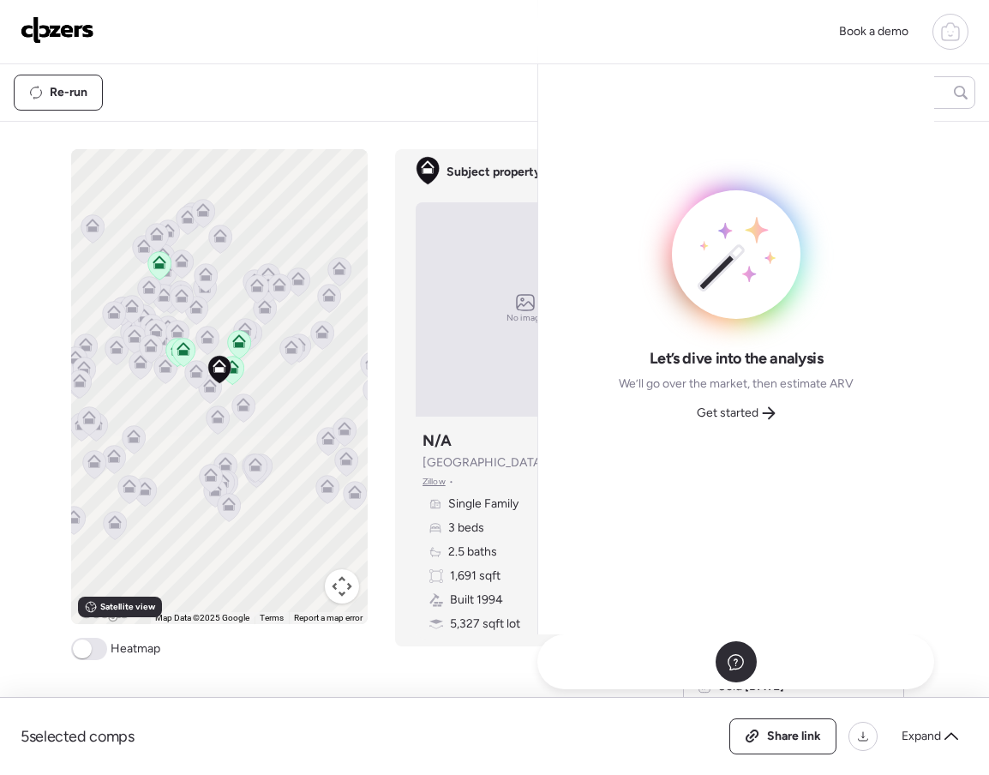
click at [61, 29] on img at bounding box center [58, 29] width 74 height 27
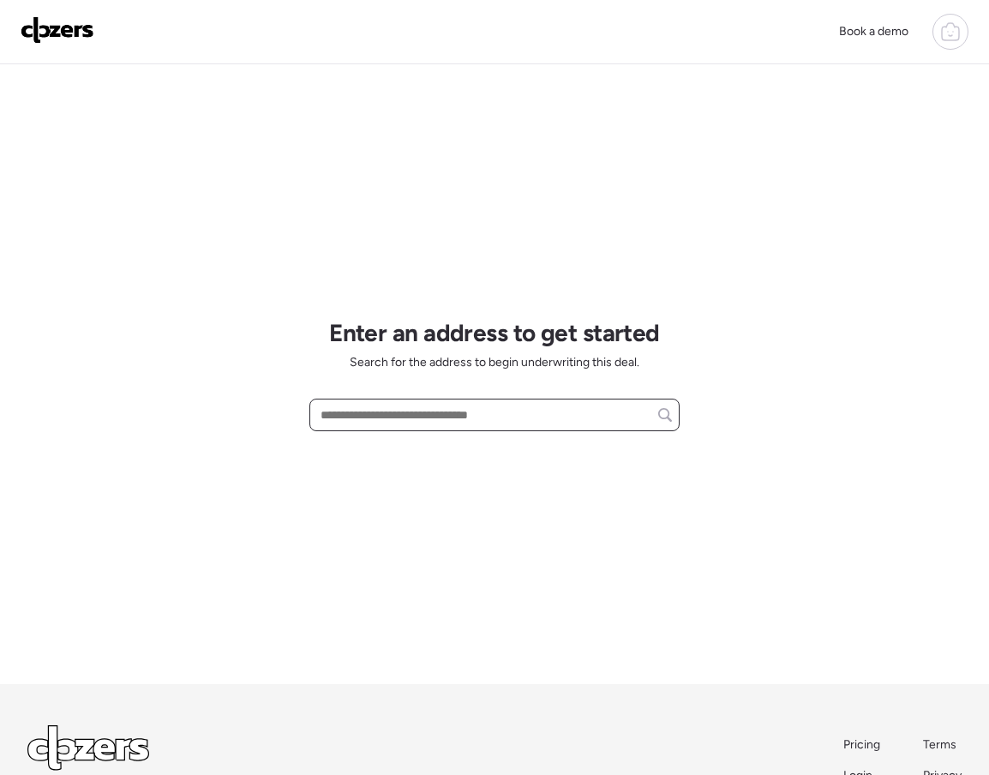
click at [401, 417] on input "text" at bounding box center [494, 415] width 355 height 24
paste input "**********"
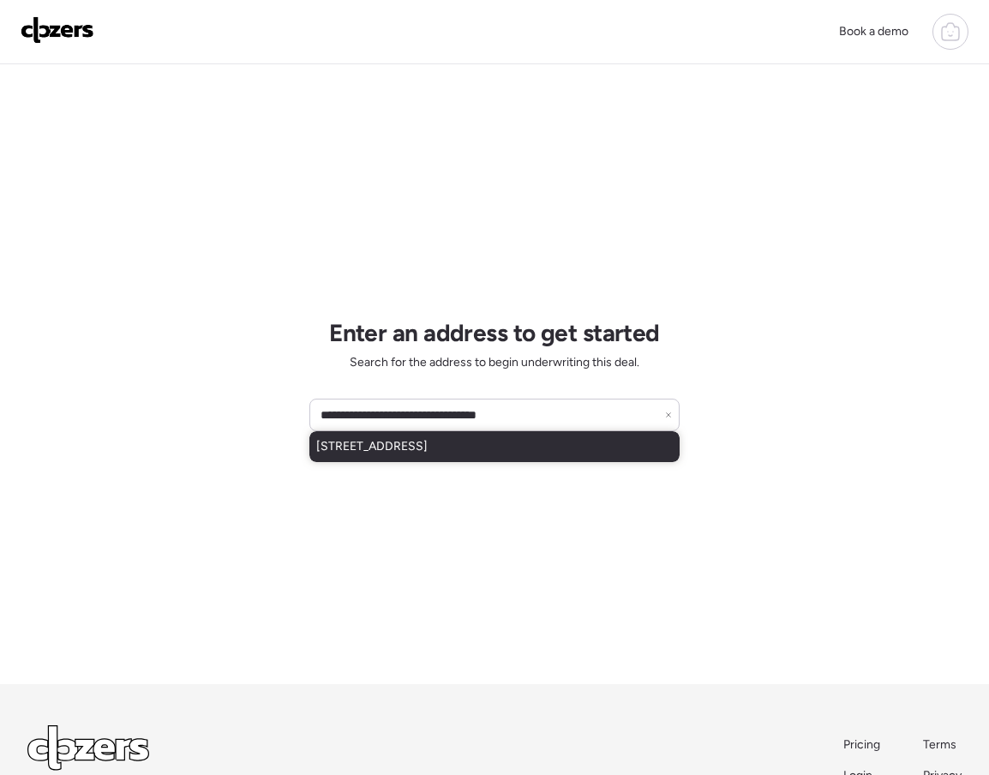
click at [412, 455] on div "[STREET_ADDRESS]" at bounding box center [494, 446] width 370 height 31
type input "**********"
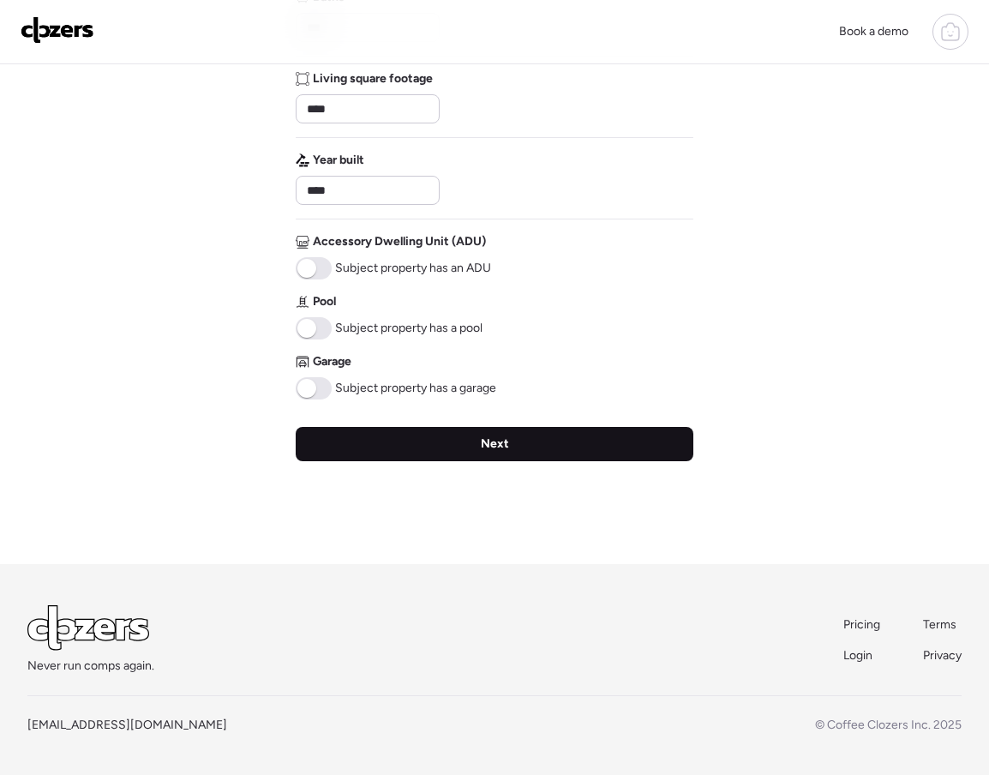
click at [403, 454] on div "Next" at bounding box center [495, 444] width 398 height 34
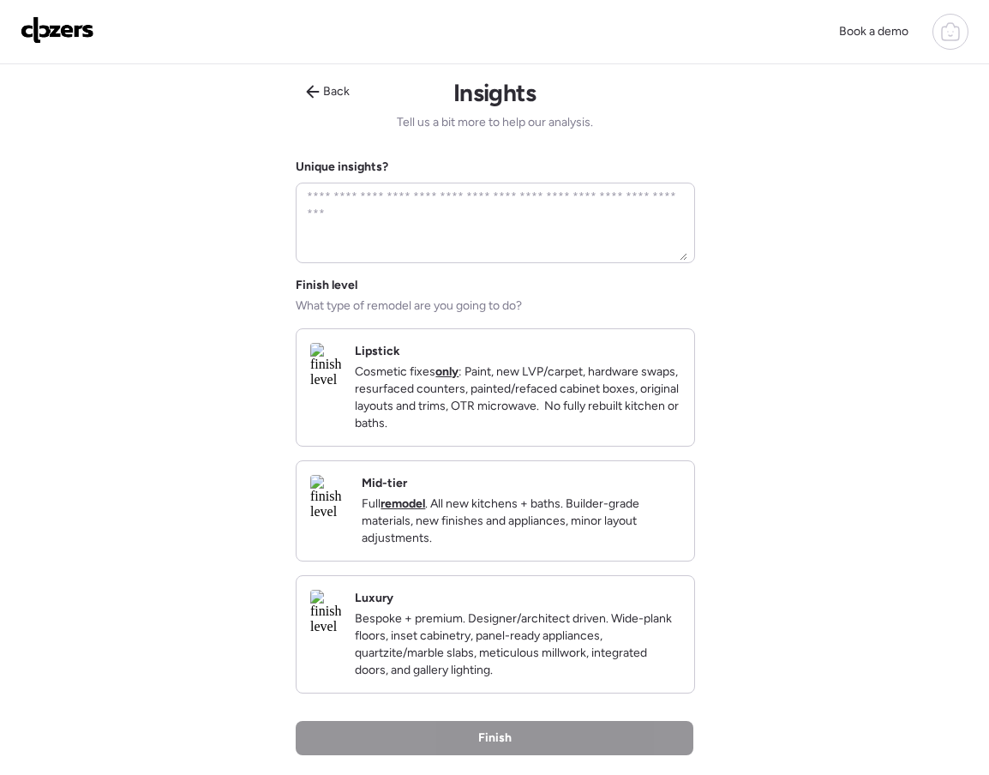
click at [423, 401] on p "Cosmetic fixes only : Paint, new LVP/carpet, hardware swaps, resurfaced counter…" at bounding box center [518, 397] width 326 height 69
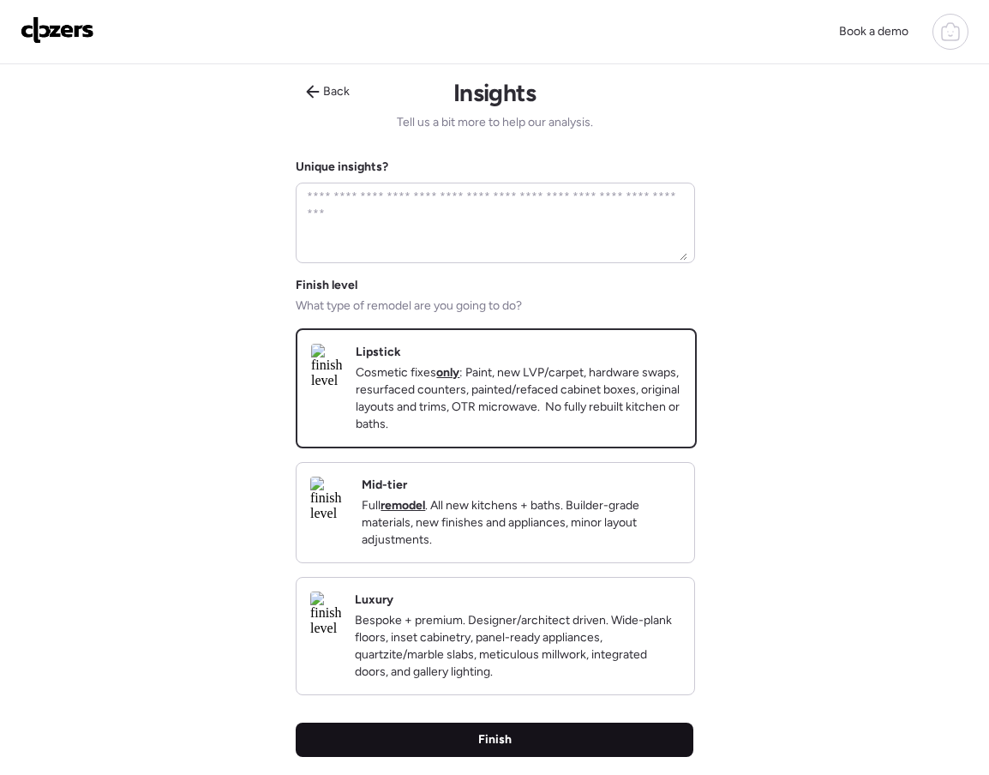
click at [483, 748] on span "Finish" at bounding box center [494, 739] width 33 height 17
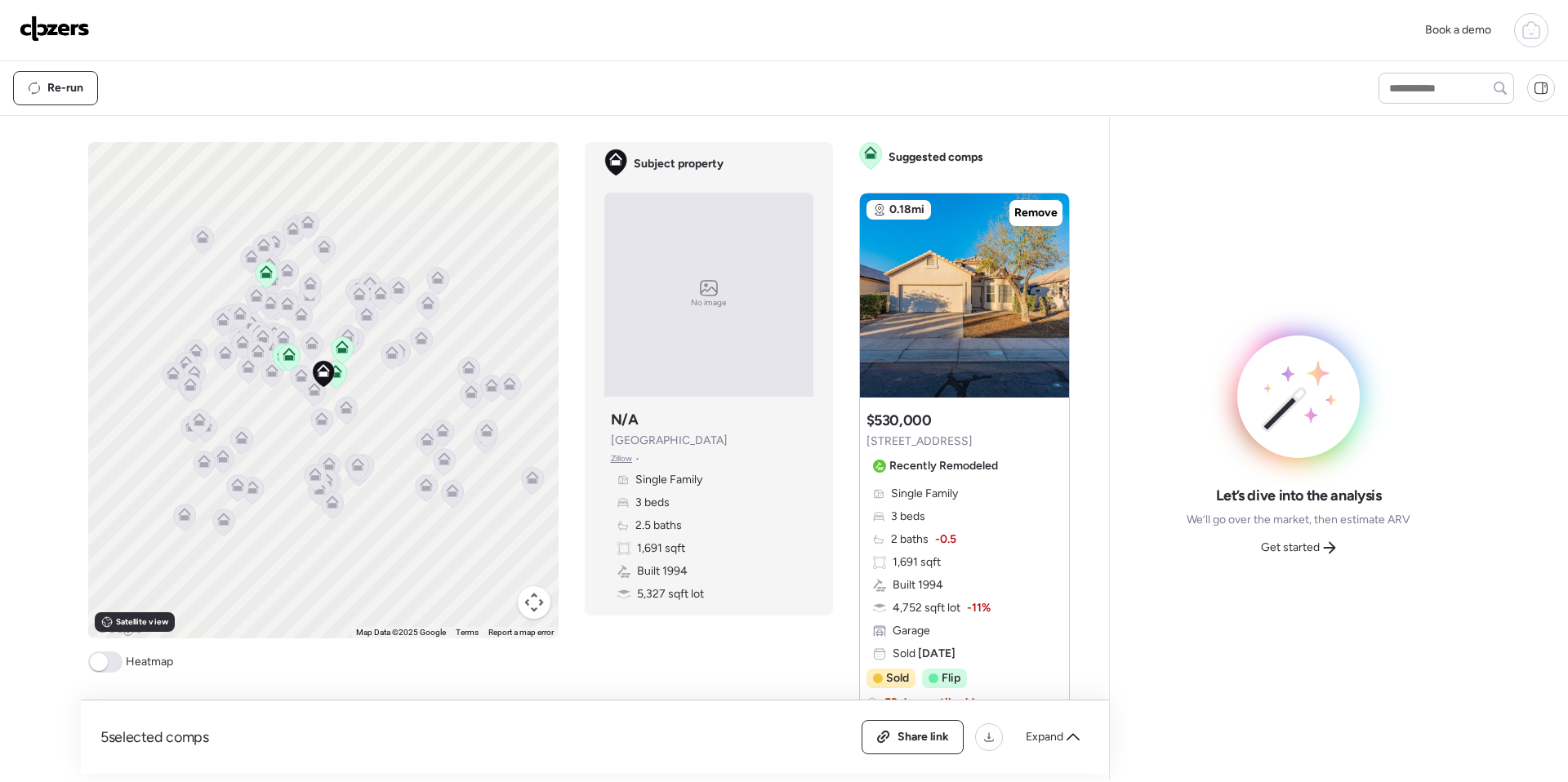
click at [88, 37] on img at bounding box center [55, 28] width 70 height 26
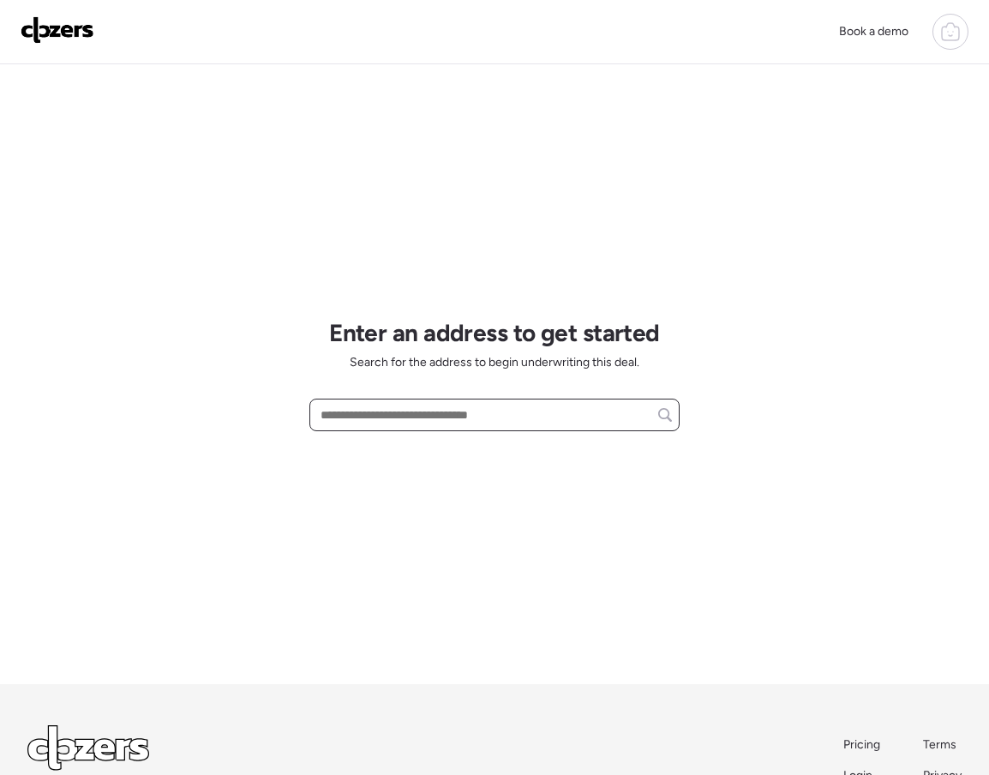
click at [454, 416] on input "text" at bounding box center [494, 415] width 355 height 24
paste input "**********"
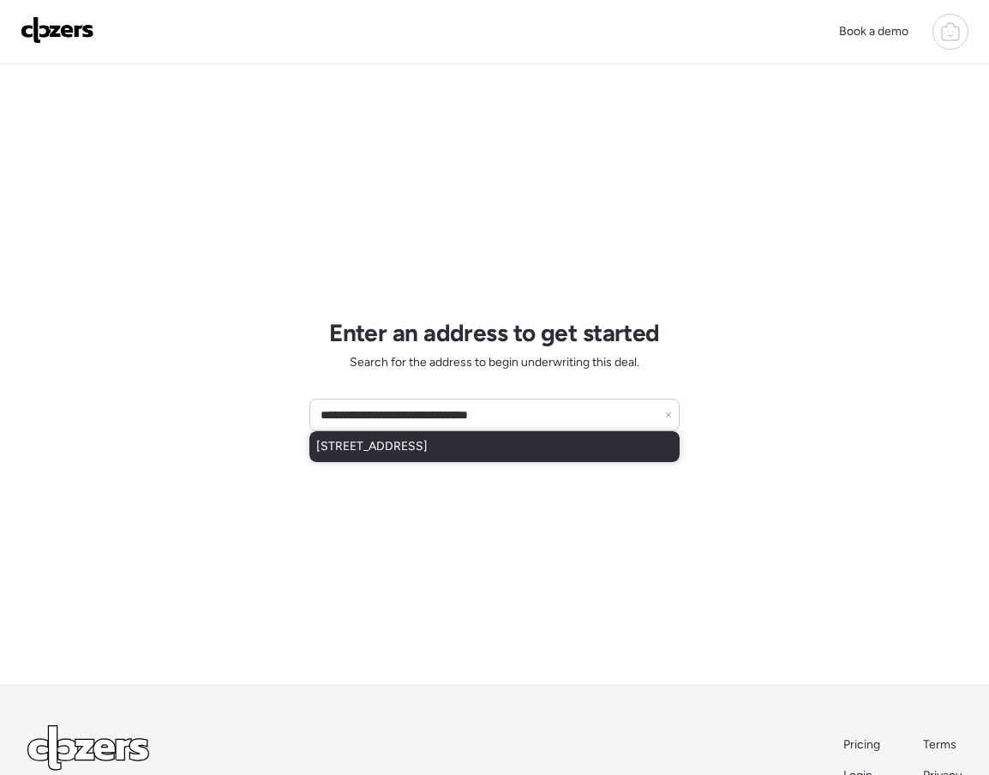
click at [428, 453] on span "[STREET_ADDRESS]" at bounding box center [371, 446] width 111 height 17
type input "**********"
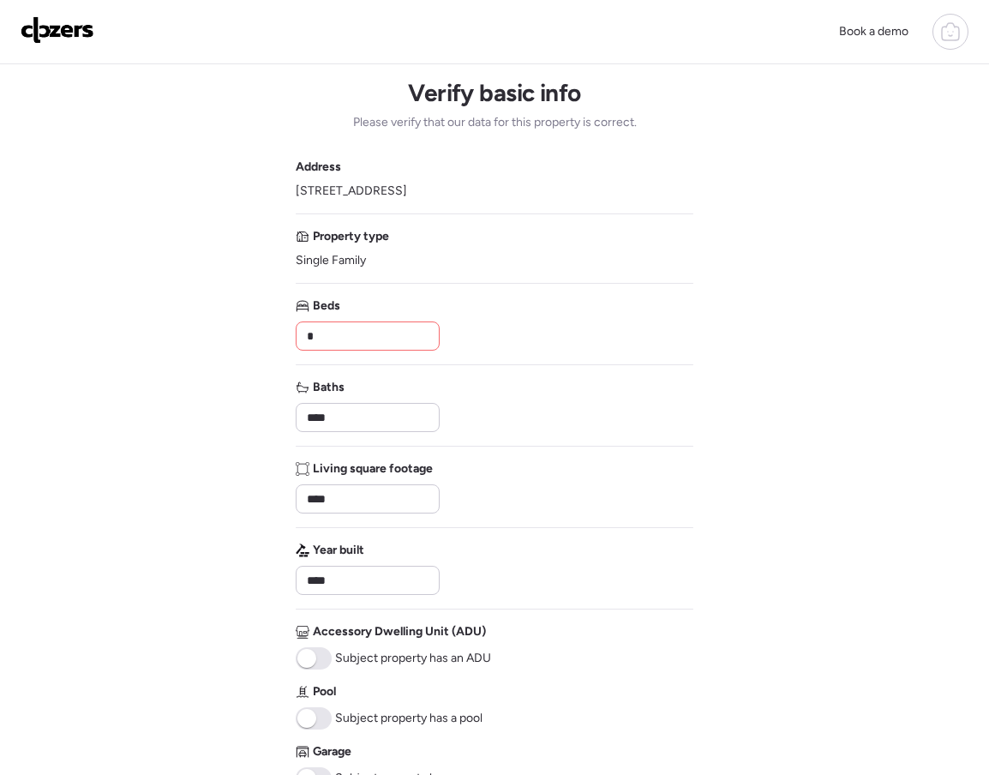
click at [352, 327] on input "*" at bounding box center [367, 336] width 129 height 24
type input "*"
click at [551, 330] on div "Beds *" at bounding box center [495, 323] width 398 height 53
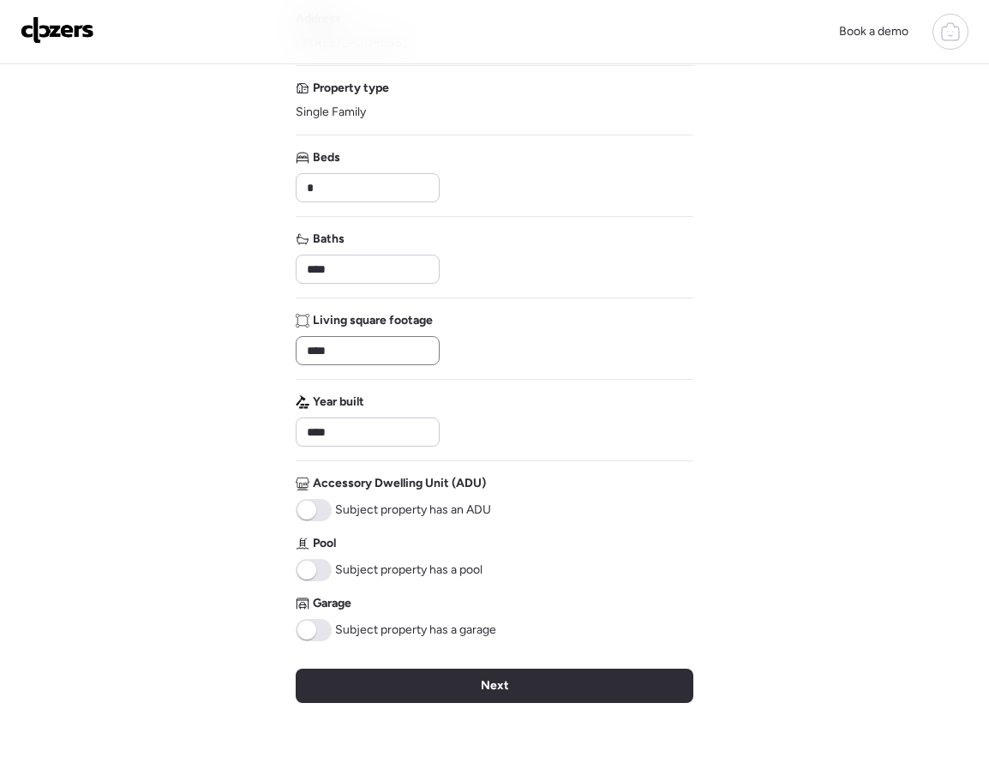
scroll to position [151, 0]
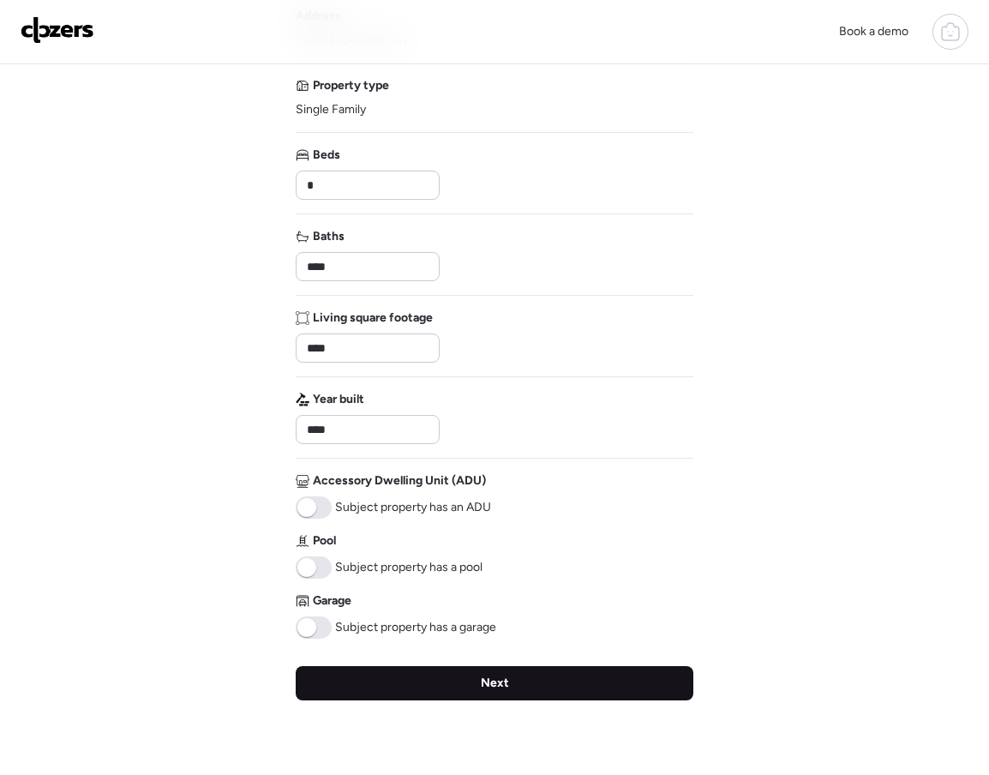
click at [358, 670] on div "Next" at bounding box center [495, 683] width 398 height 34
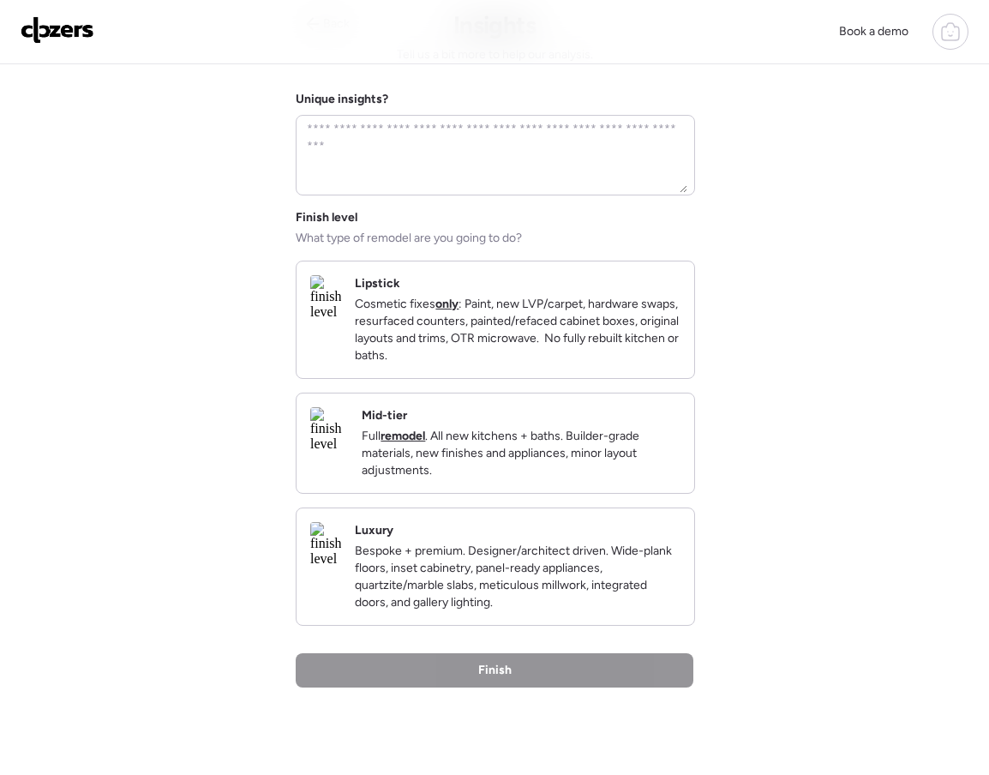
scroll to position [0, 0]
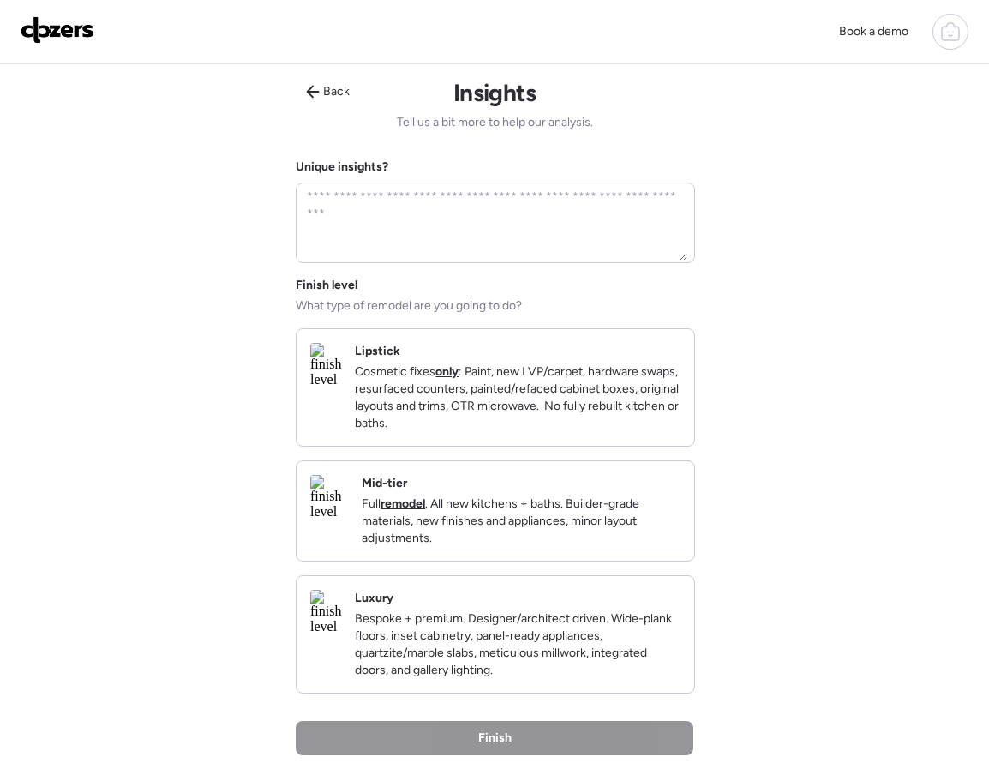
click at [471, 395] on p "Cosmetic fixes only : Paint, new LVP/carpet, hardware swaps, resurfaced counter…" at bounding box center [518, 397] width 326 height 69
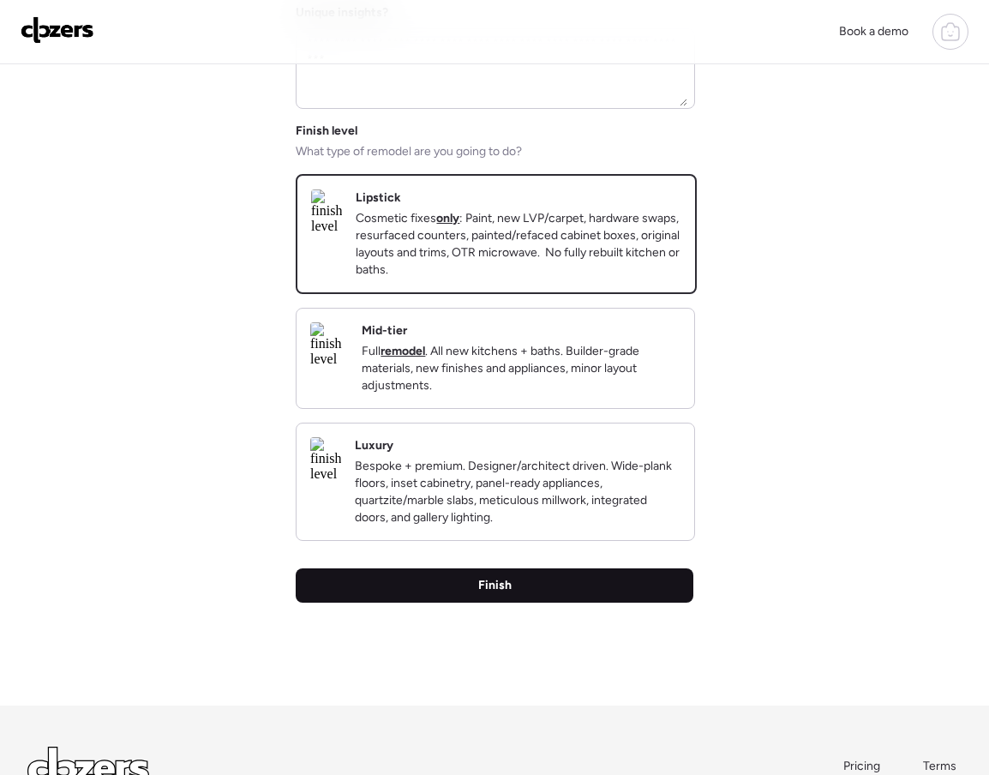
click at [476, 603] on div "Finish" at bounding box center [495, 585] width 398 height 34
